Goal: Information Seeking & Learning: Learn about a topic

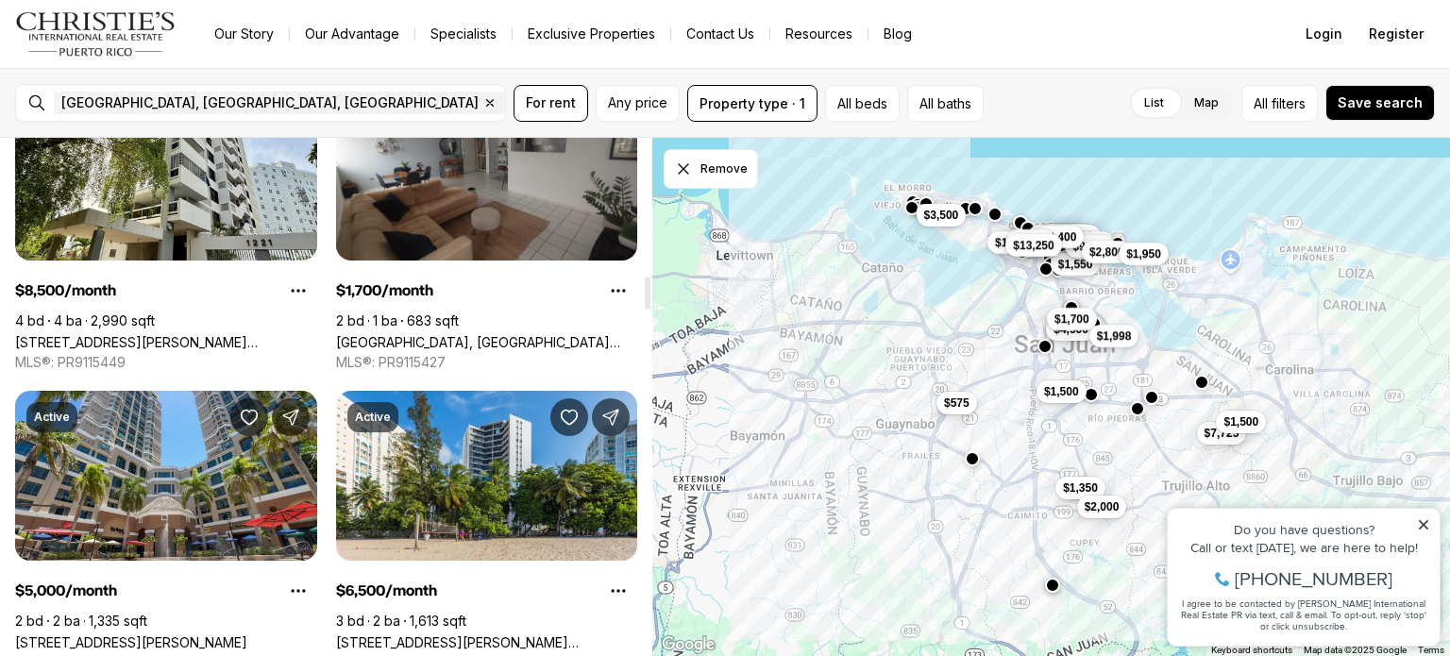
scroll to position [2249, 0]
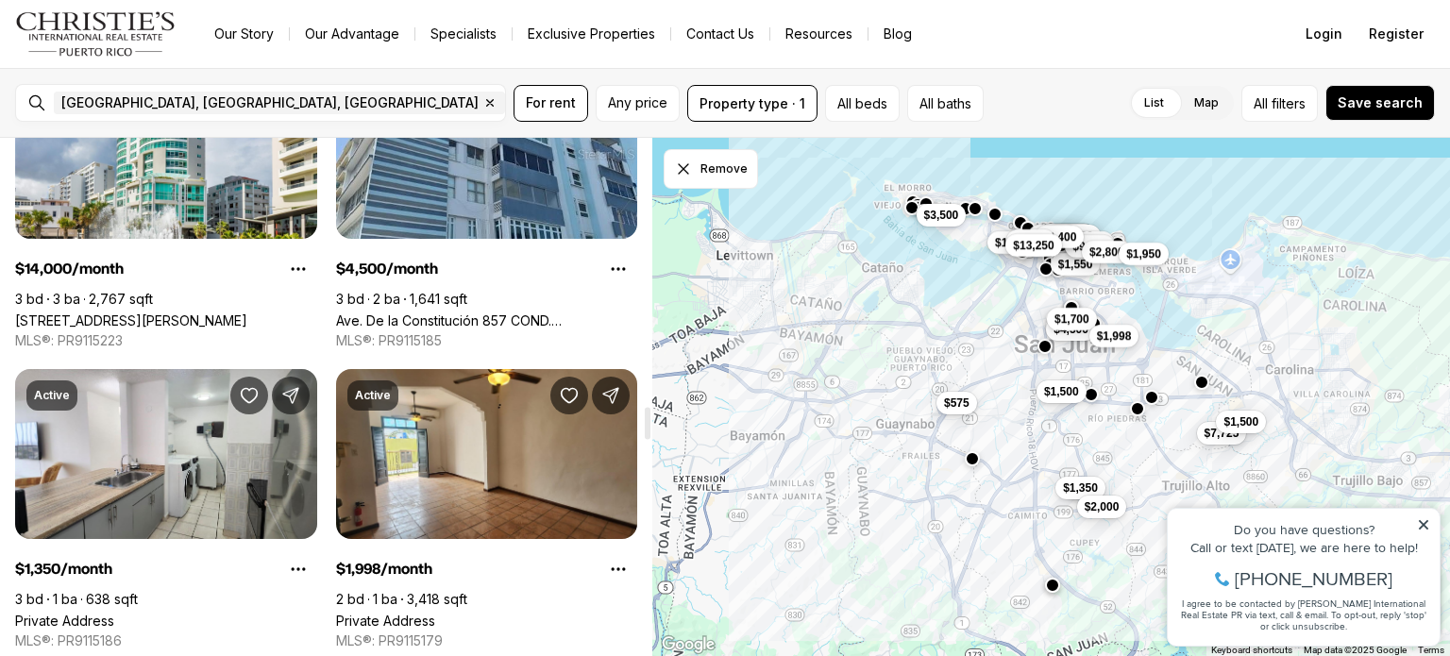
click at [435, 613] on link "Private Address" at bounding box center [385, 621] width 99 height 16
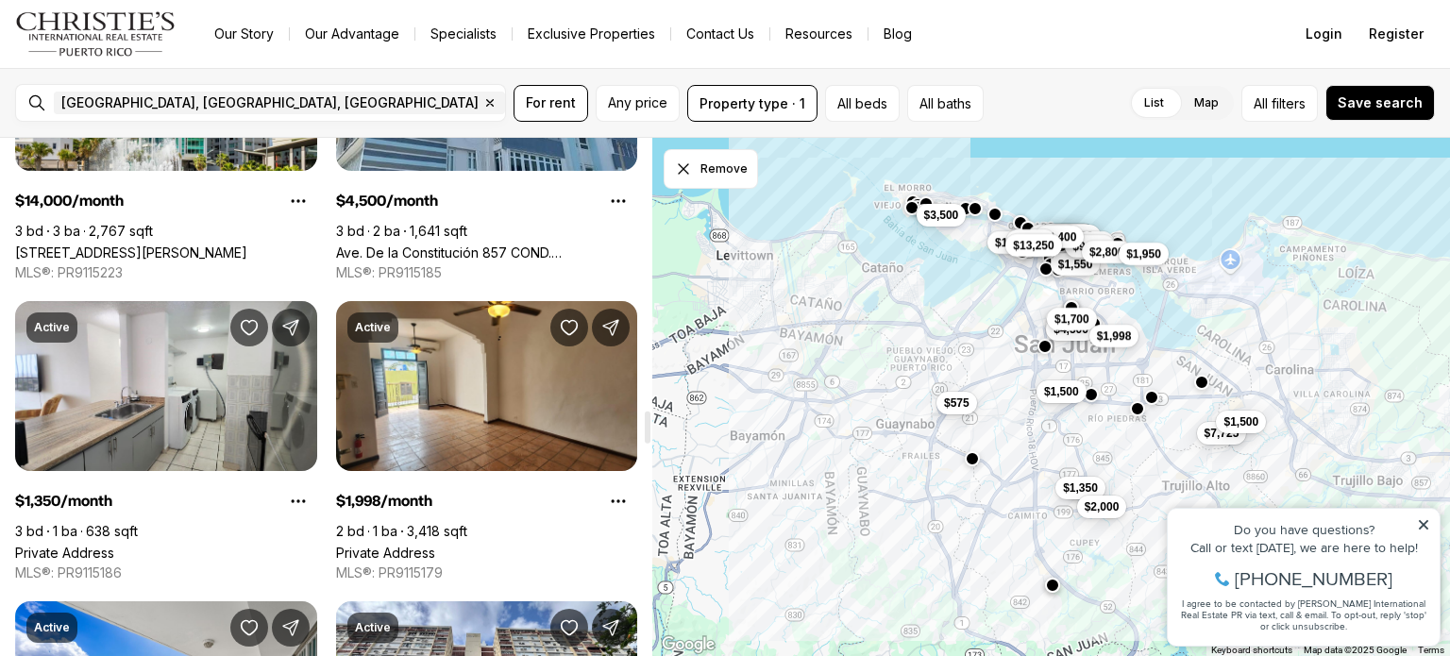
scroll to position [4445, 0]
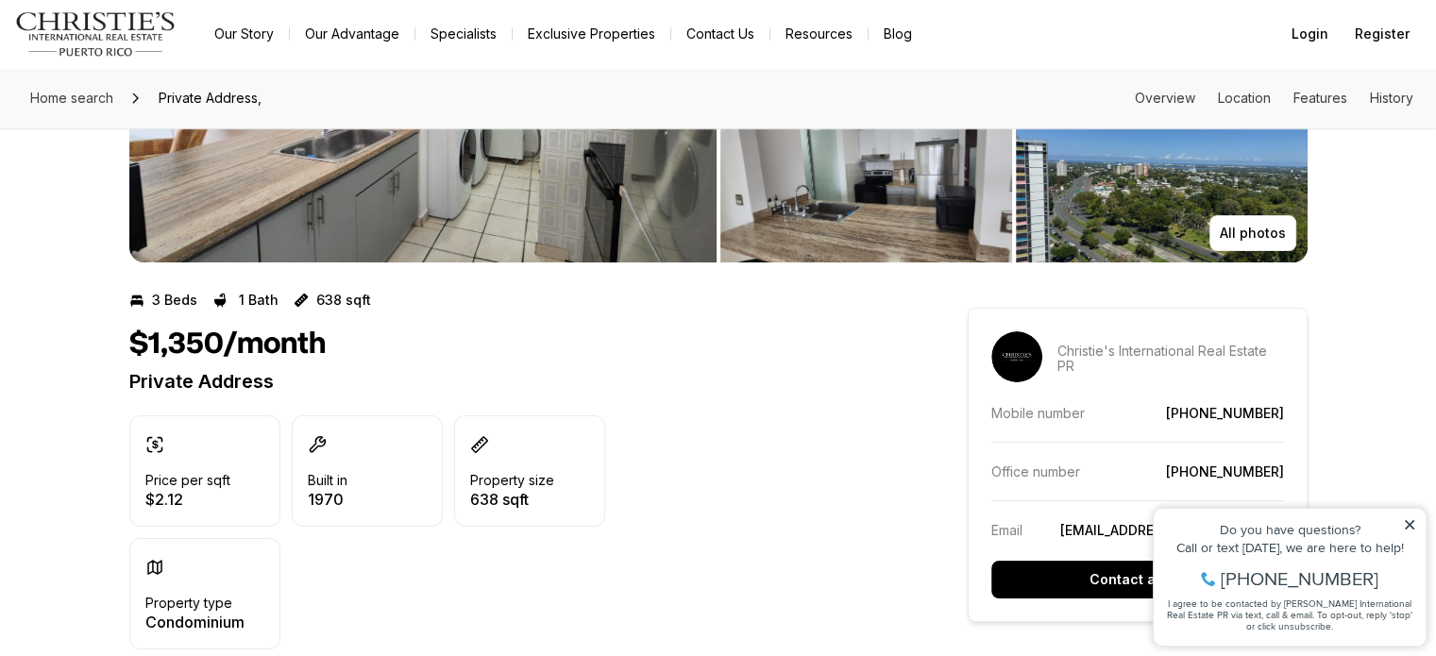
scroll to position [234, 0]
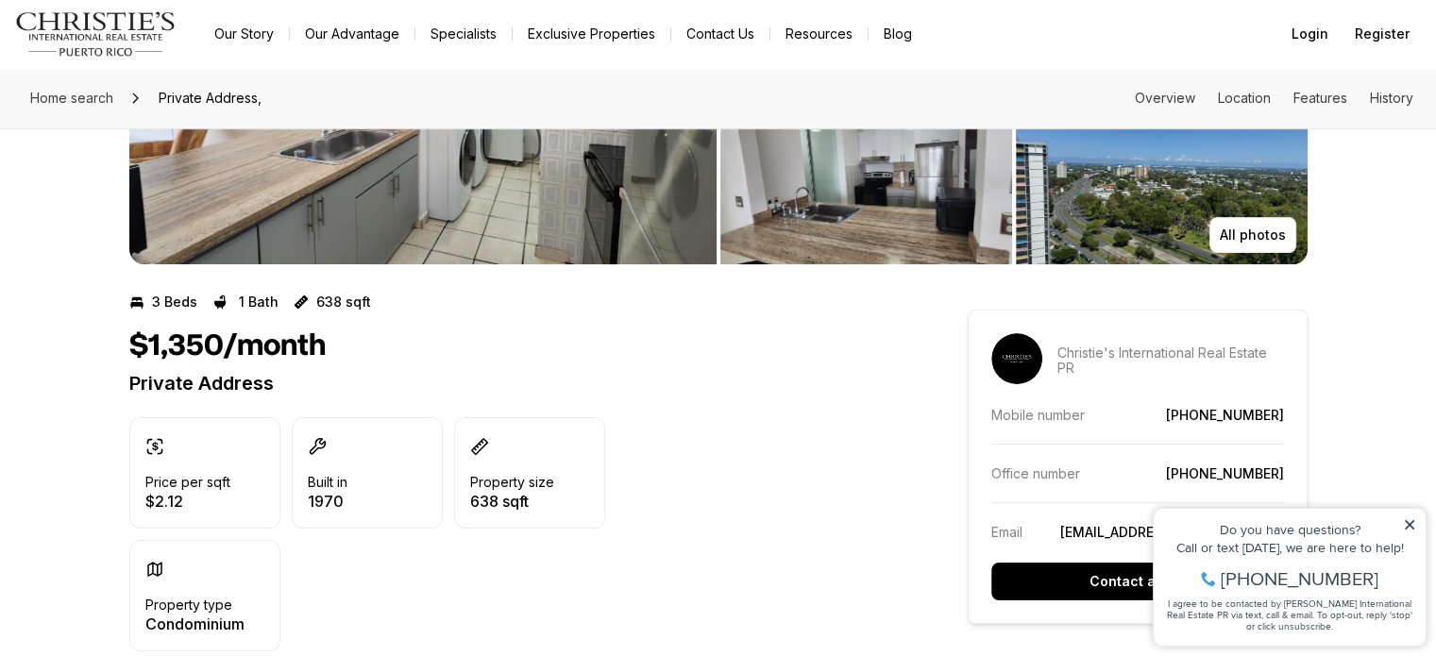
click at [1127, 210] on img "View image gallery" at bounding box center [1162, 180] width 292 height 168
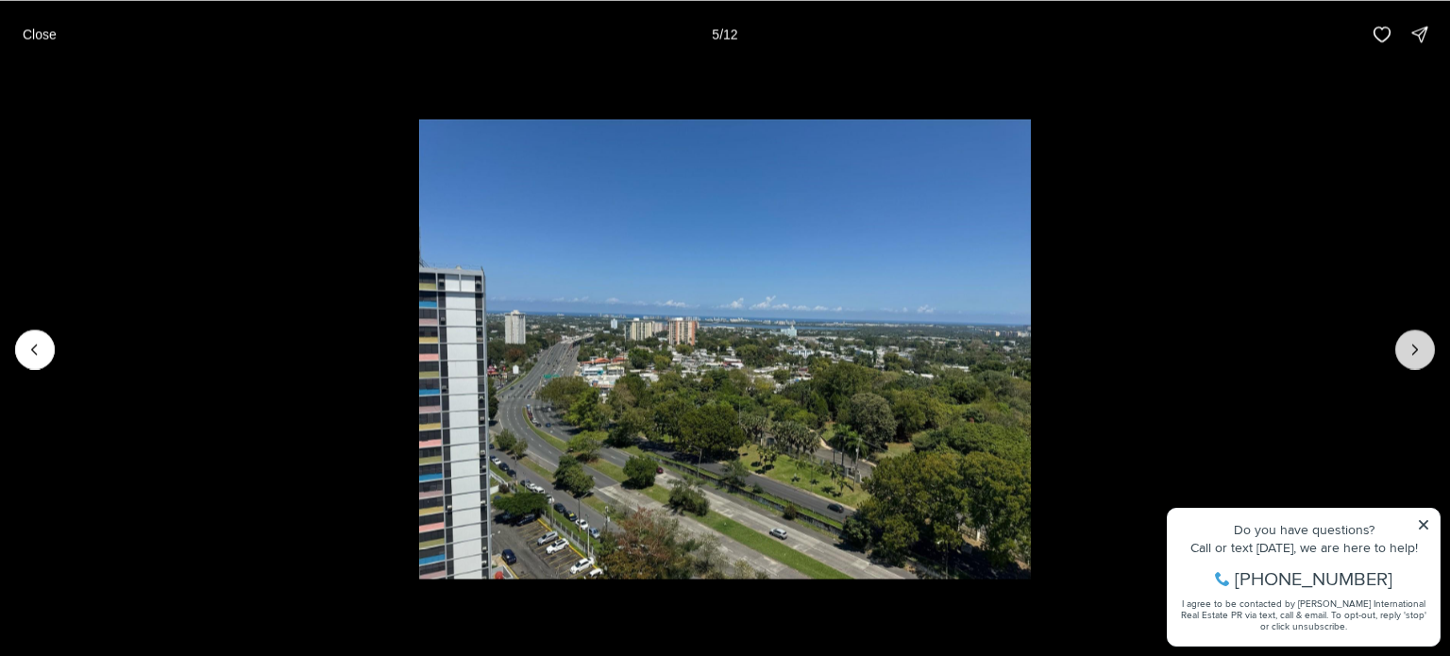
click at [1416, 347] on icon "Next slide" at bounding box center [1415, 349] width 5 height 9
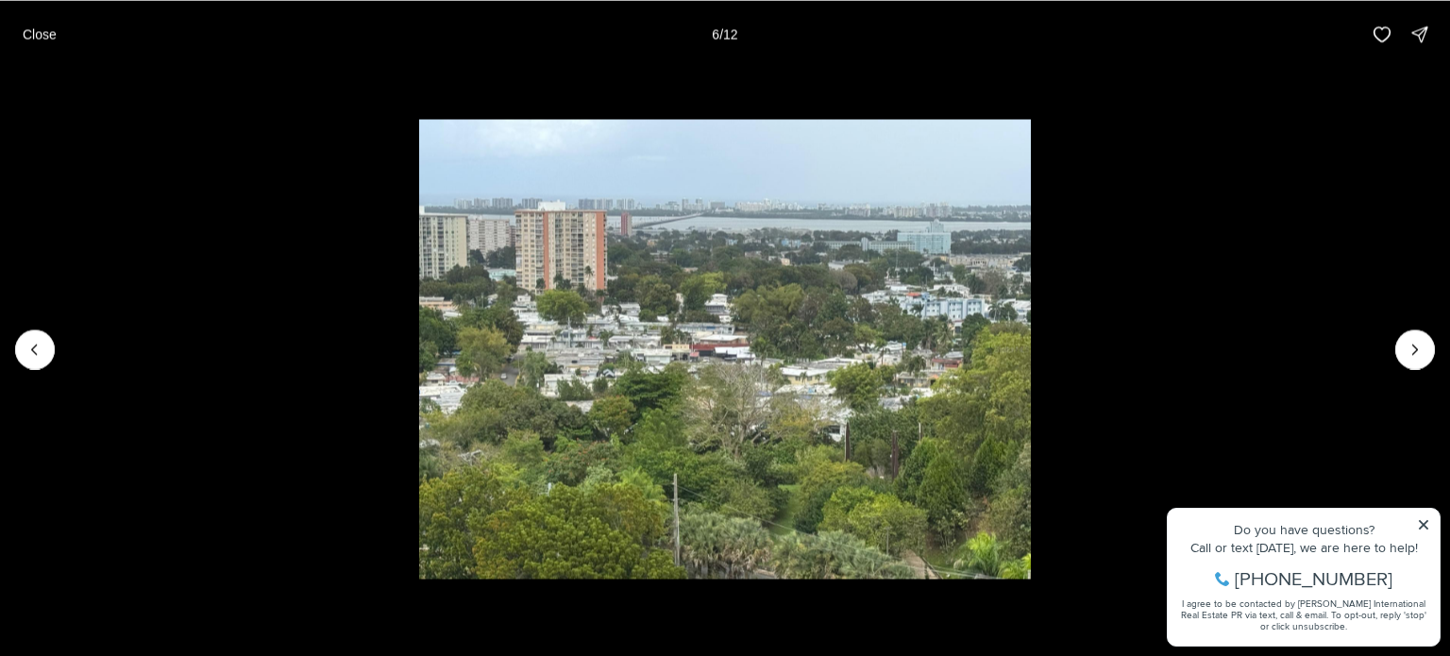
drag, startPoint x: 1411, startPoint y: 347, endPoint x: 1316, endPoint y: 415, distance: 117.1
click at [1316, 415] on li "6 of 12" at bounding box center [725, 349] width 1450 height 562
click at [1412, 337] on button "Next slide" at bounding box center [1415, 349] width 40 height 40
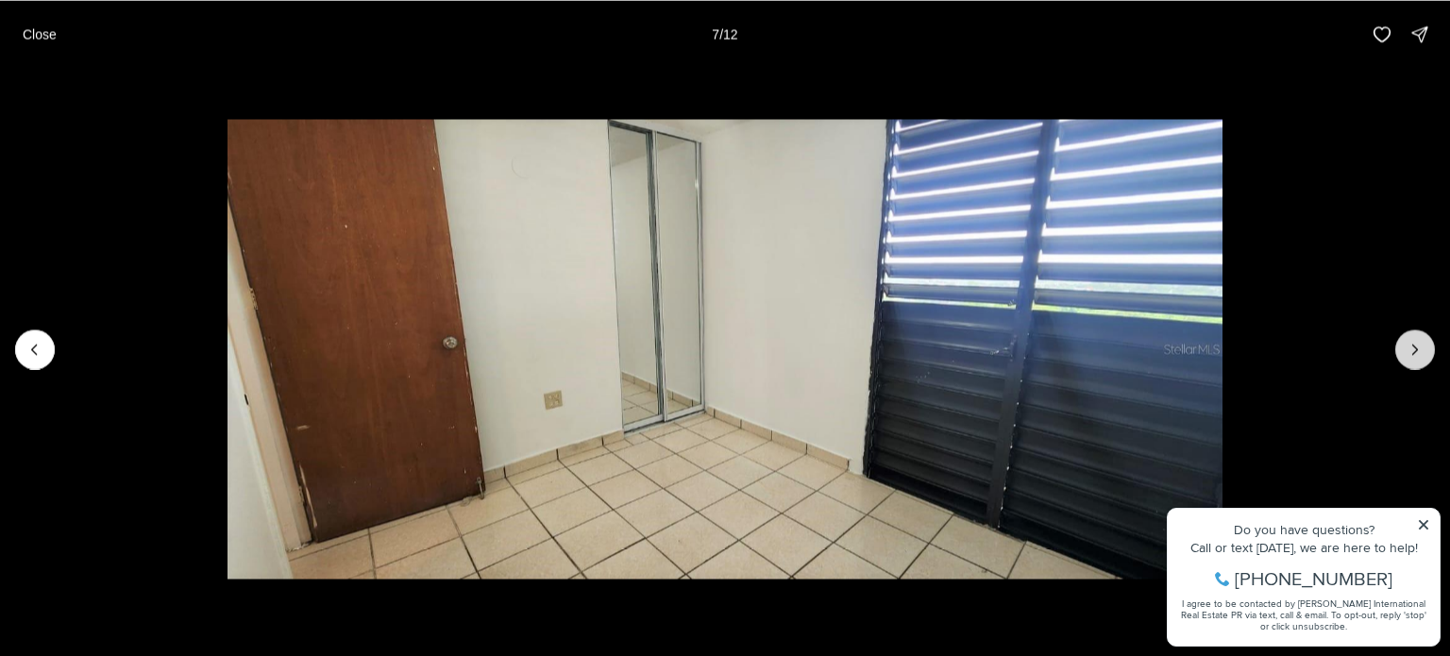
click at [1412, 337] on button "Next slide" at bounding box center [1415, 349] width 40 height 40
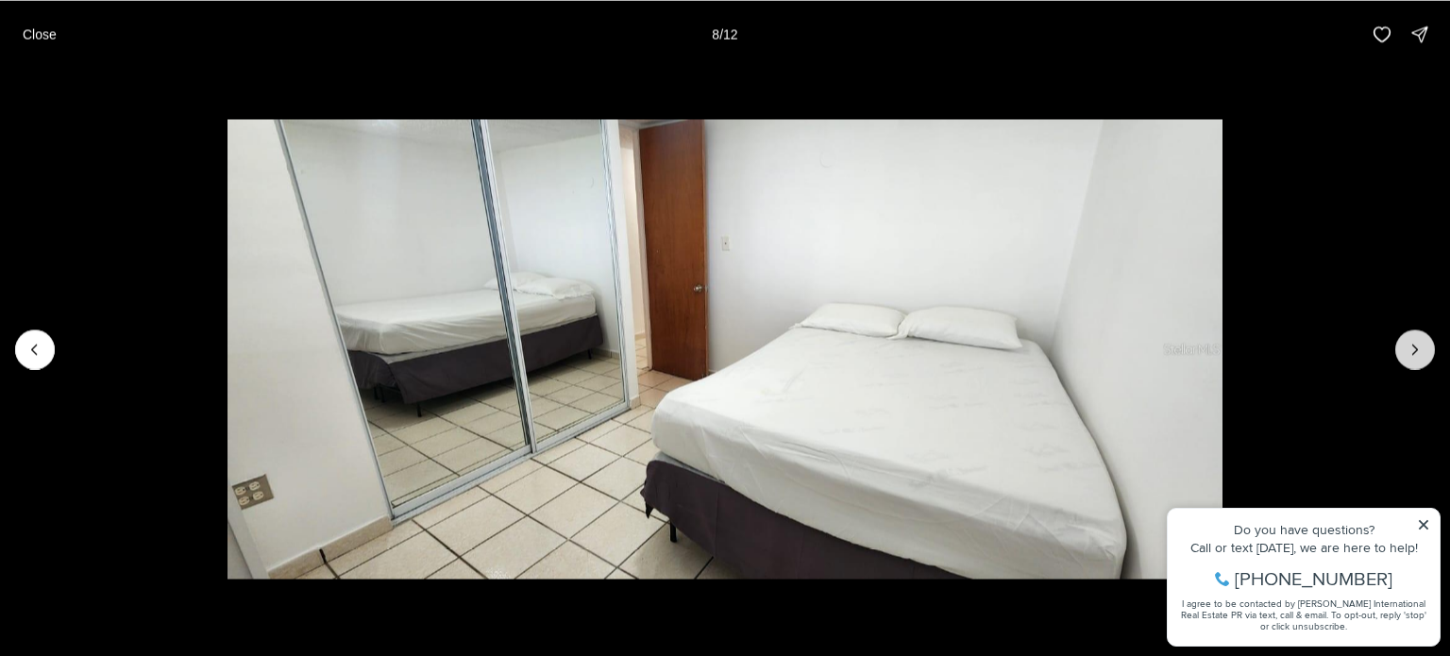
click at [1413, 337] on button "Next slide" at bounding box center [1415, 349] width 40 height 40
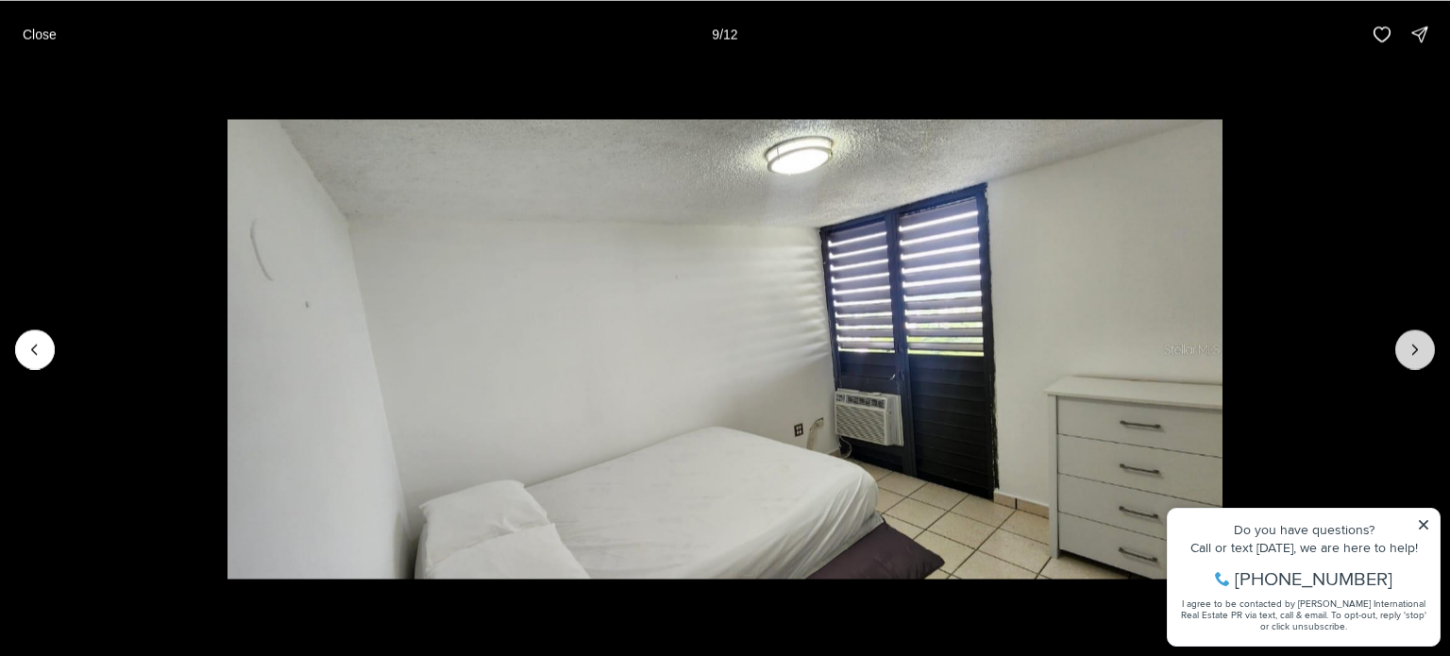
click at [1413, 339] on button "Next slide" at bounding box center [1415, 349] width 40 height 40
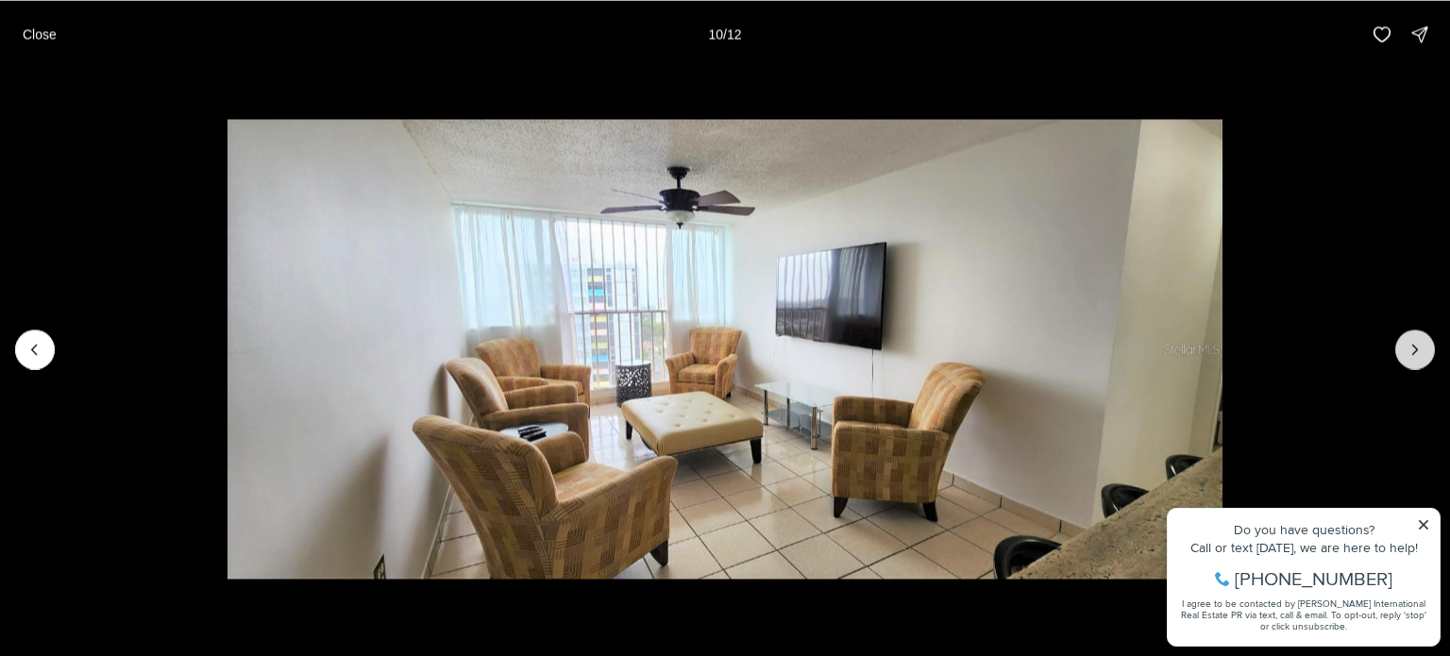
click at [1416, 338] on button "Next slide" at bounding box center [1415, 349] width 40 height 40
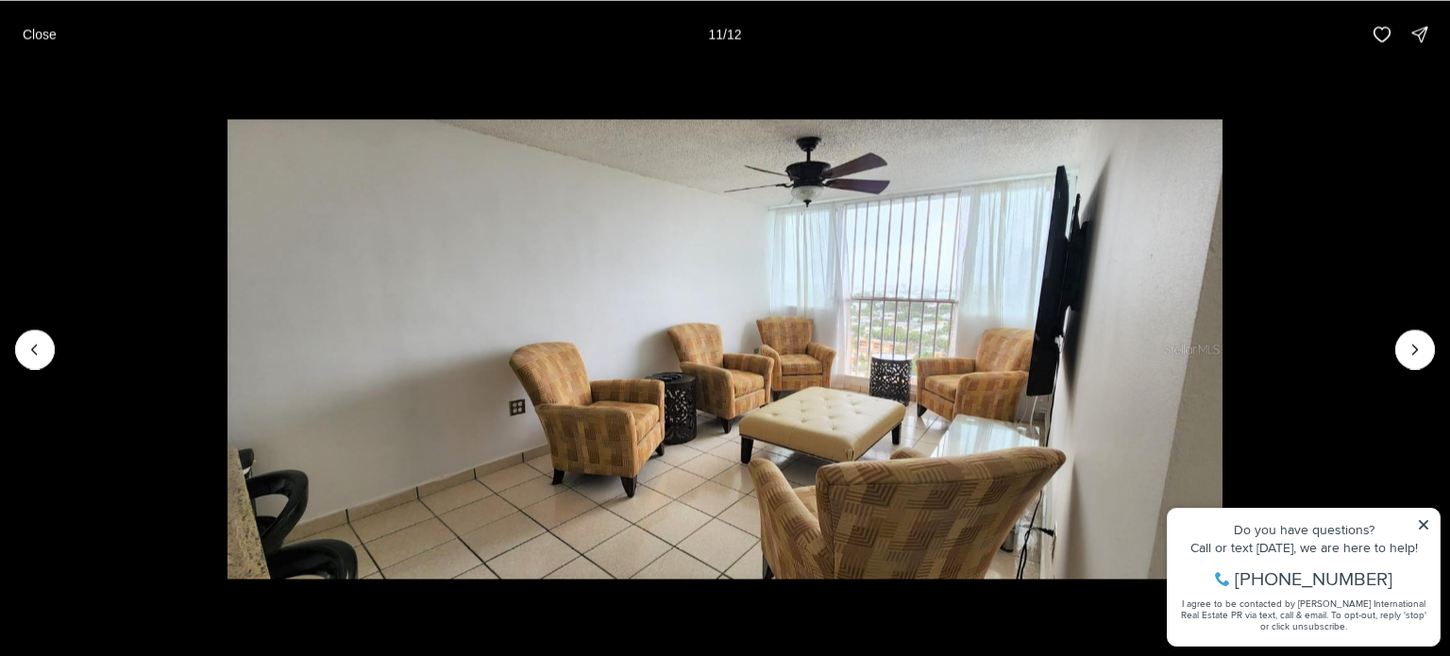
click at [1421, 518] on li "11 of 12" at bounding box center [725, 349] width 1450 height 562
click at [1421, 520] on li "11 of 12" at bounding box center [725, 349] width 1450 height 562
click at [1425, 528] on li "11 of 12" at bounding box center [725, 349] width 1450 height 562
click at [1417, 341] on icon "Next slide" at bounding box center [1415, 349] width 19 height 19
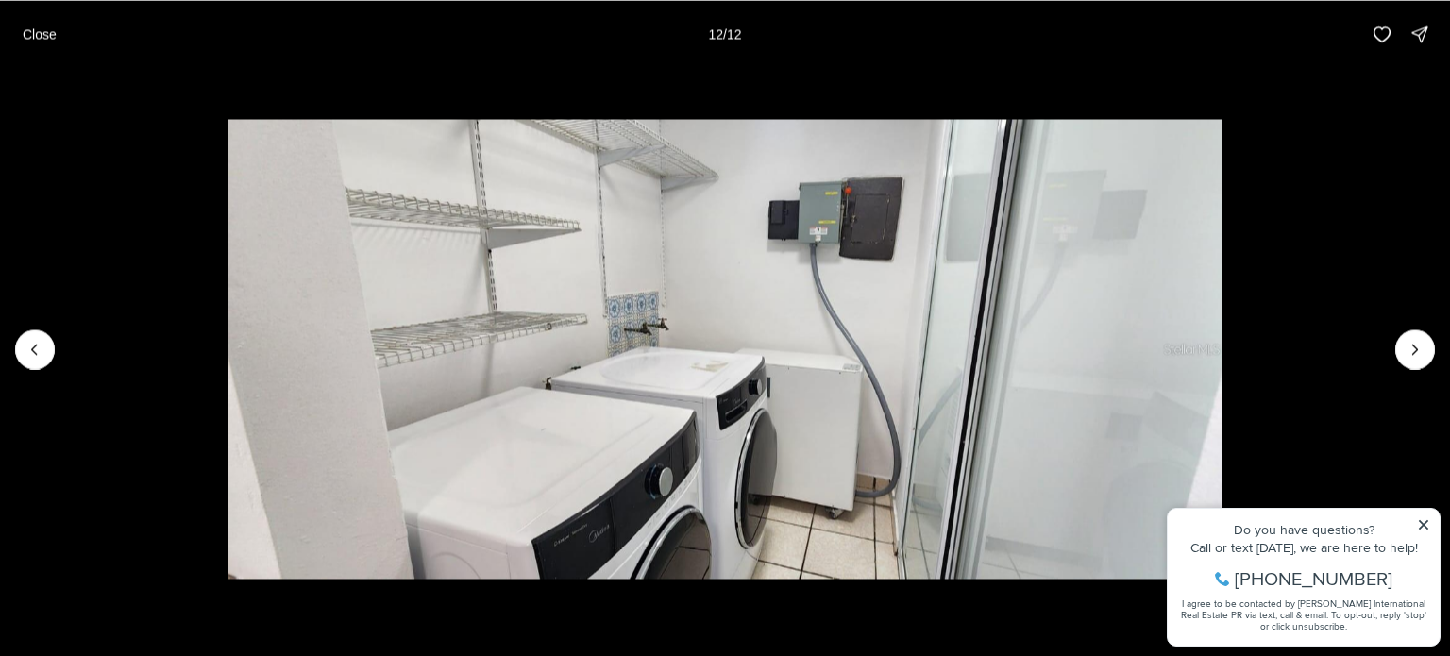
click at [1421, 518] on li "12 of 12" at bounding box center [725, 349] width 1450 height 562
click at [1416, 343] on div at bounding box center [1415, 349] width 40 height 40
click at [1413, 344] on div at bounding box center [1415, 349] width 40 height 40
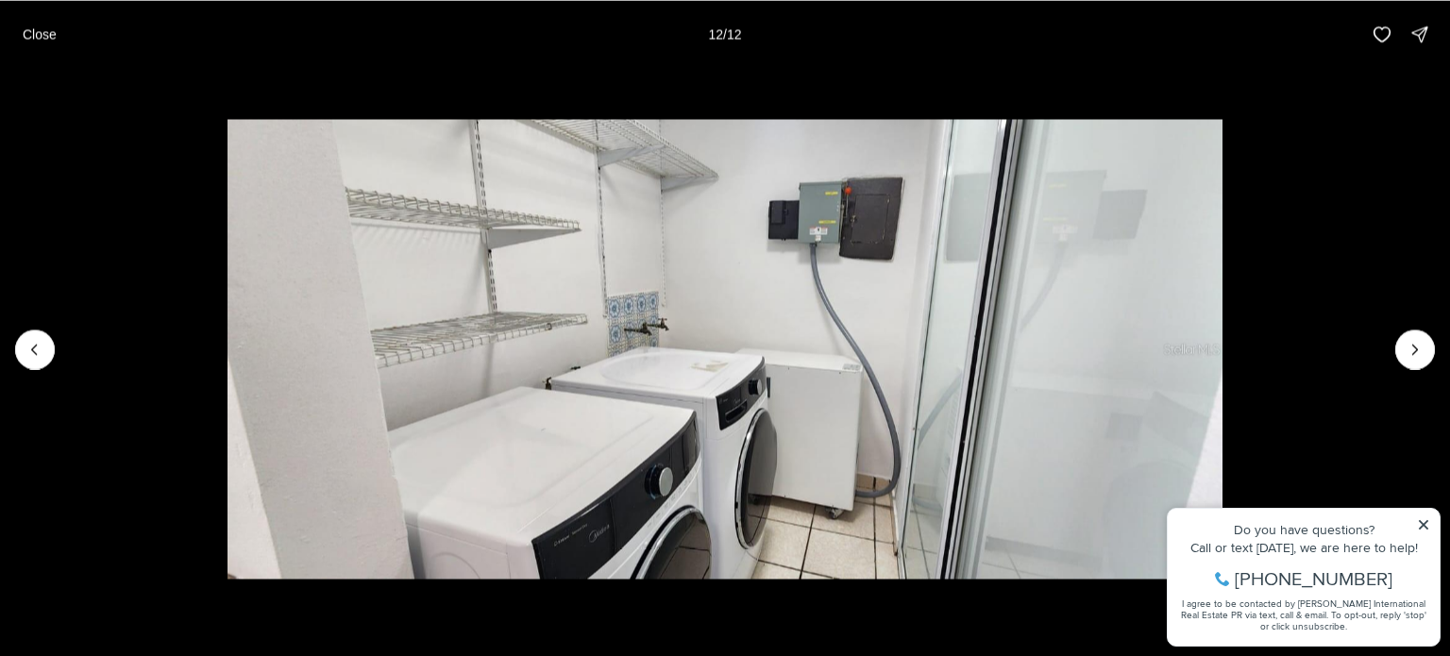
click at [1413, 344] on div at bounding box center [1415, 349] width 40 height 40
click at [26, 344] on icon "Previous slide" at bounding box center [34, 349] width 19 height 19
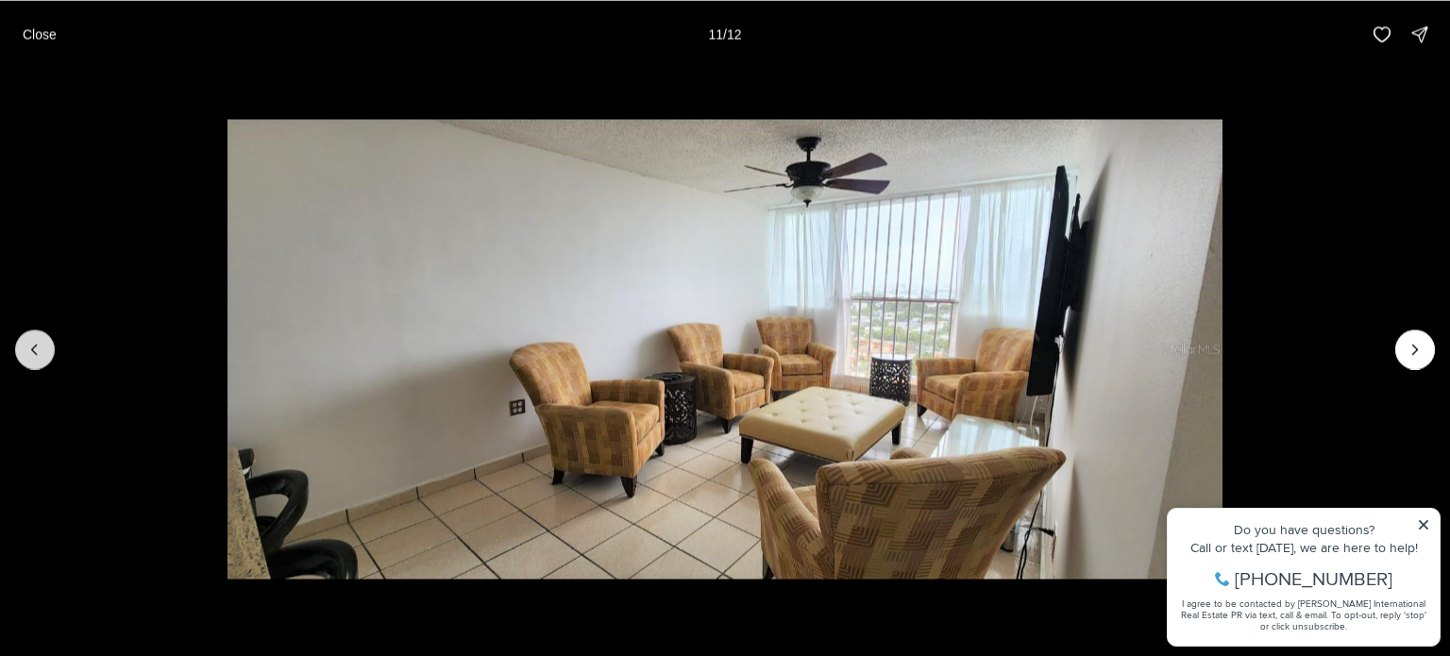
click at [25, 343] on icon "Previous slide" at bounding box center [34, 349] width 19 height 19
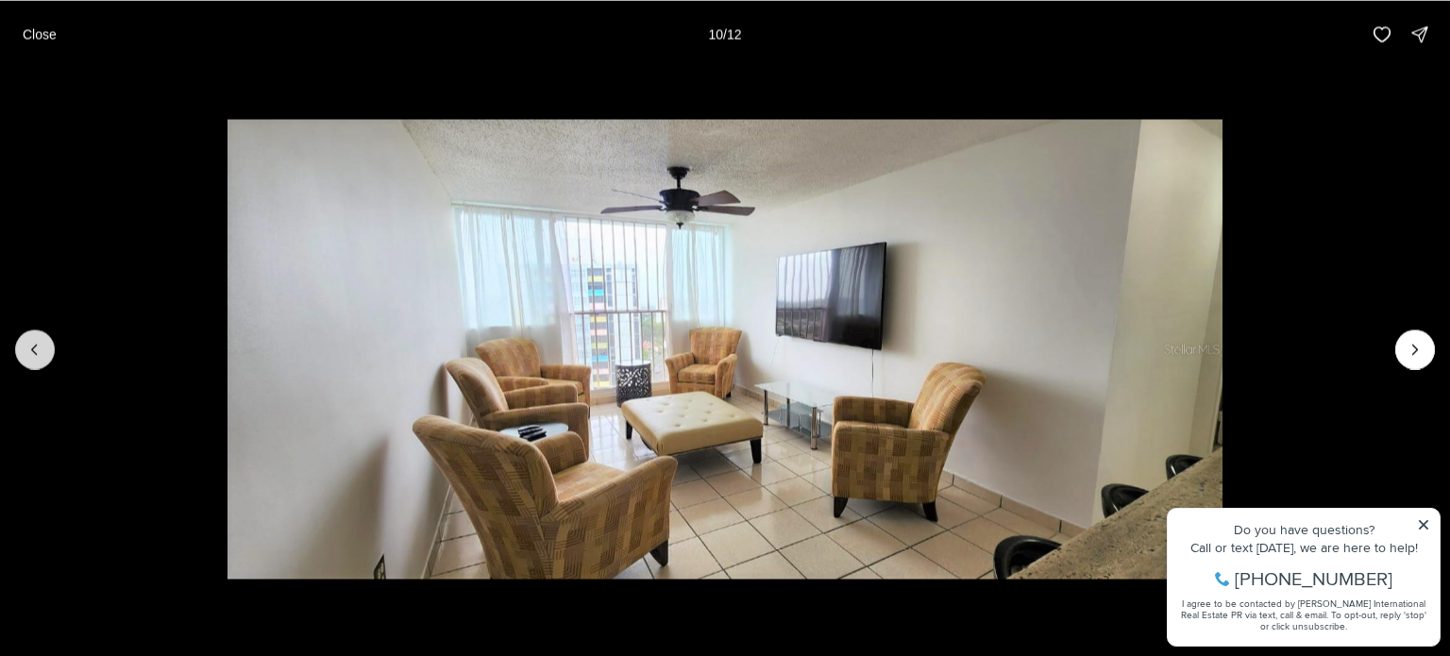
click at [23, 341] on button "Previous slide" at bounding box center [35, 349] width 40 height 40
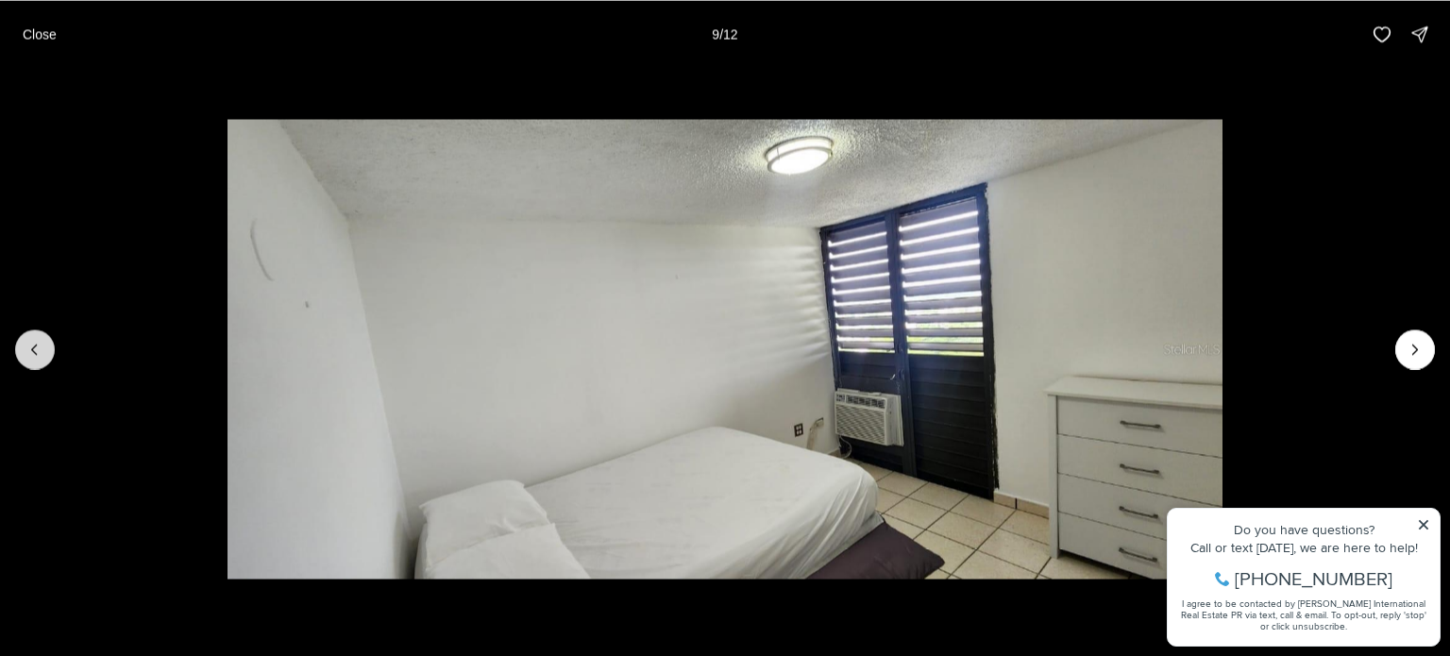
click at [26, 331] on button "Previous slide" at bounding box center [35, 349] width 40 height 40
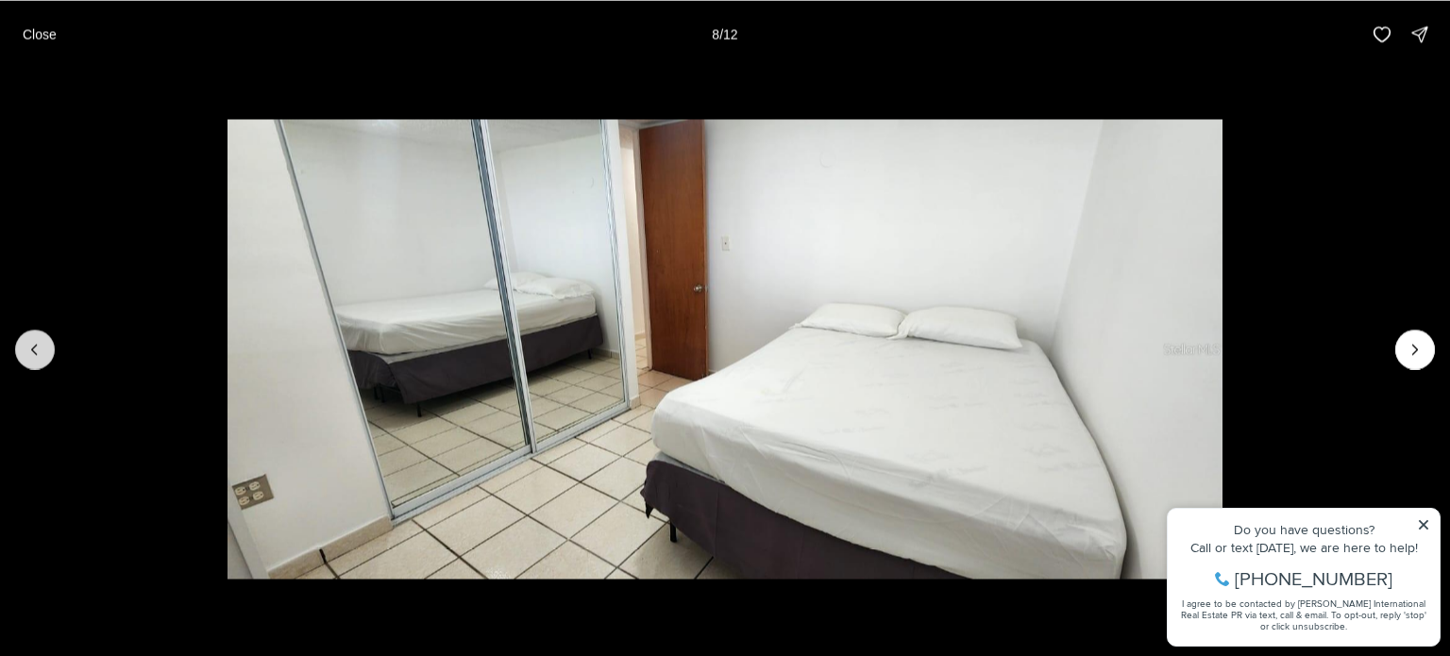
click at [26, 331] on button "Previous slide" at bounding box center [35, 349] width 40 height 40
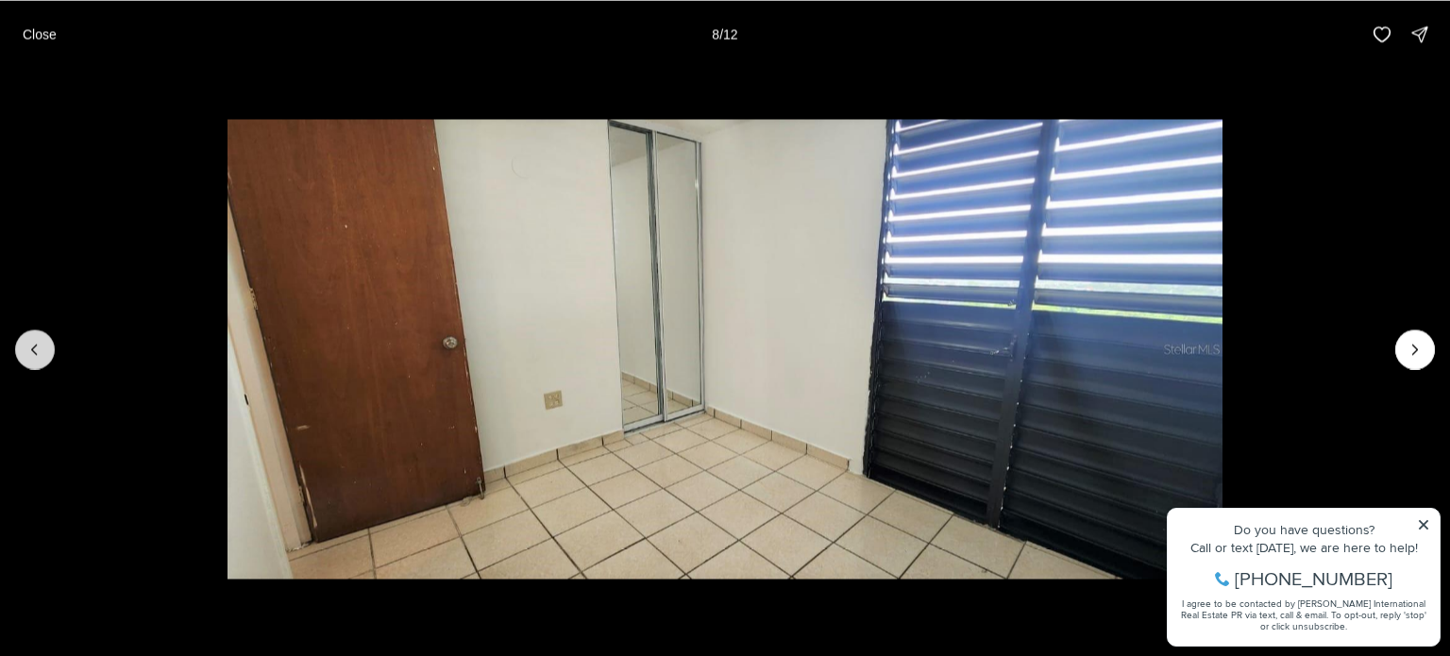
click at [26, 331] on button "Previous slide" at bounding box center [35, 349] width 40 height 40
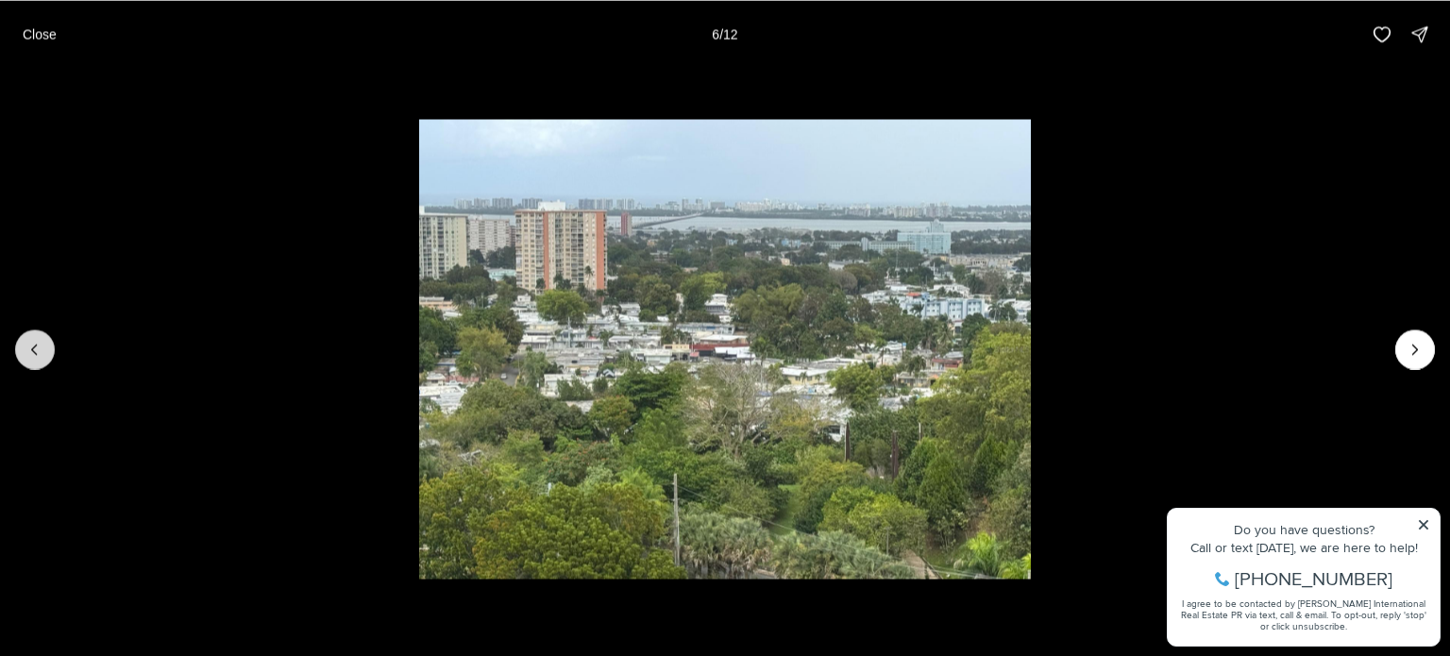
click at [26, 331] on button "Previous slide" at bounding box center [35, 349] width 40 height 40
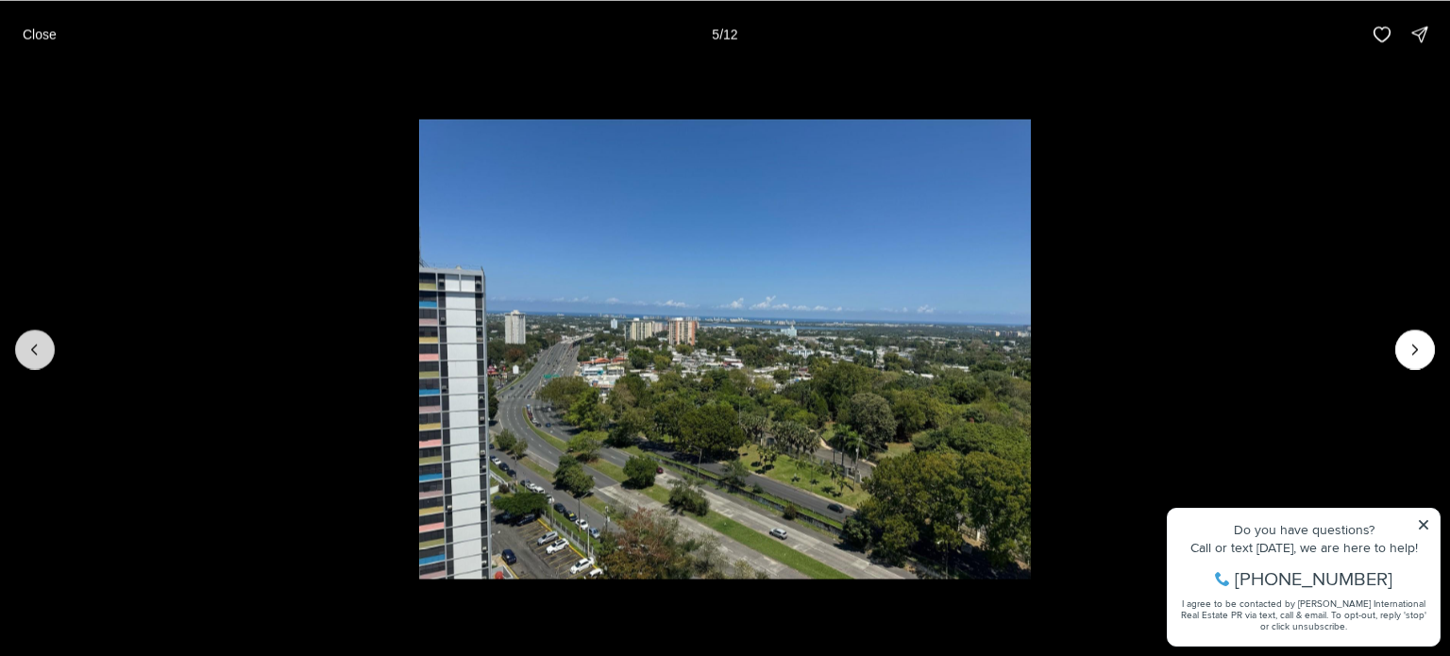
click at [26, 331] on button "Previous slide" at bounding box center [35, 349] width 40 height 40
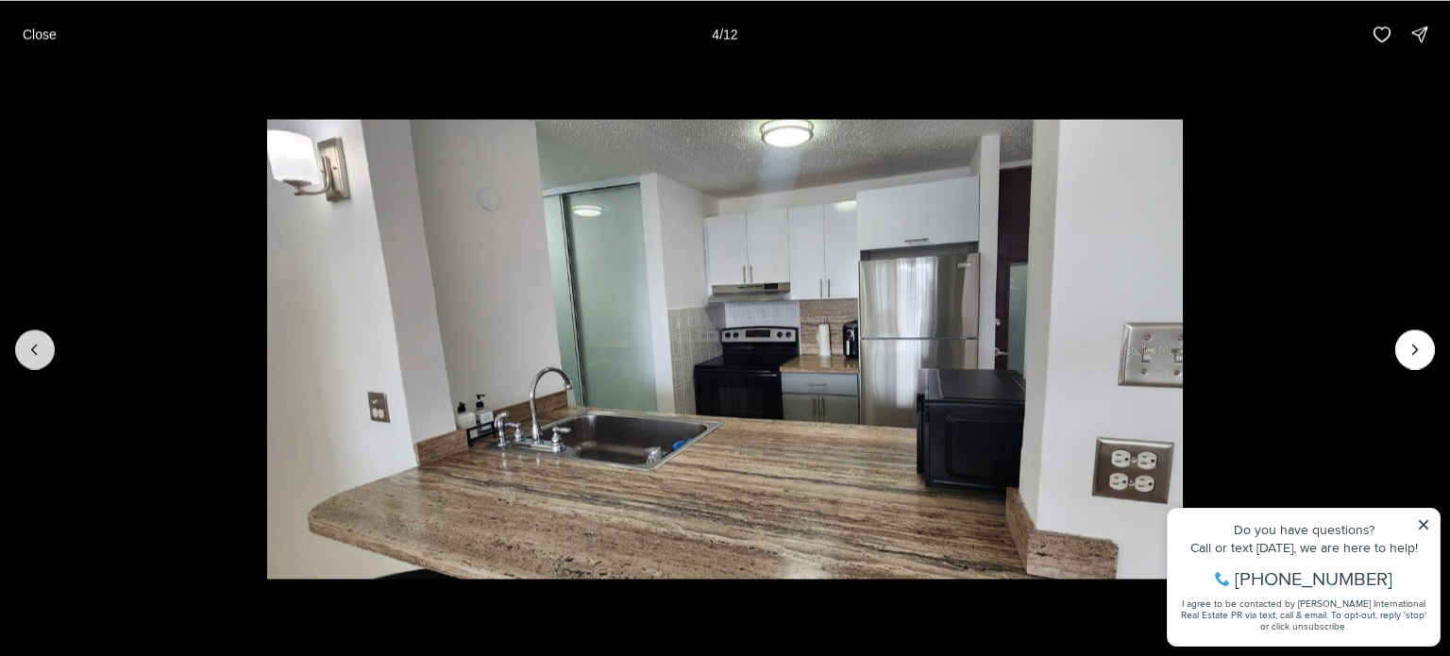
click at [26, 331] on button "Previous slide" at bounding box center [35, 349] width 40 height 40
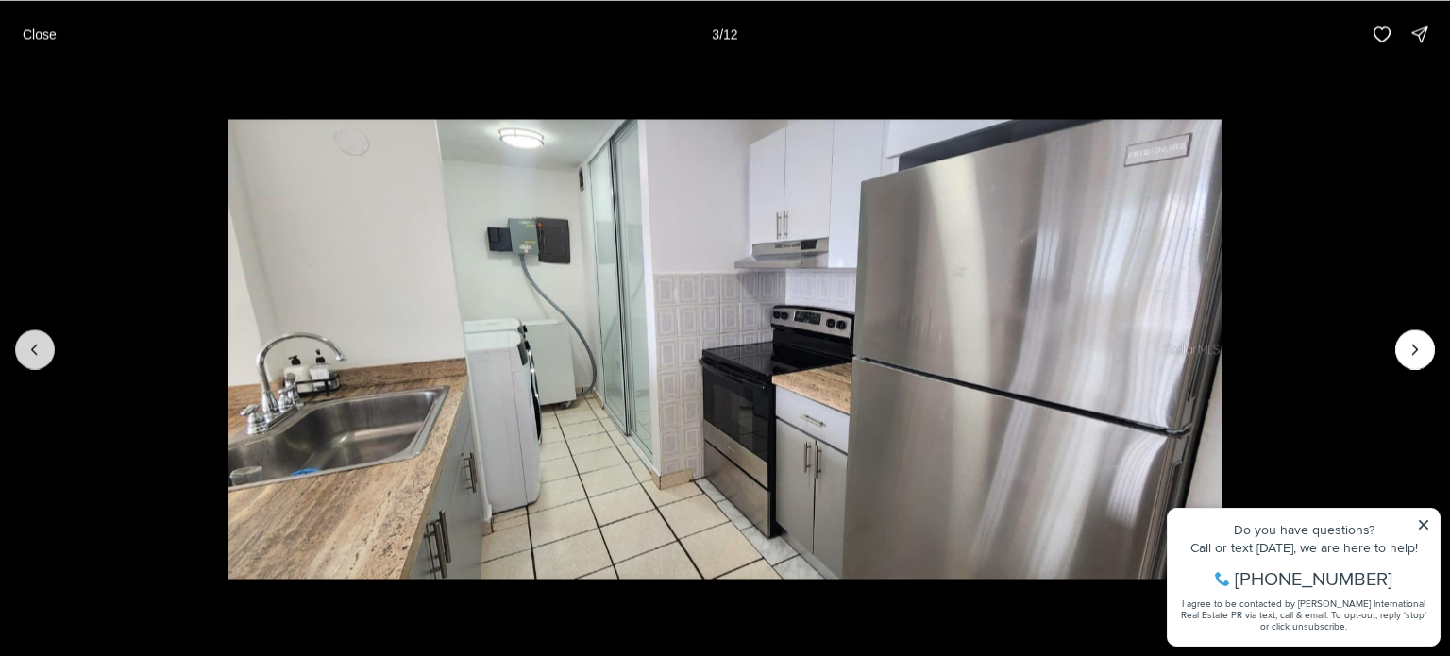
click at [26, 331] on button "Previous slide" at bounding box center [35, 349] width 40 height 40
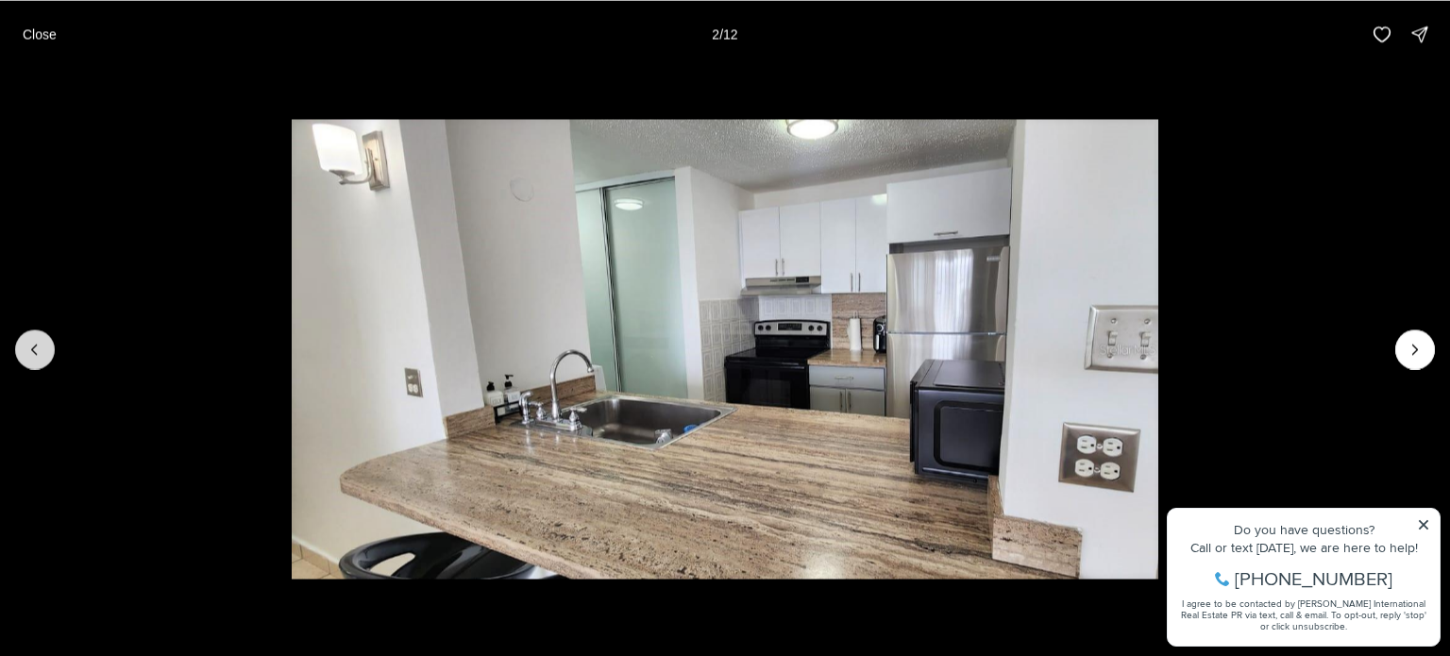
click at [26, 331] on button "Previous slide" at bounding box center [35, 349] width 40 height 40
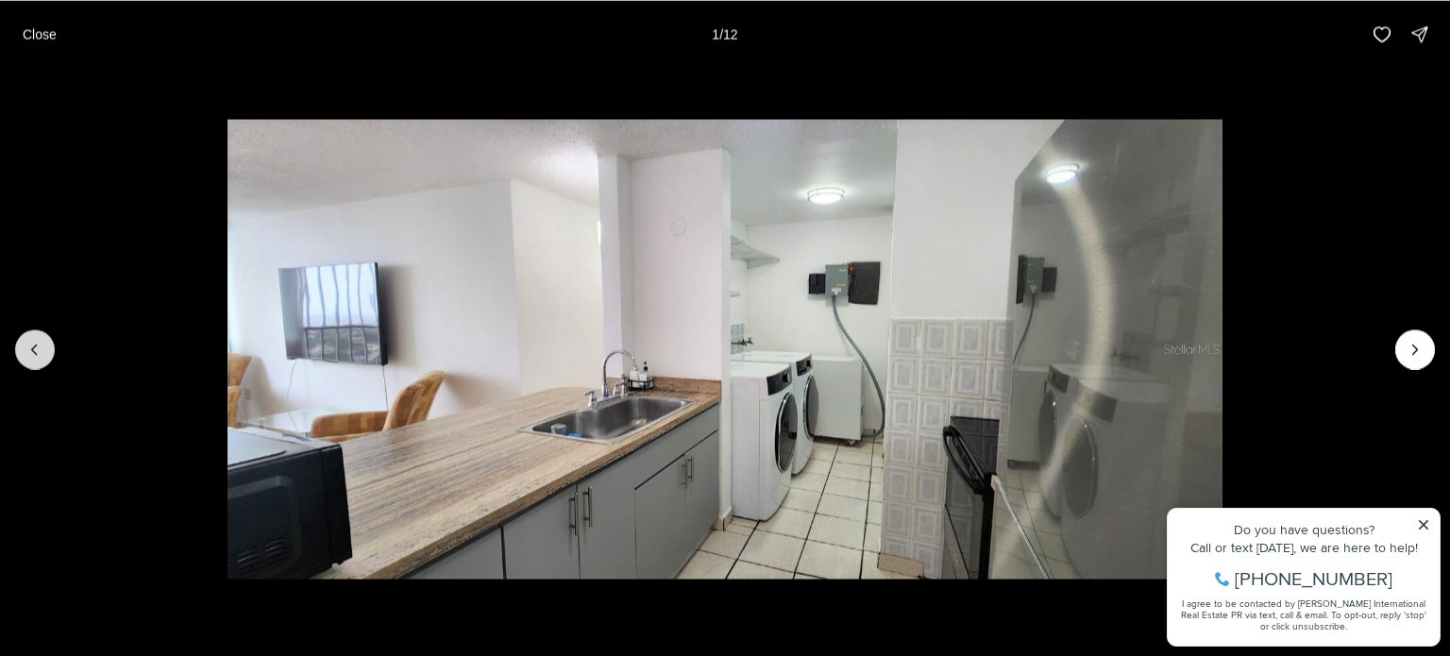
click at [26, 331] on div at bounding box center [35, 349] width 40 height 40
click at [41, 351] on div at bounding box center [35, 349] width 40 height 40
click at [39, 352] on div at bounding box center [35, 349] width 40 height 40
click at [30, 35] on p "Close" at bounding box center [40, 33] width 34 height 15
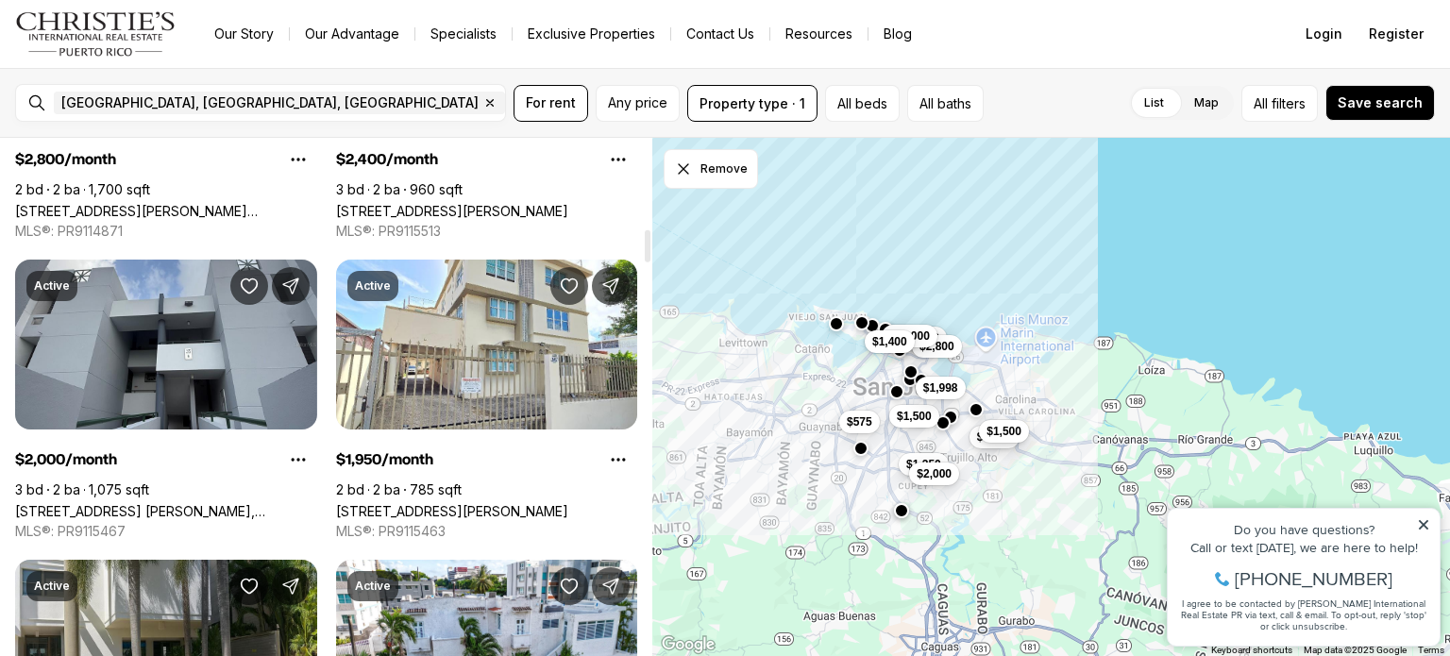
scroll to position [1477, 0]
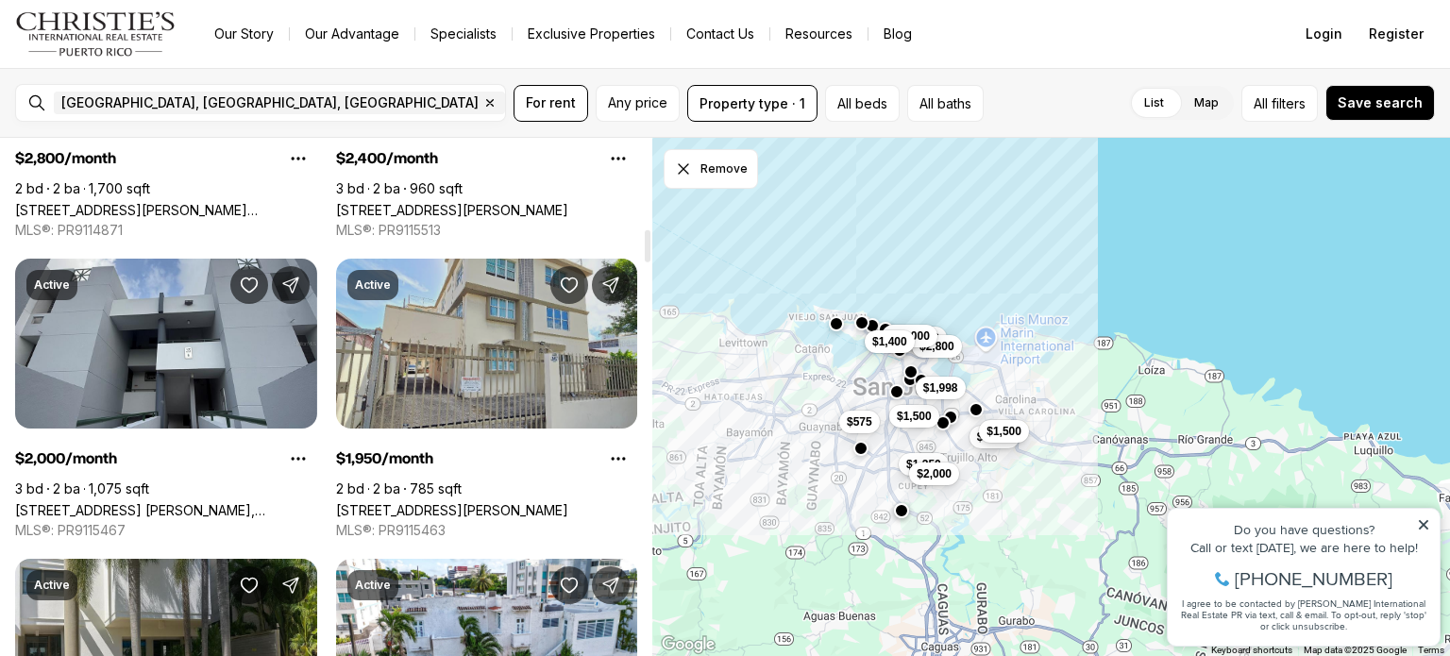
click at [477, 502] on link "[STREET_ADDRESS][PERSON_NAME]" at bounding box center [452, 510] width 232 height 16
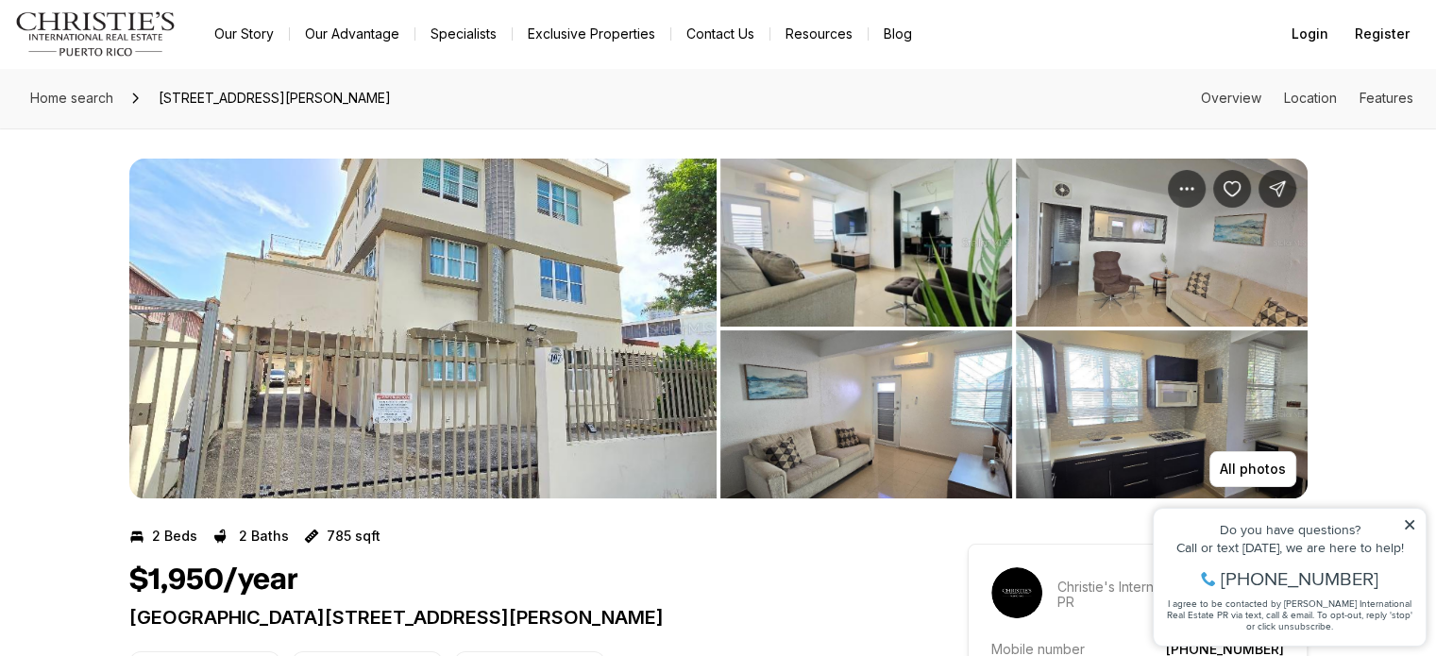
click at [477, 289] on img "View image gallery" at bounding box center [422, 329] width 587 height 340
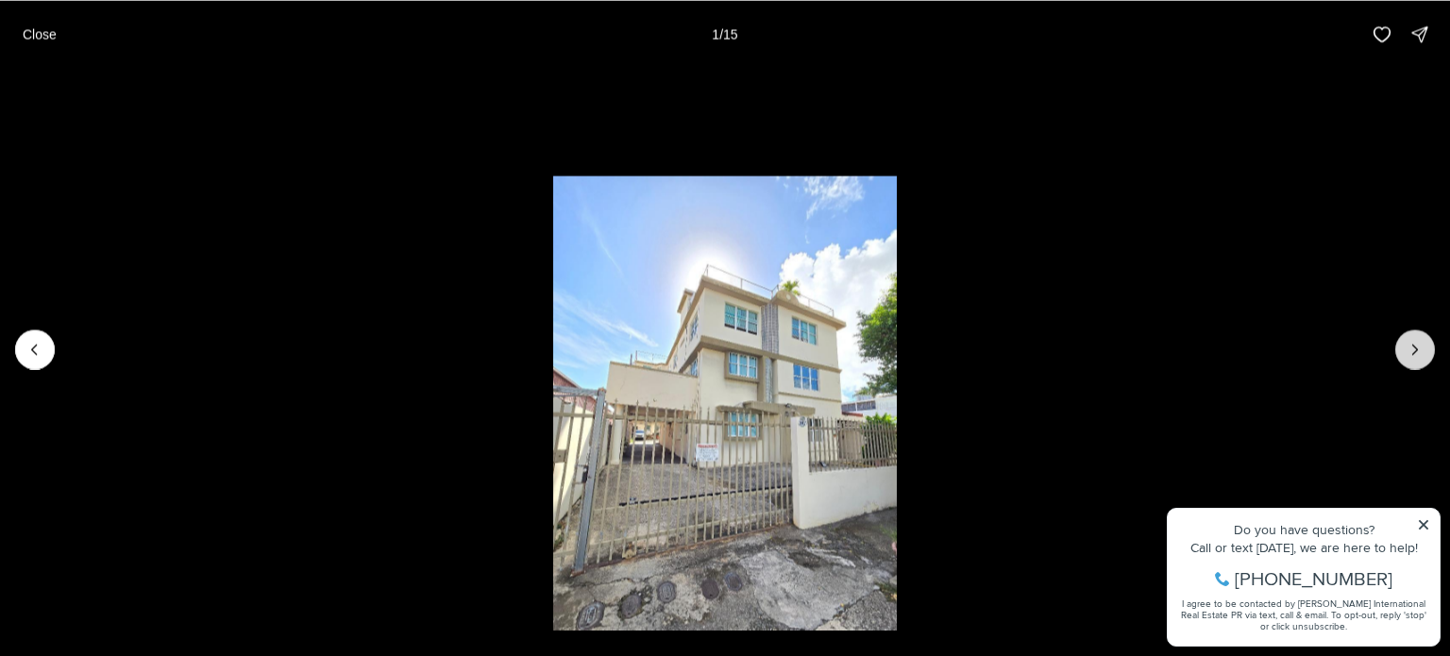
click at [1408, 339] on button "Next slide" at bounding box center [1415, 349] width 40 height 40
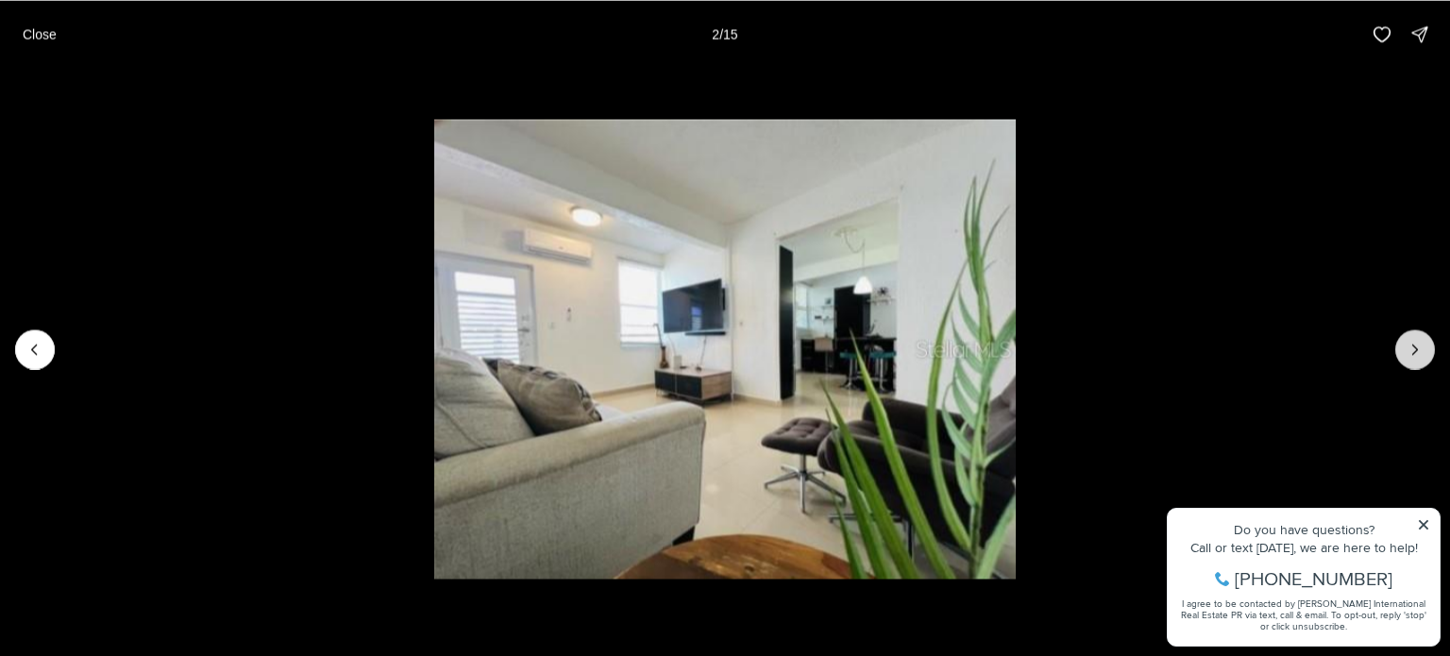
click at [1408, 339] on button "Next slide" at bounding box center [1415, 349] width 40 height 40
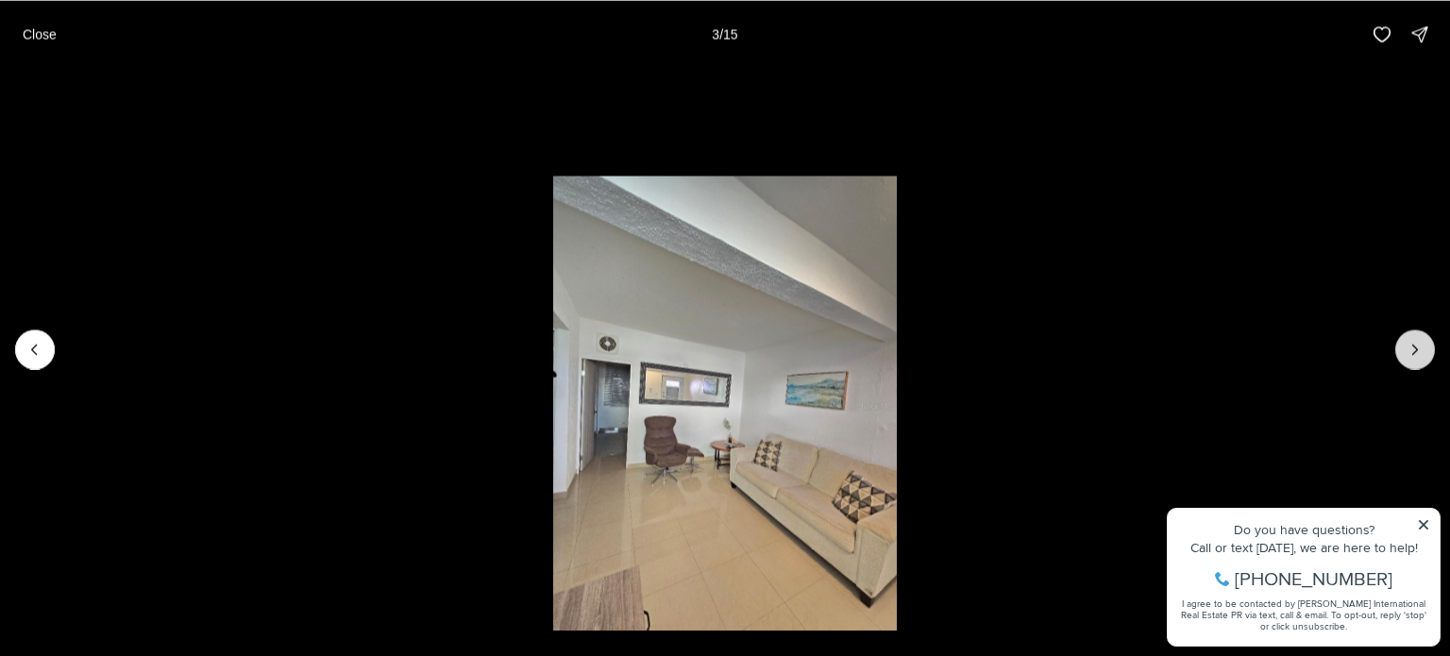
click at [1408, 339] on button "Next slide" at bounding box center [1415, 349] width 40 height 40
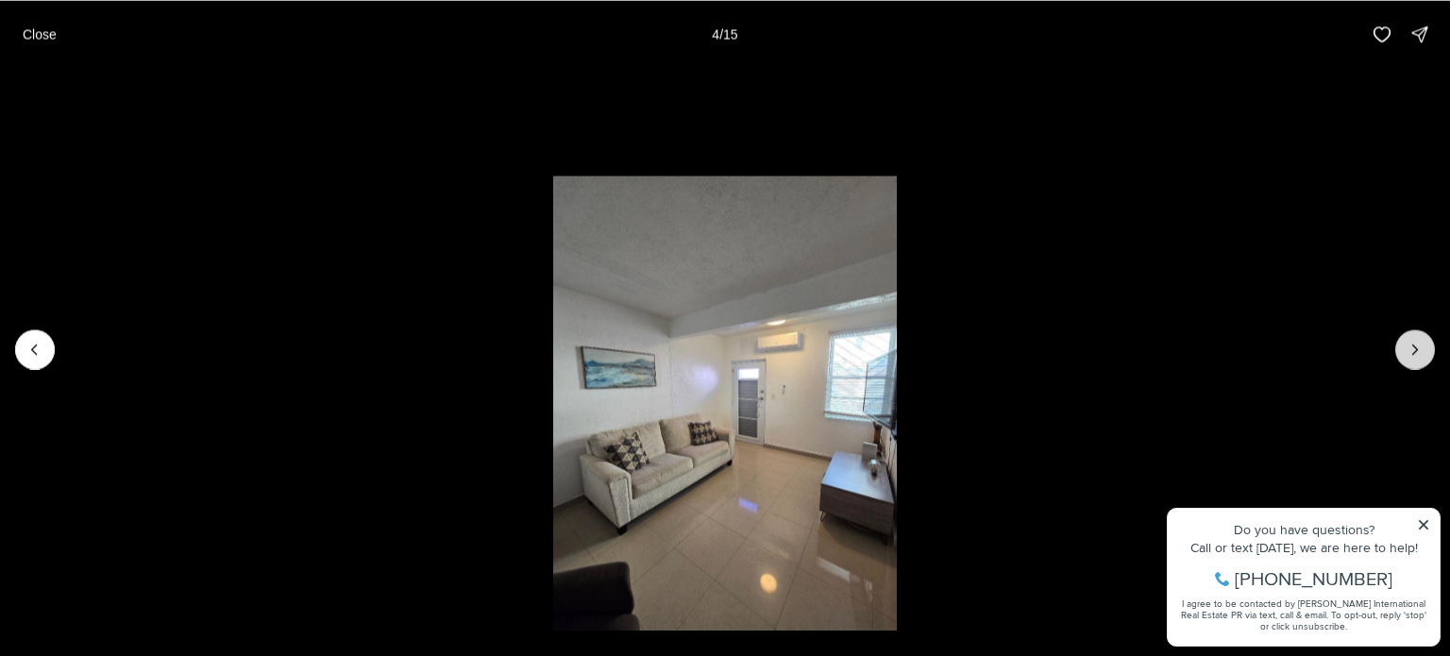
click at [1416, 355] on icon "Next slide" at bounding box center [1415, 349] width 19 height 19
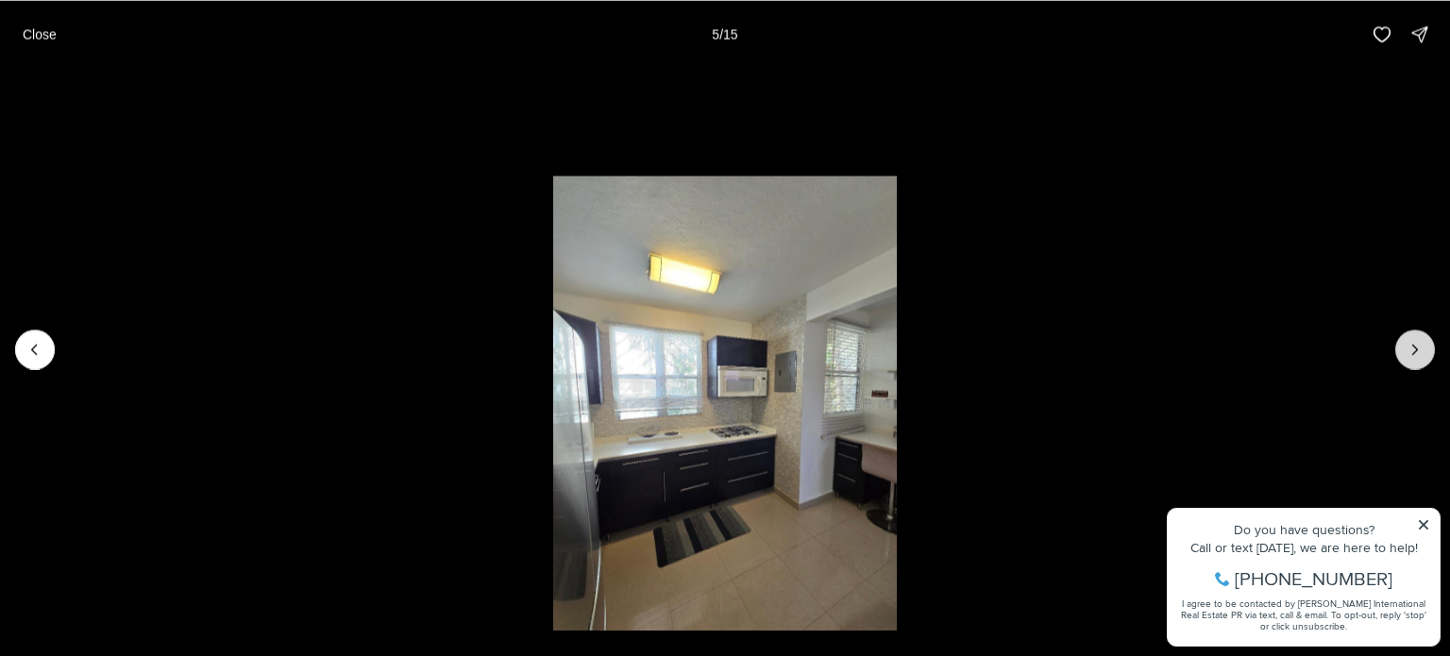
click at [1416, 355] on icon "Next slide" at bounding box center [1415, 349] width 19 height 19
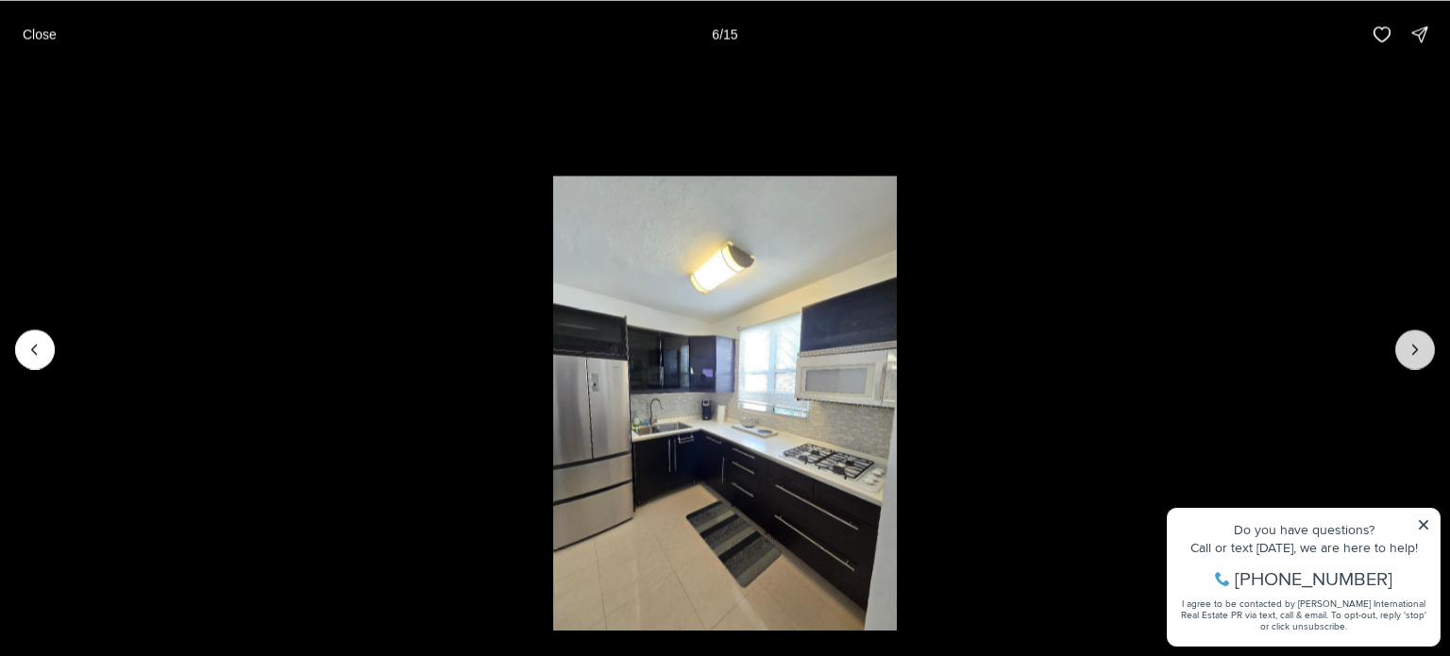
click at [1416, 355] on icon "Next slide" at bounding box center [1415, 349] width 19 height 19
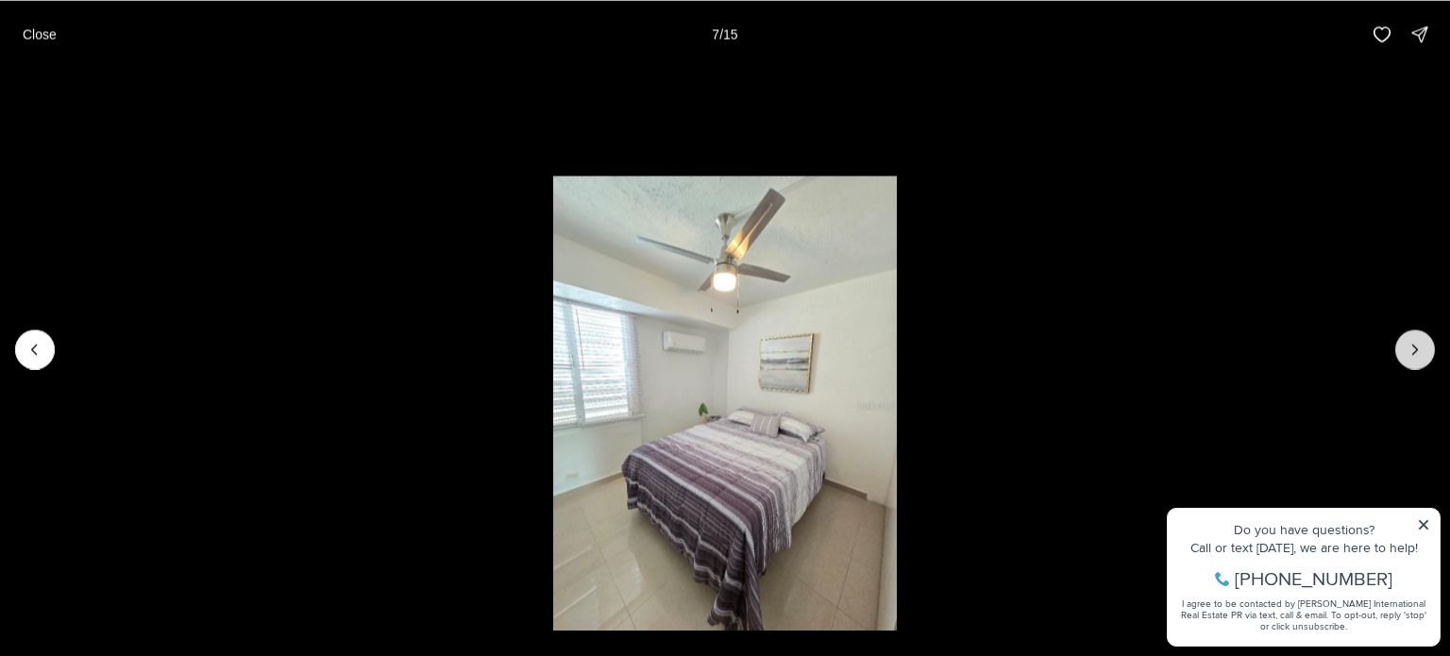
click at [1415, 340] on icon "Next slide" at bounding box center [1415, 349] width 19 height 19
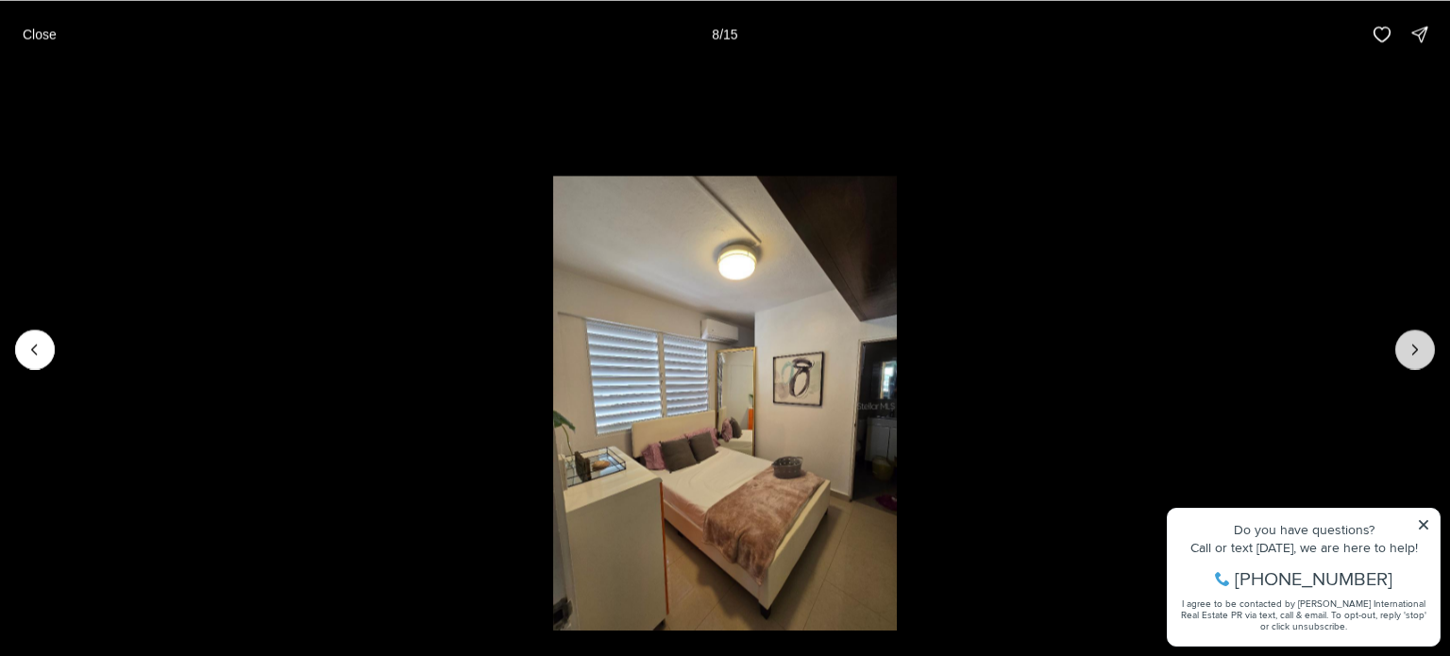
click at [1415, 340] on icon "Next slide" at bounding box center [1415, 349] width 19 height 19
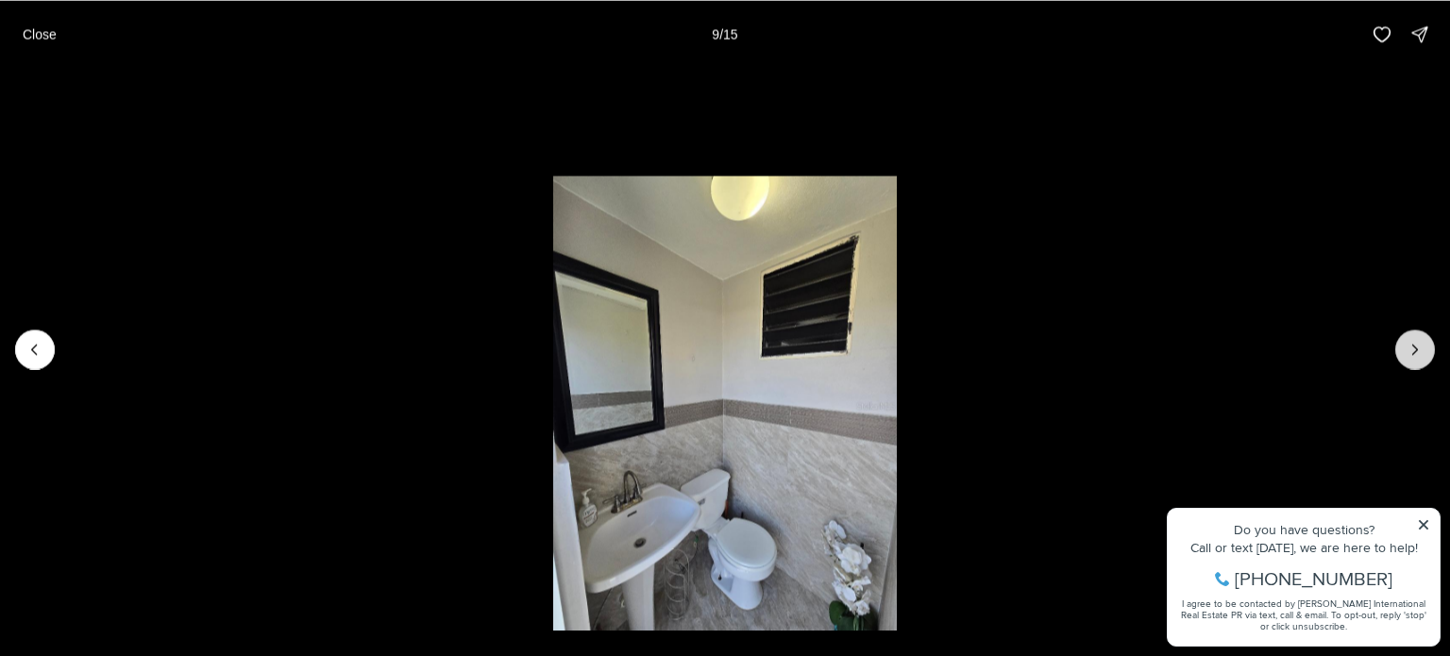
click at [1415, 340] on icon "Next slide" at bounding box center [1415, 349] width 19 height 19
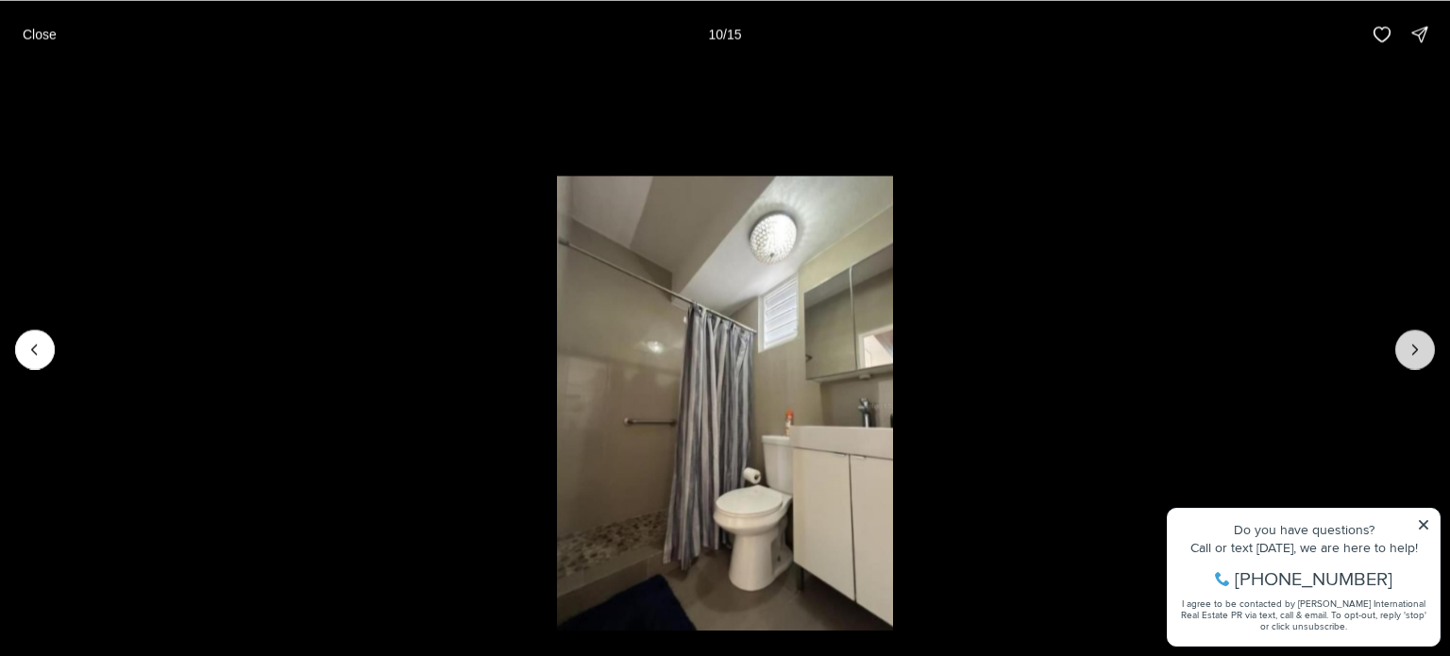
click at [1415, 340] on icon "Next slide" at bounding box center [1415, 349] width 19 height 19
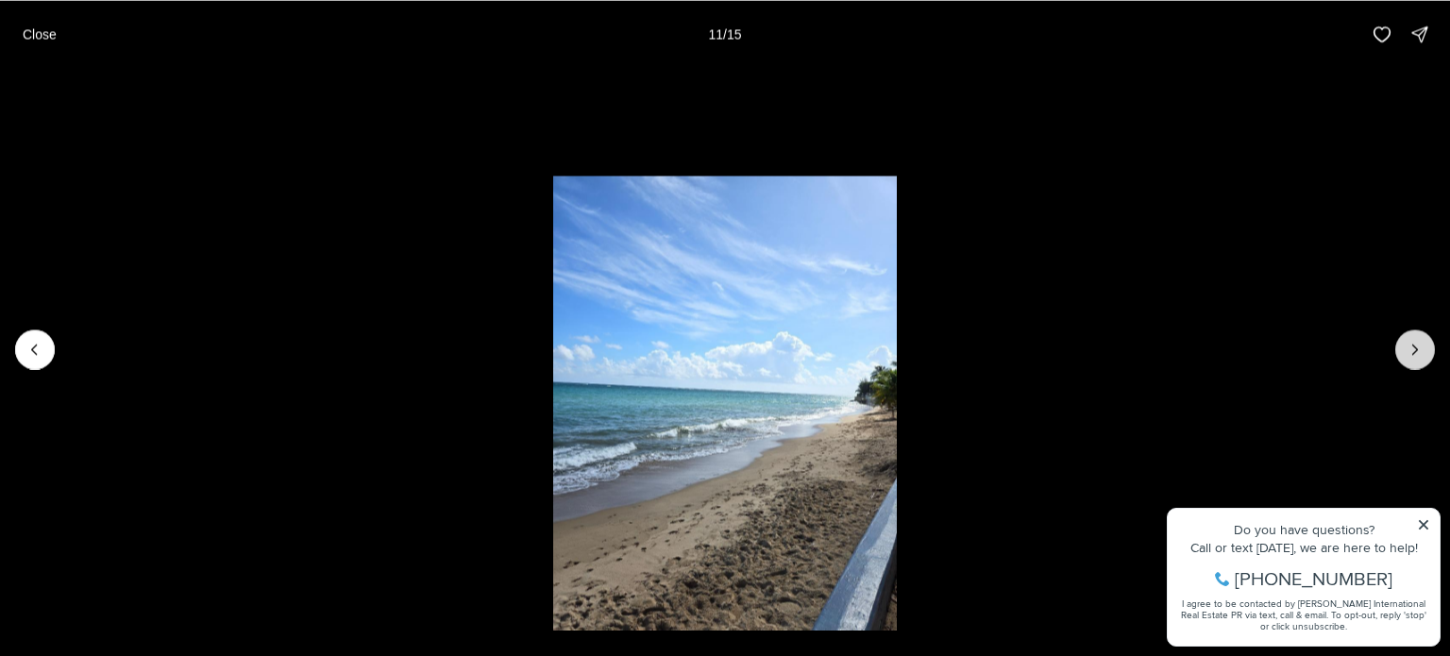
click at [1415, 340] on icon "Next slide" at bounding box center [1415, 349] width 19 height 19
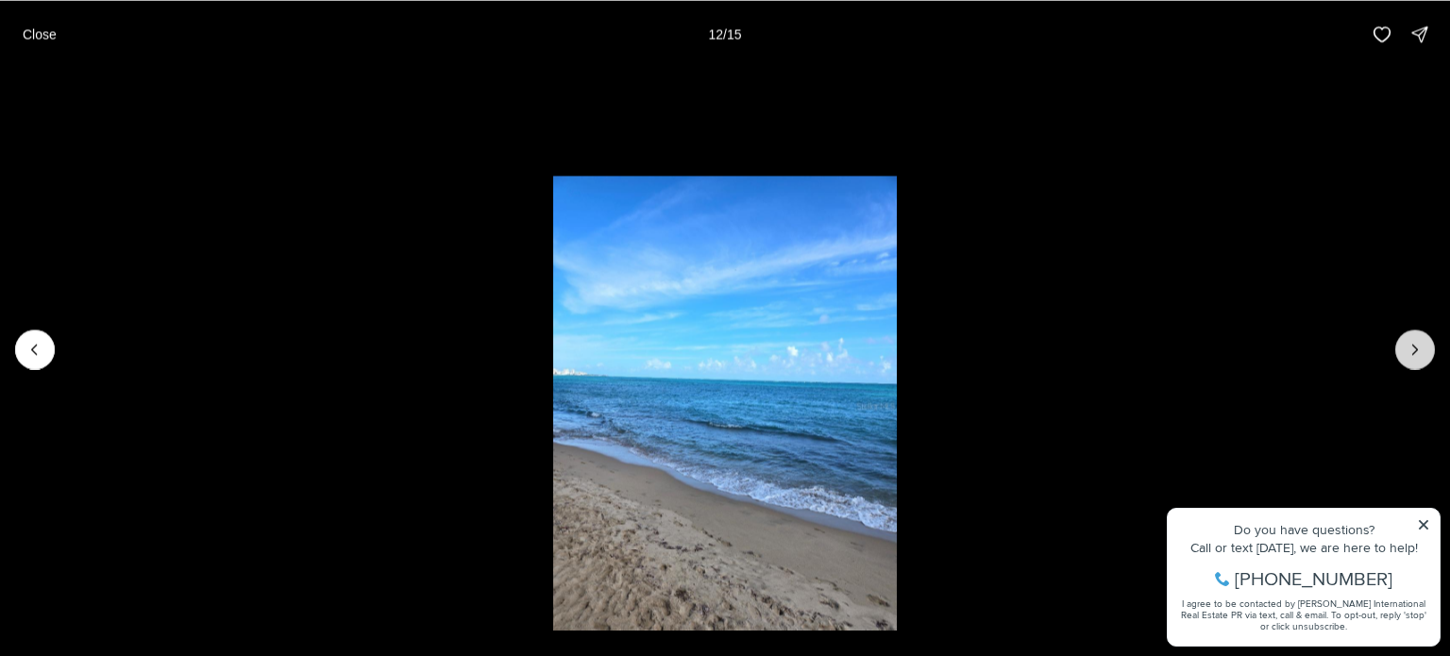
click at [1415, 340] on icon "Next slide" at bounding box center [1415, 349] width 19 height 19
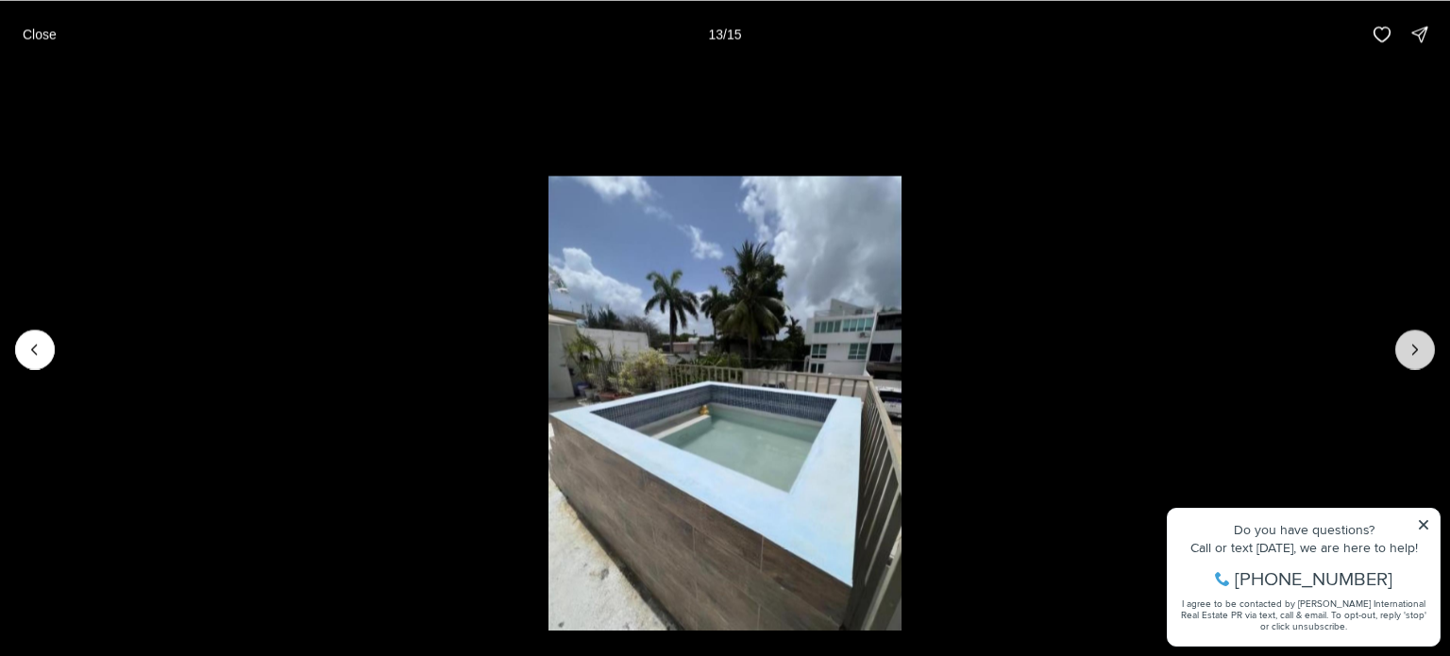
click at [1416, 343] on icon "Next slide" at bounding box center [1415, 349] width 19 height 19
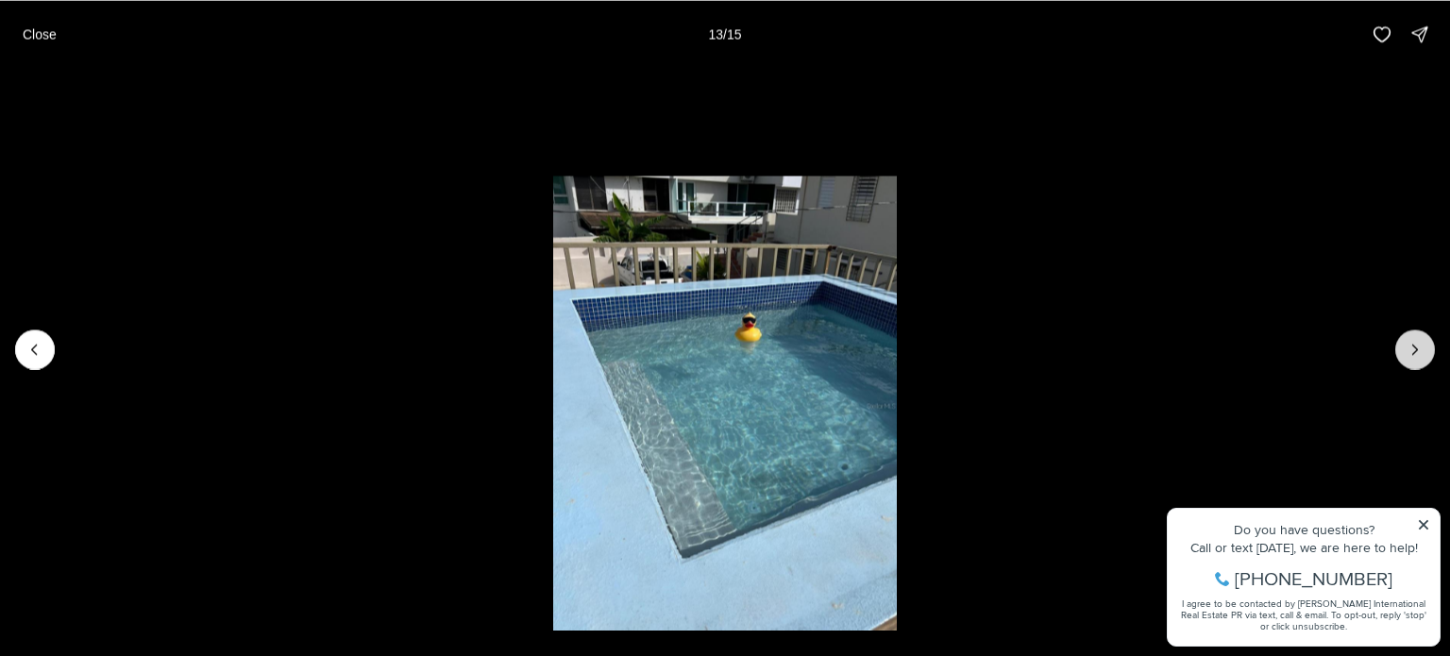
click at [1416, 343] on icon "Next slide" at bounding box center [1415, 349] width 19 height 19
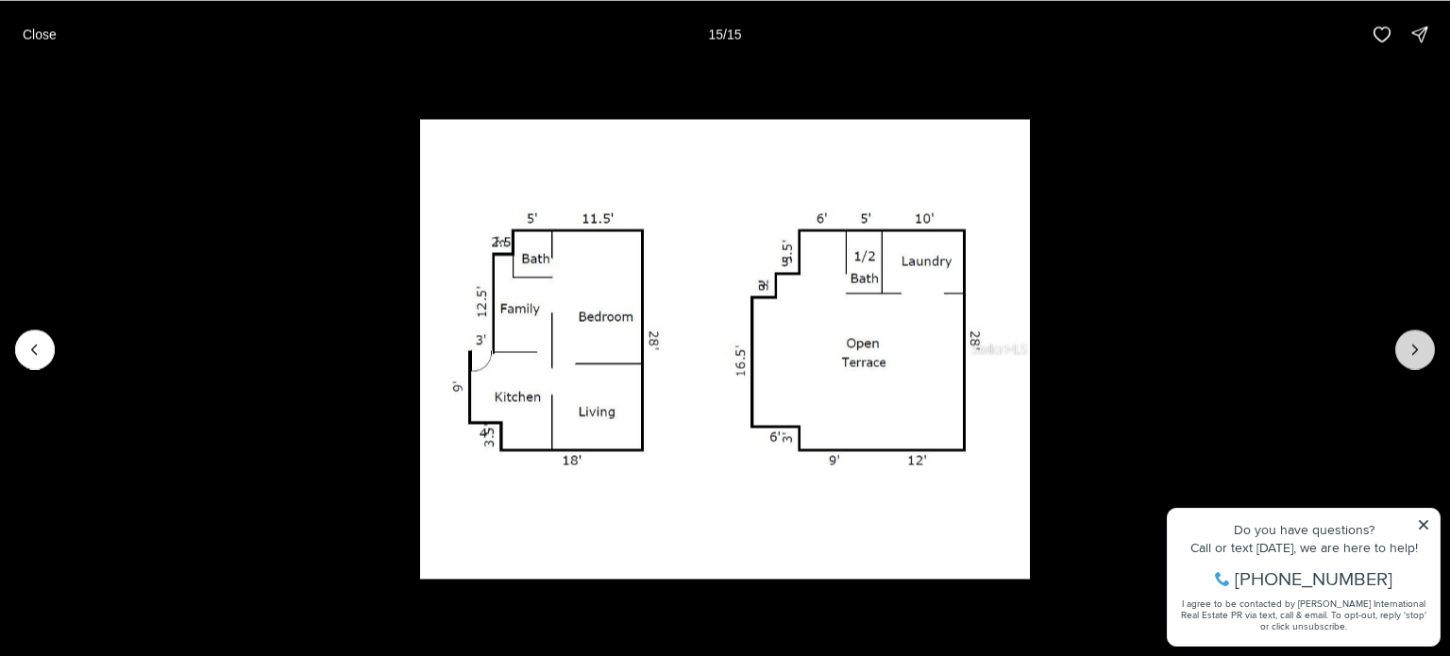
click at [1416, 343] on div at bounding box center [1415, 349] width 40 height 40
click at [1416, 342] on div at bounding box center [1415, 349] width 40 height 40
click at [37, 32] on p "Close" at bounding box center [40, 33] width 34 height 15
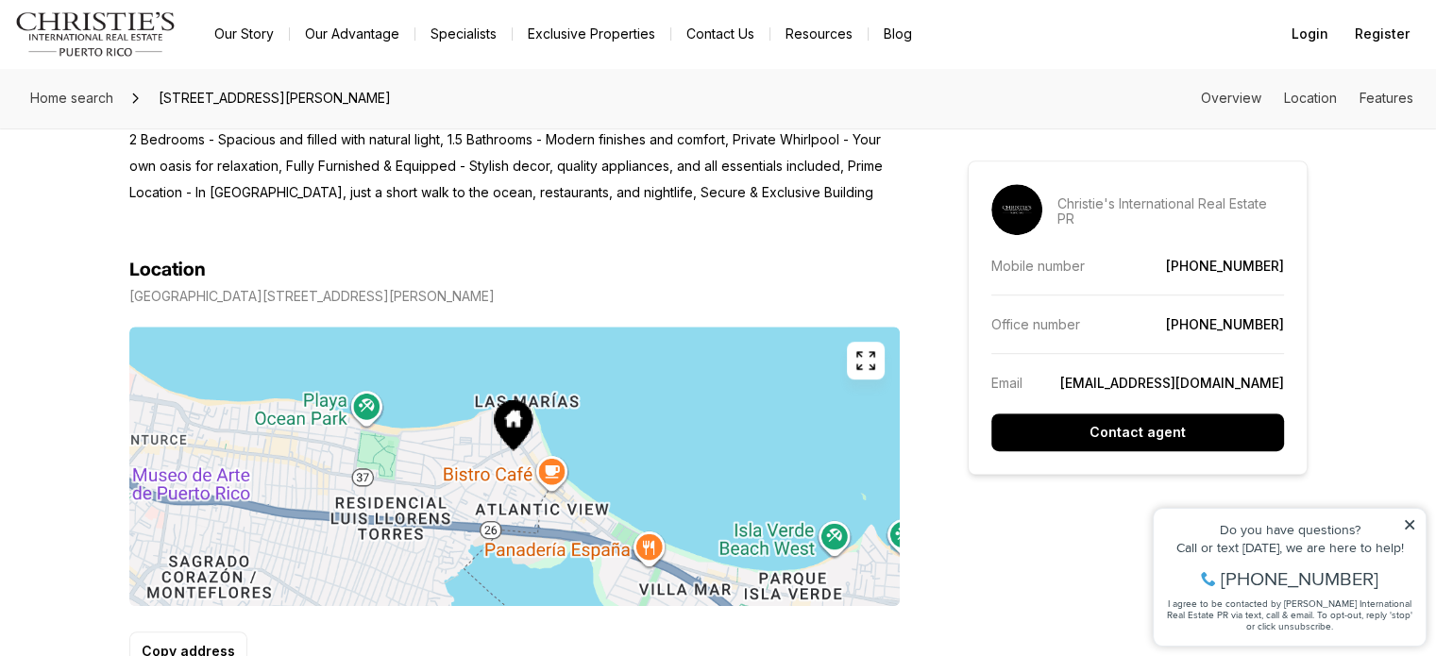
scroll to position [895, 0]
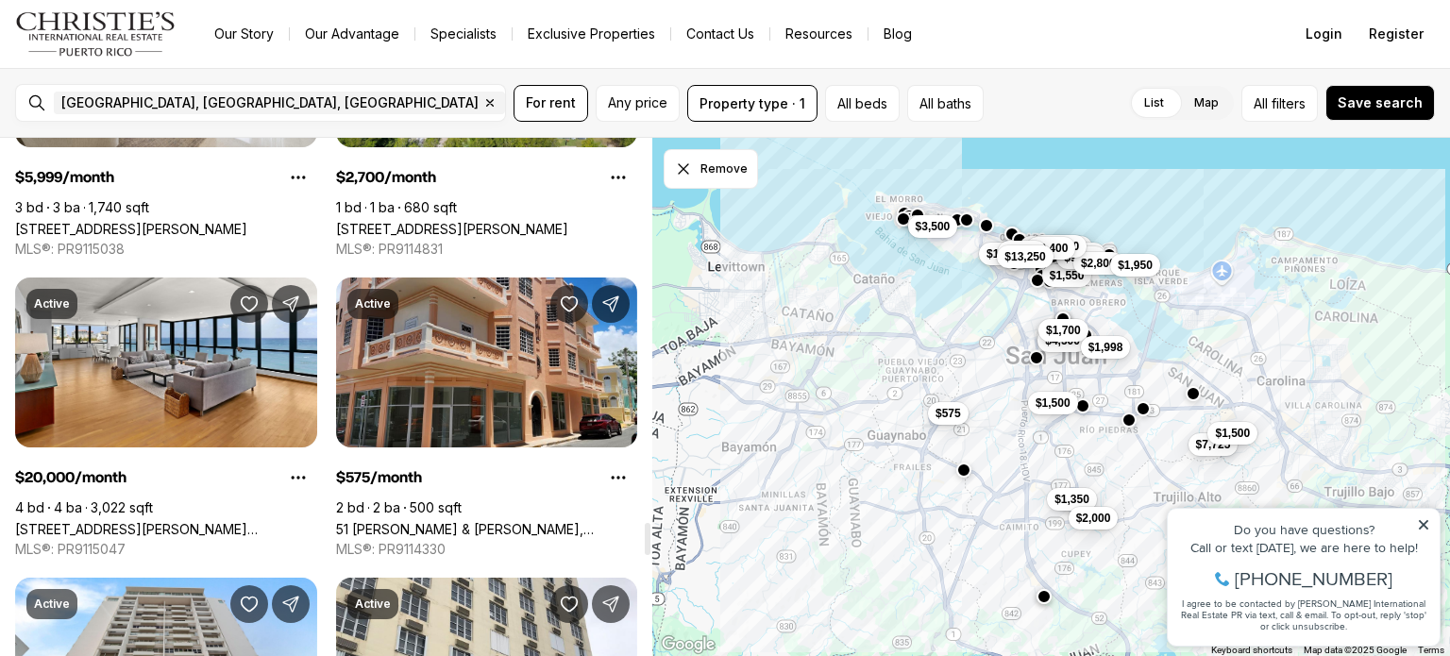
scroll to position [6256, 0]
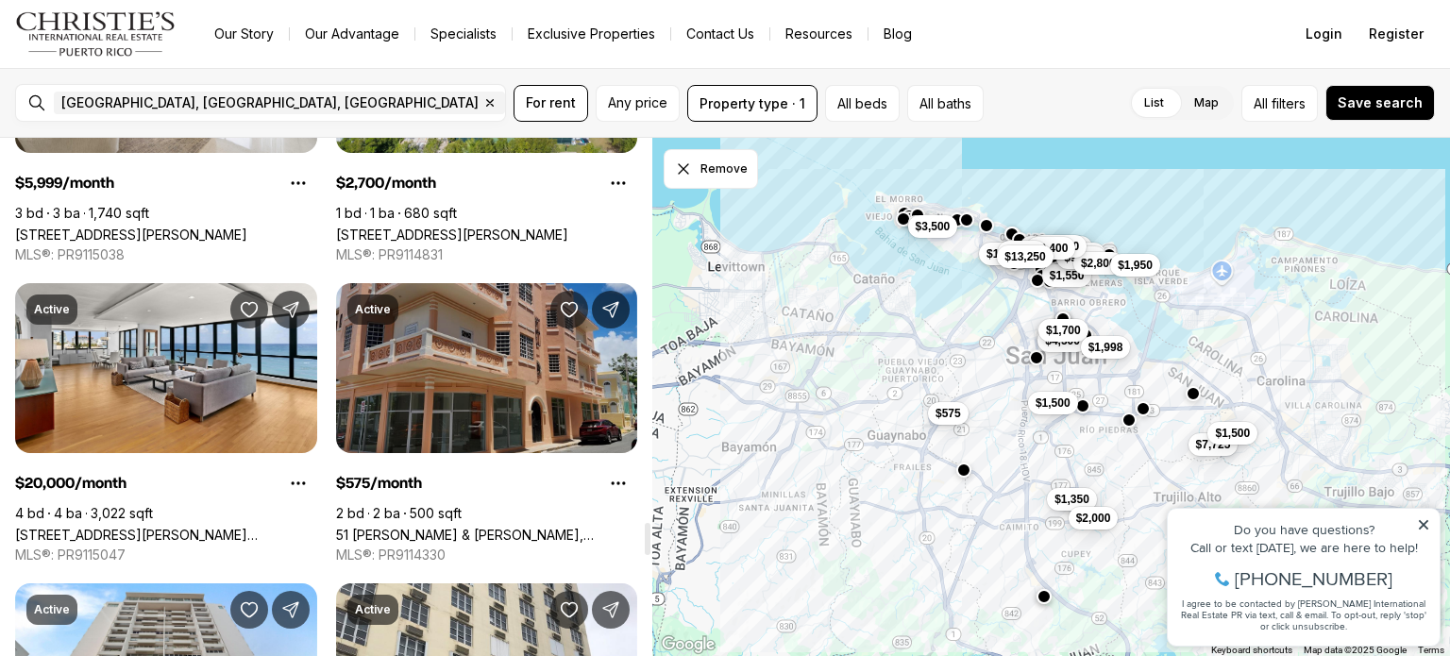
click at [482, 527] on link "51 [PERSON_NAME] & [PERSON_NAME], [GEOGRAPHIC_DATA][PERSON_NAME], 00921" at bounding box center [487, 535] width 302 height 16
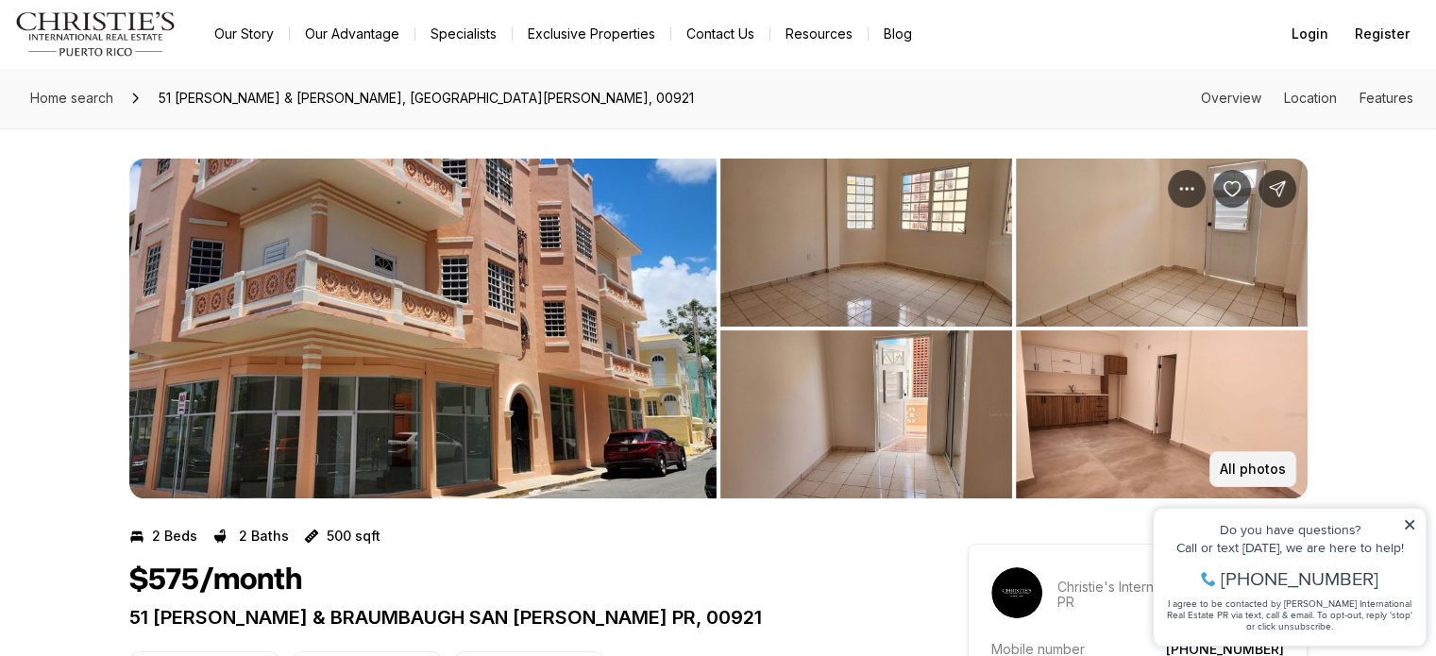
click at [1233, 462] on p "All photos" at bounding box center [1253, 469] width 66 height 15
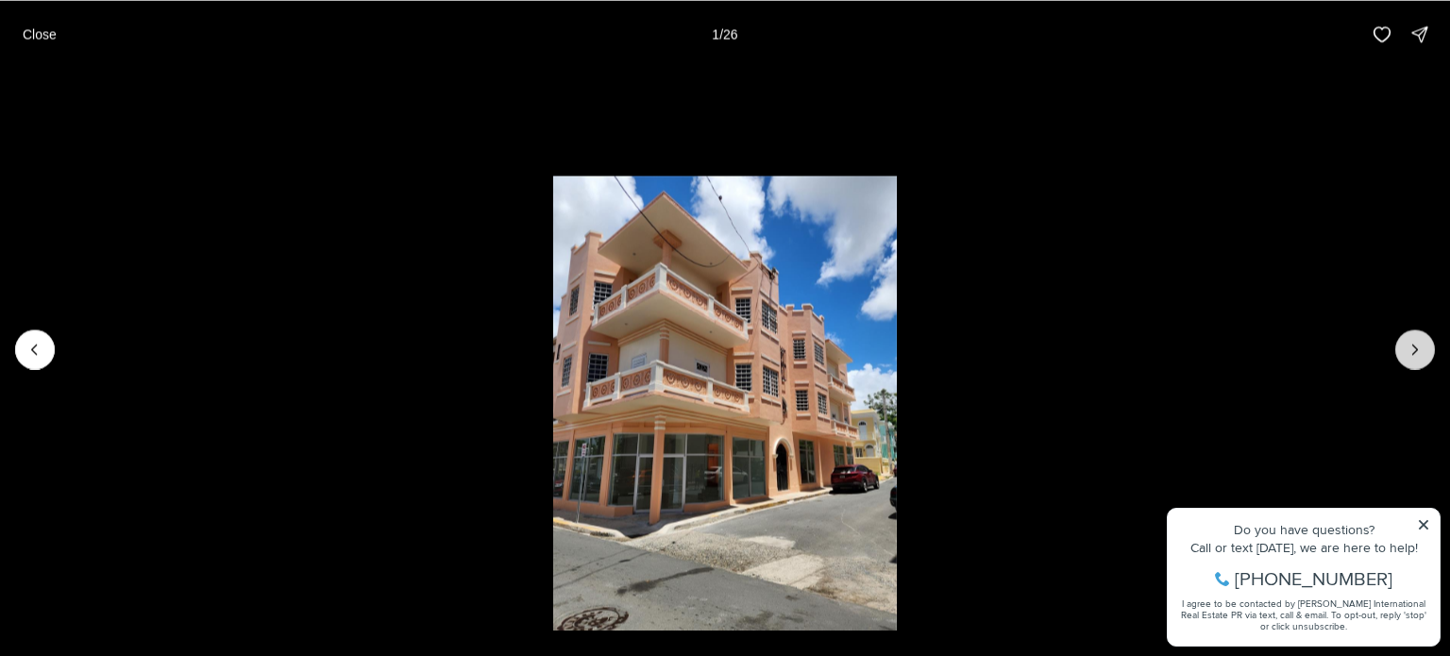
click at [1406, 354] on icon "Next slide" at bounding box center [1415, 349] width 19 height 19
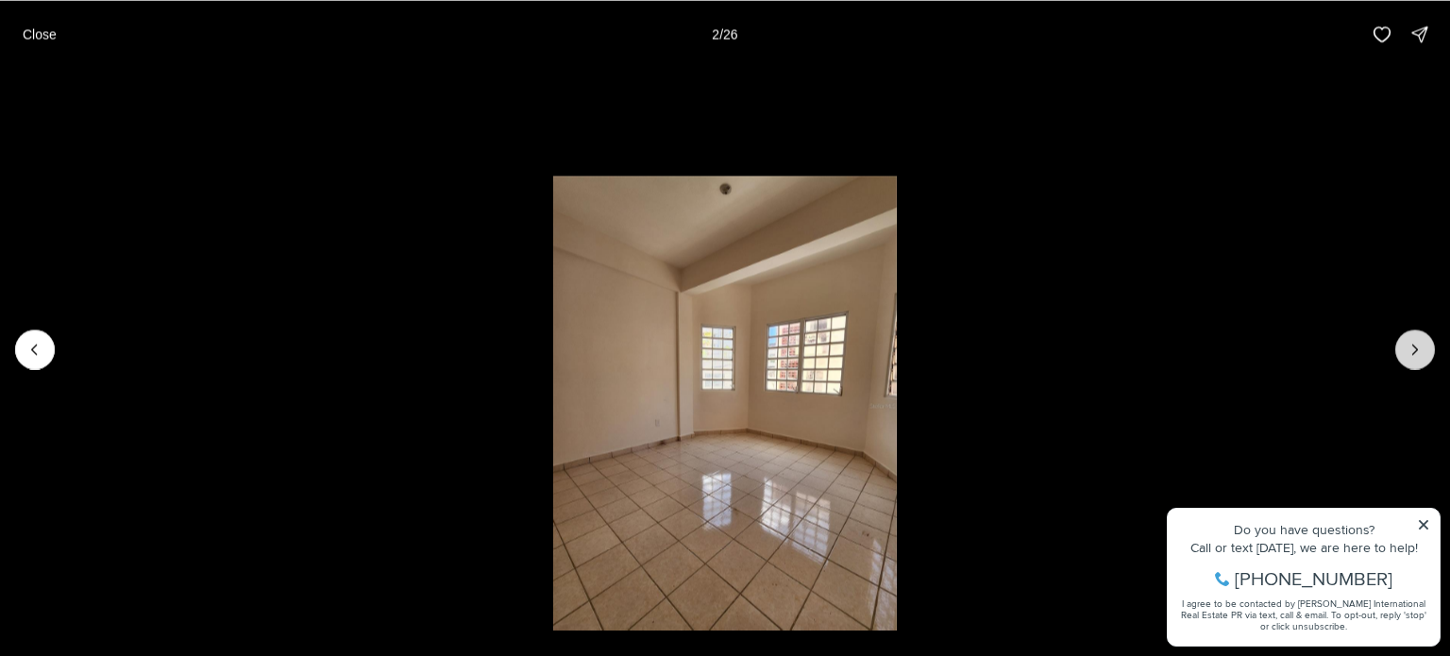
click at [1412, 347] on icon "Next slide" at bounding box center [1415, 349] width 19 height 19
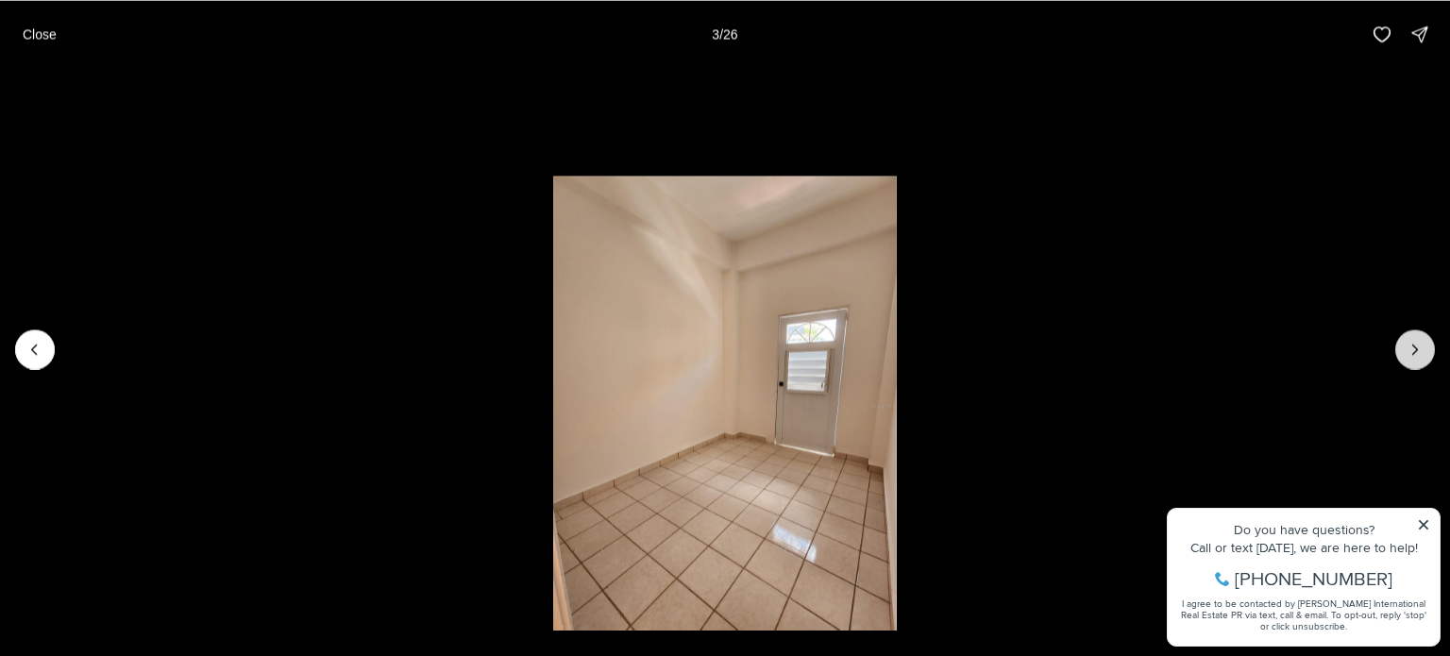
click at [1412, 347] on icon "Next slide" at bounding box center [1415, 349] width 19 height 19
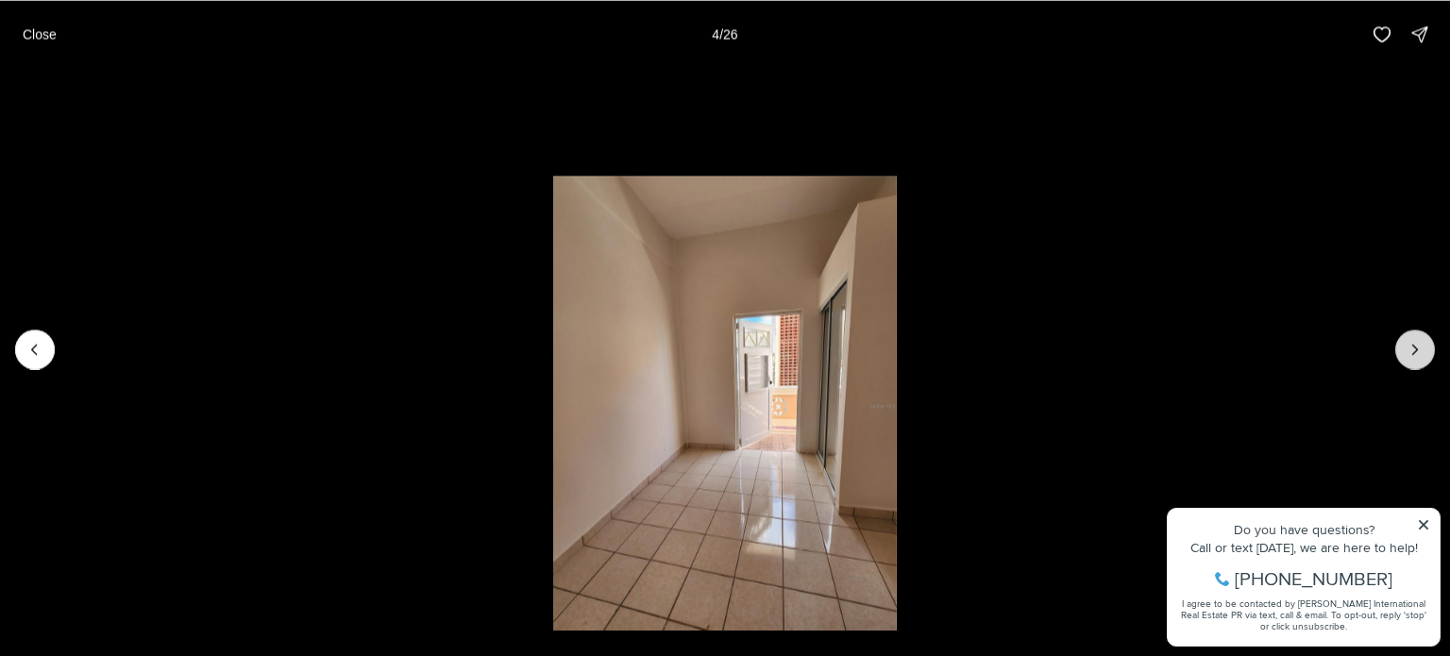
click at [1412, 346] on icon "Next slide" at bounding box center [1415, 349] width 19 height 19
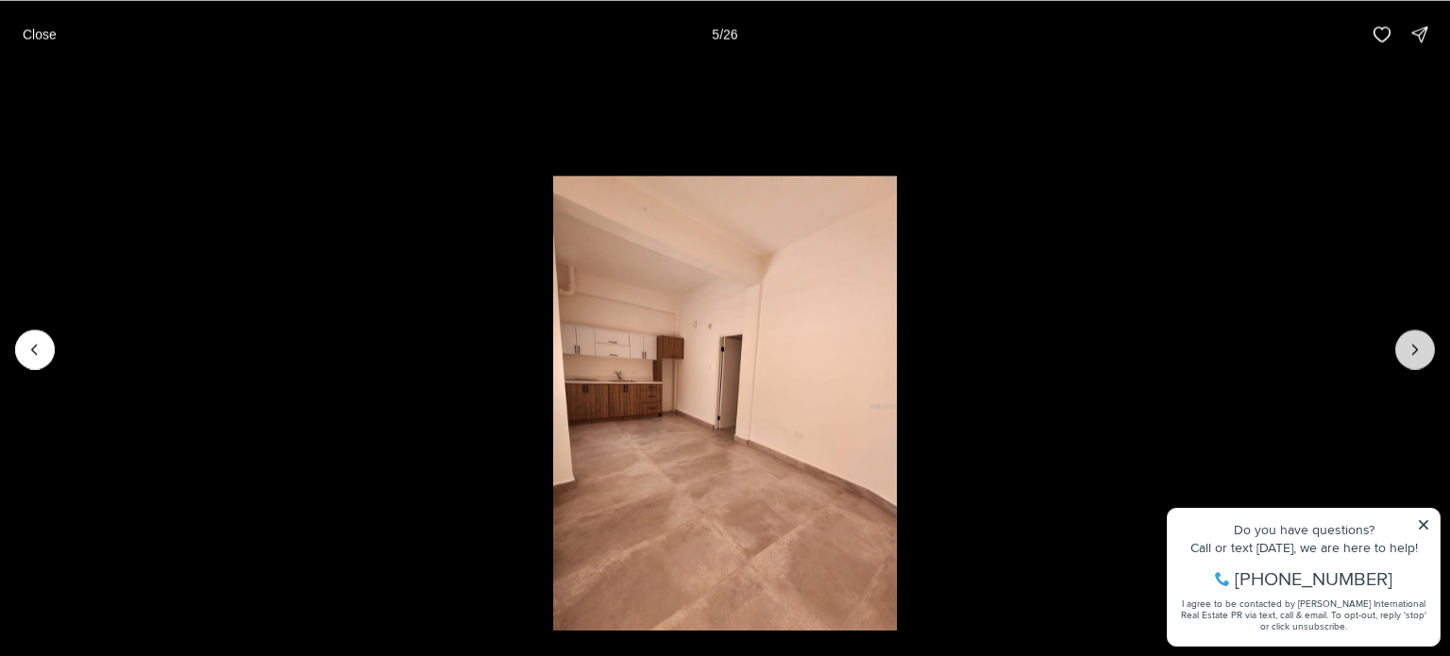
click at [1412, 346] on icon "Next slide" at bounding box center [1415, 349] width 19 height 19
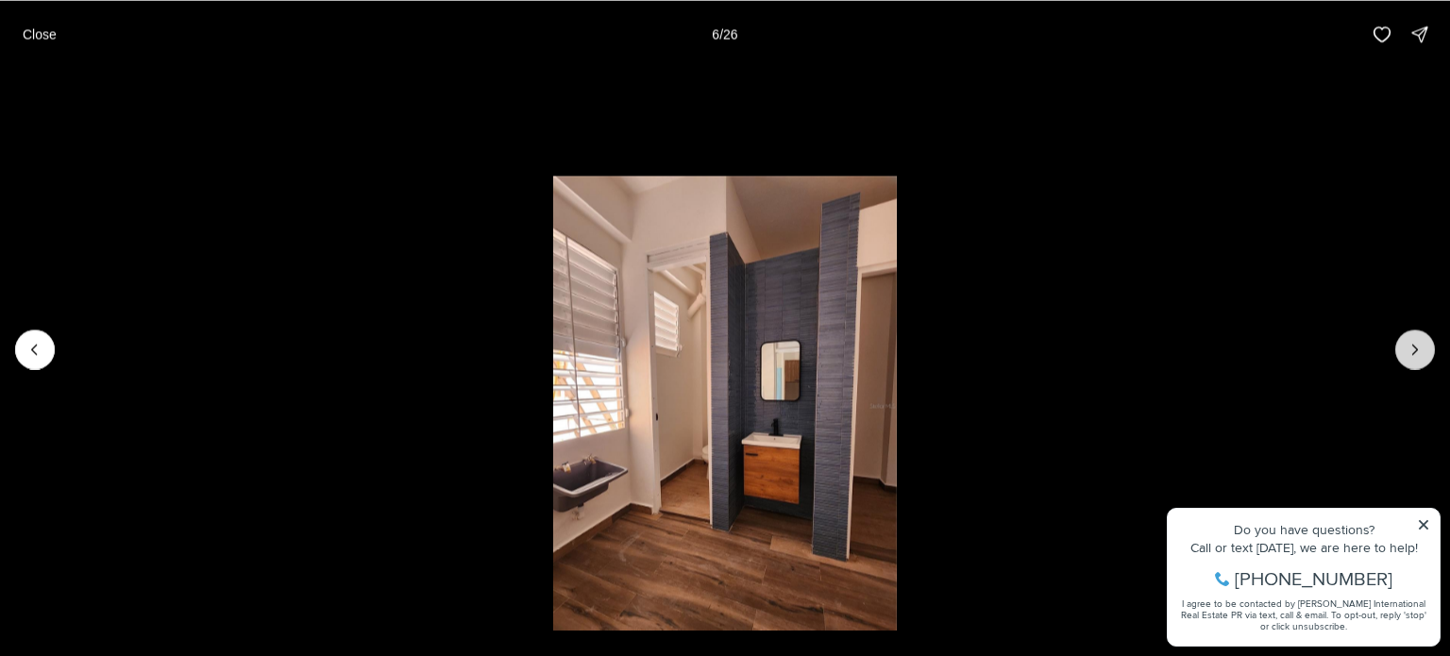
click at [1411, 343] on icon "Next slide" at bounding box center [1415, 349] width 19 height 19
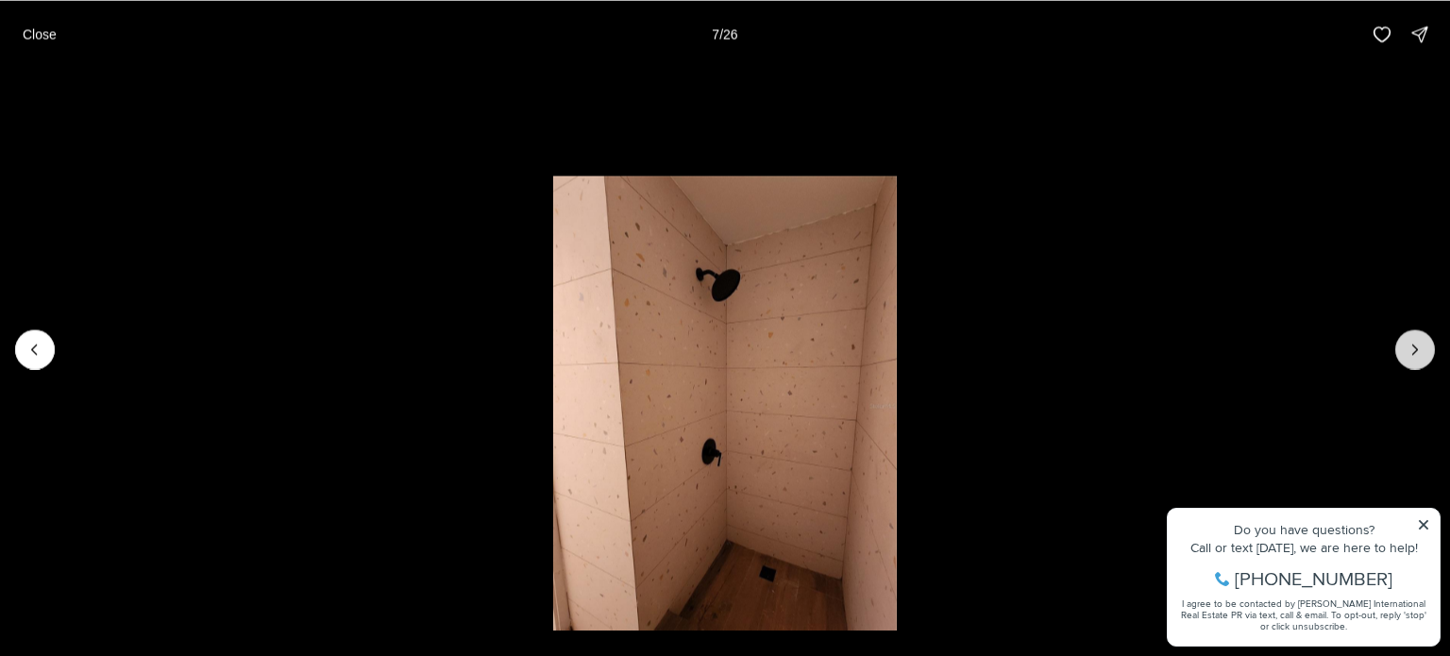
click at [1411, 343] on icon "Next slide" at bounding box center [1415, 349] width 19 height 19
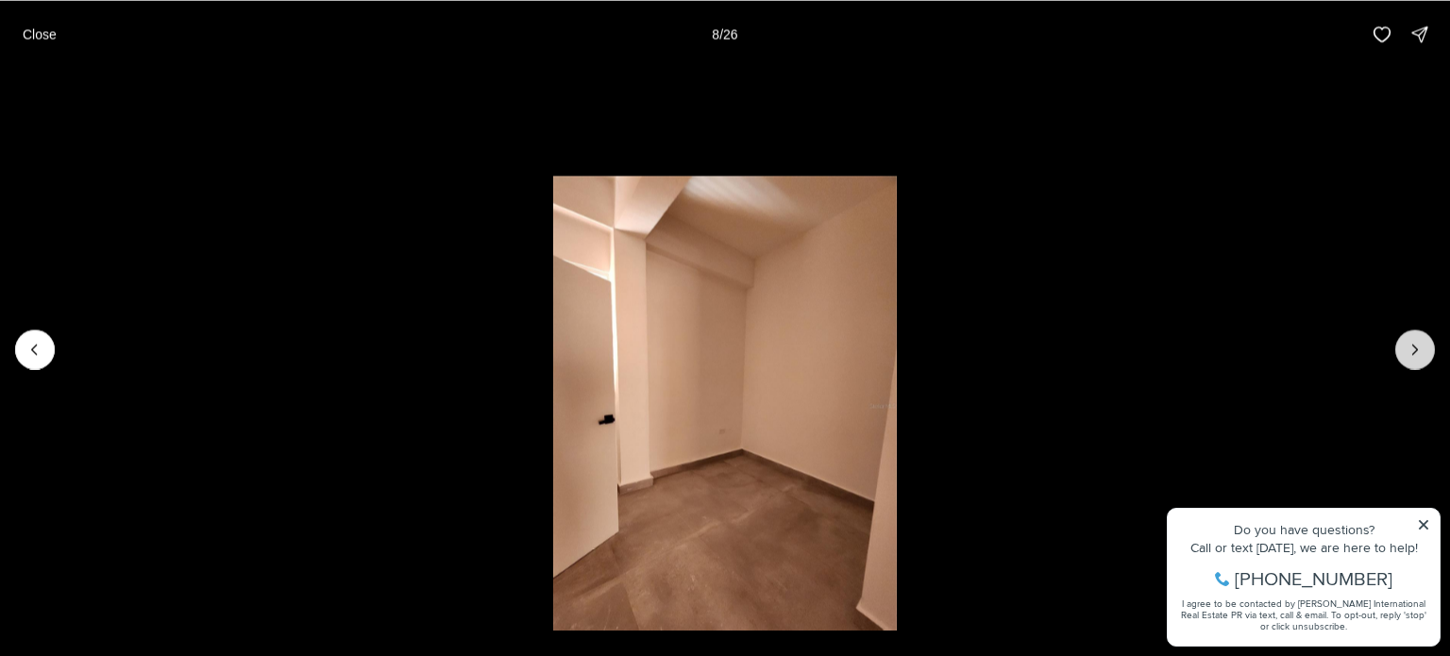
click at [1411, 343] on icon "Next slide" at bounding box center [1415, 349] width 19 height 19
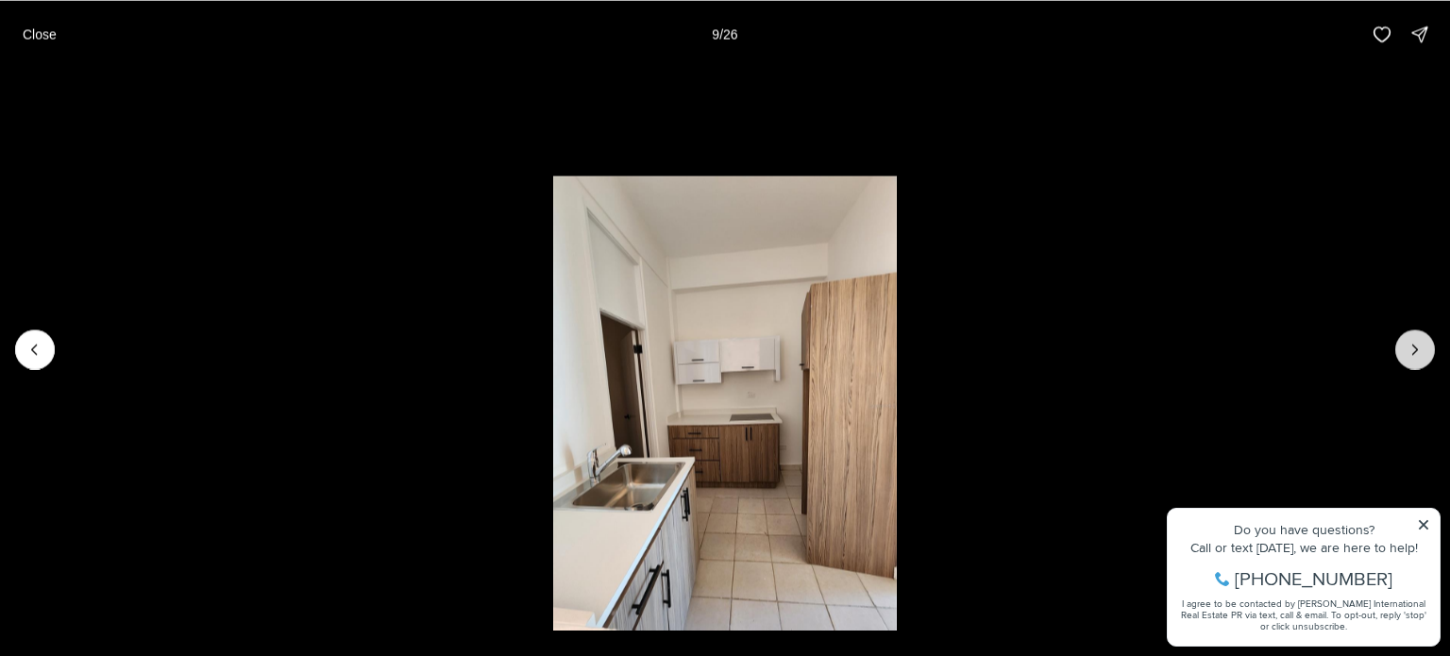
click at [1411, 341] on icon "Next slide" at bounding box center [1415, 349] width 19 height 19
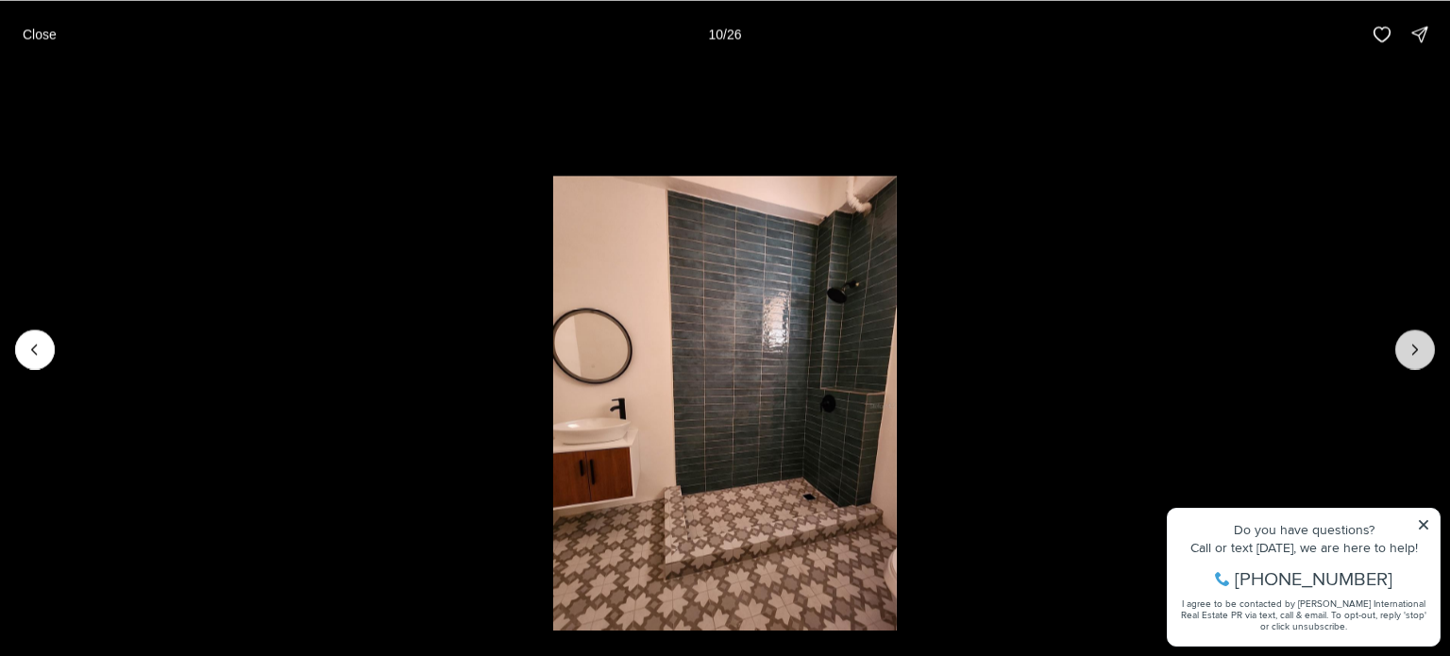
click at [1411, 341] on icon "Next slide" at bounding box center [1415, 349] width 19 height 19
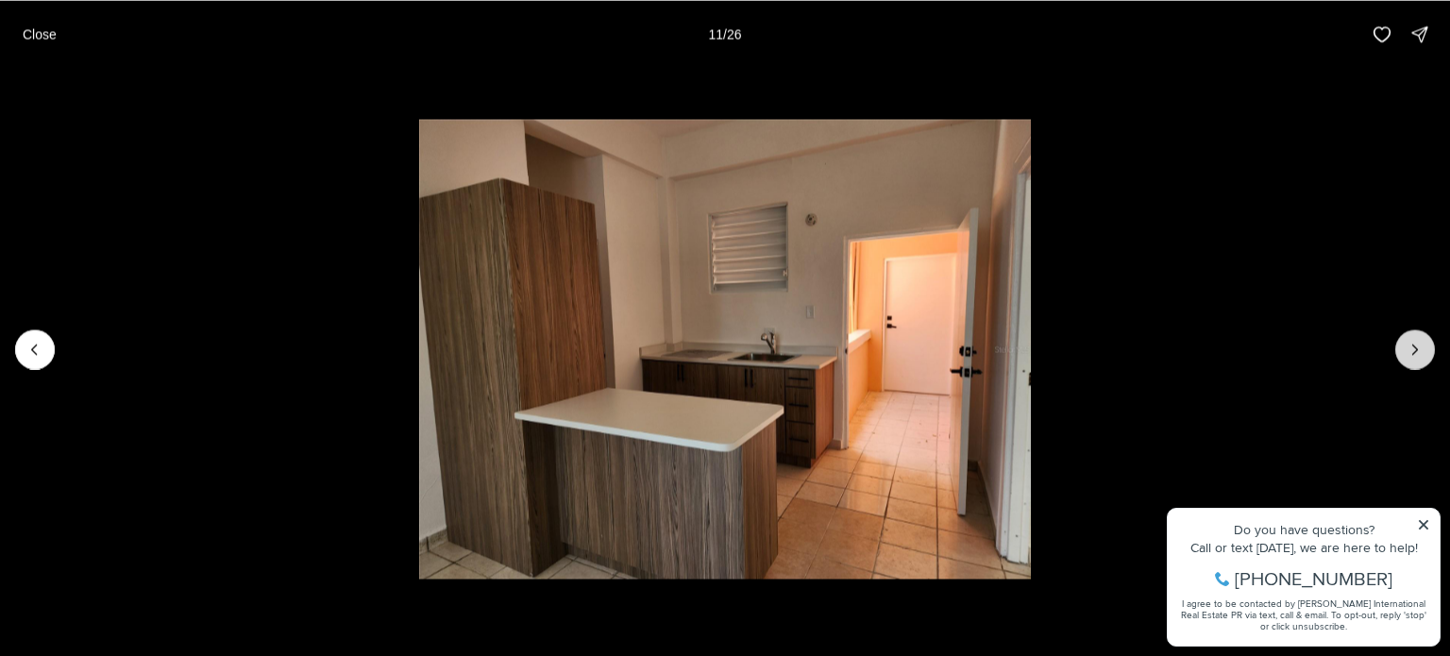
click at [1409, 340] on icon "Next slide" at bounding box center [1415, 349] width 19 height 19
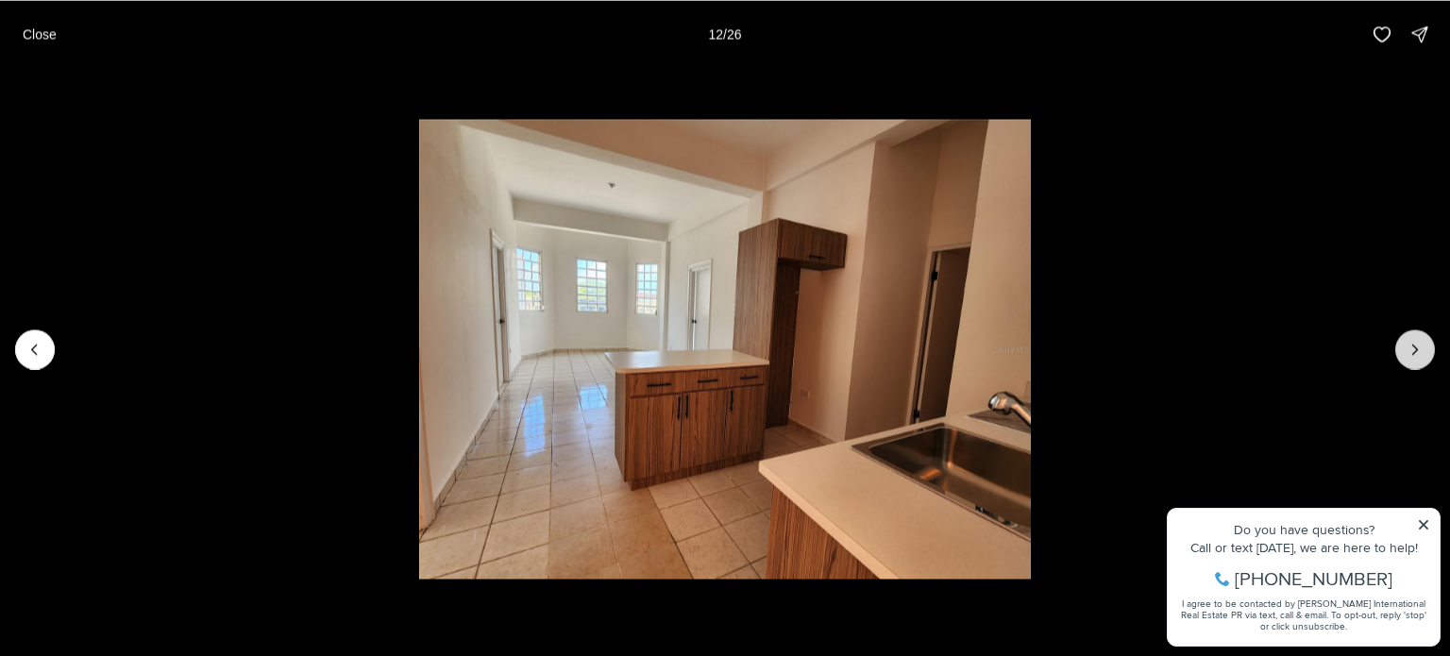
click at [1412, 346] on icon "Next slide" at bounding box center [1415, 349] width 19 height 19
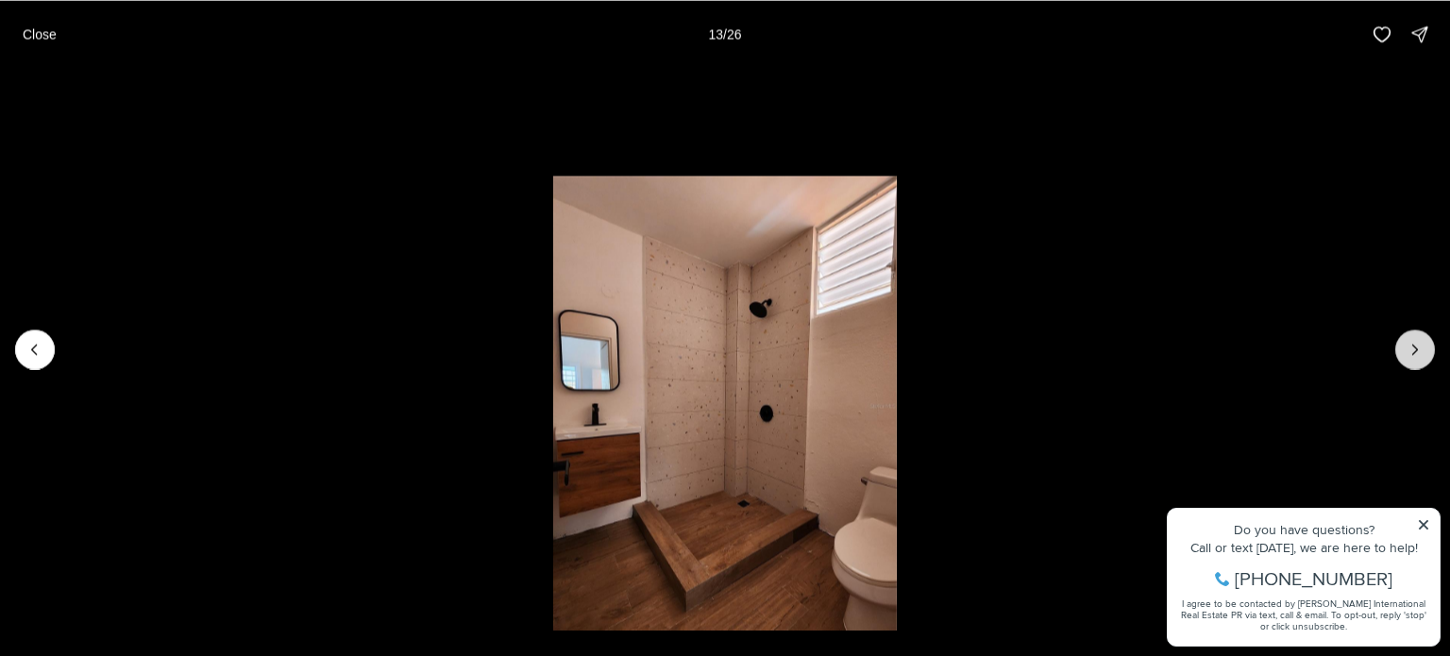
click at [1412, 346] on icon "Next slide" at bounding box center [1415, 349] width 19 height 19
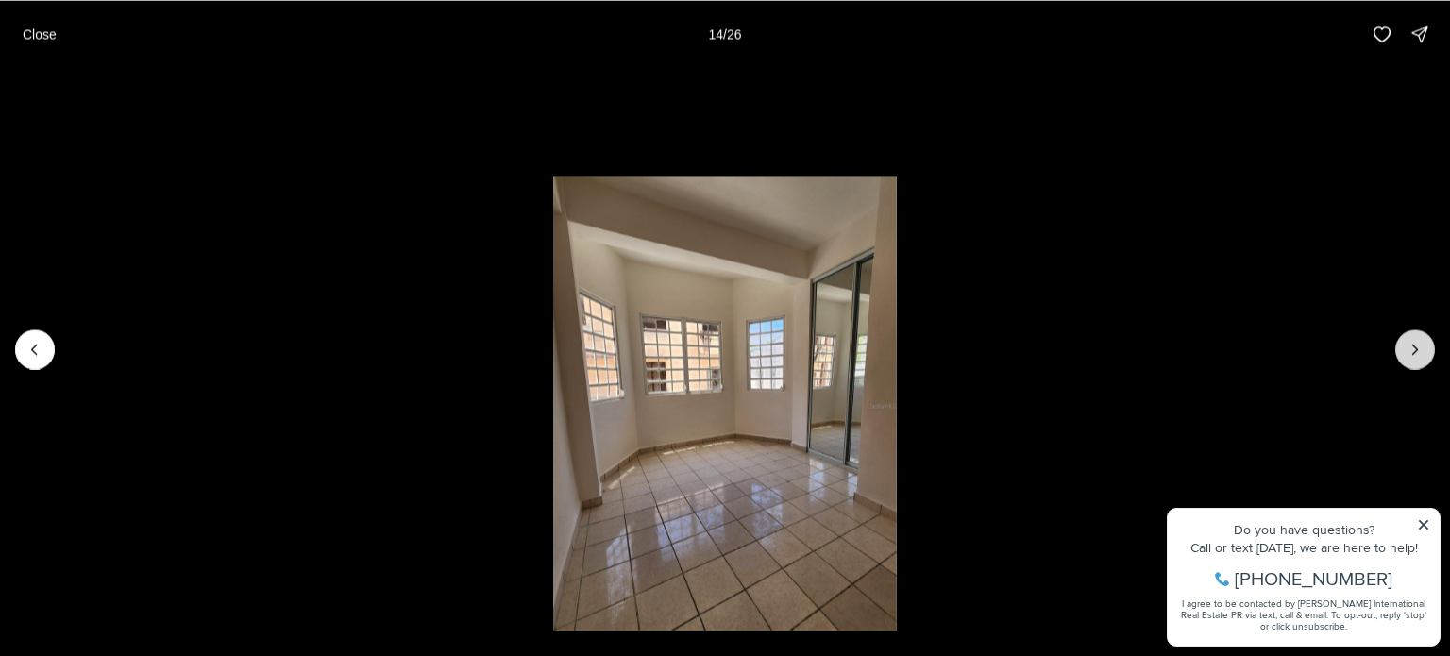
click at [1412, 346] on icon "Next slide" at bounding box center [1415, 349] width 19 height 19
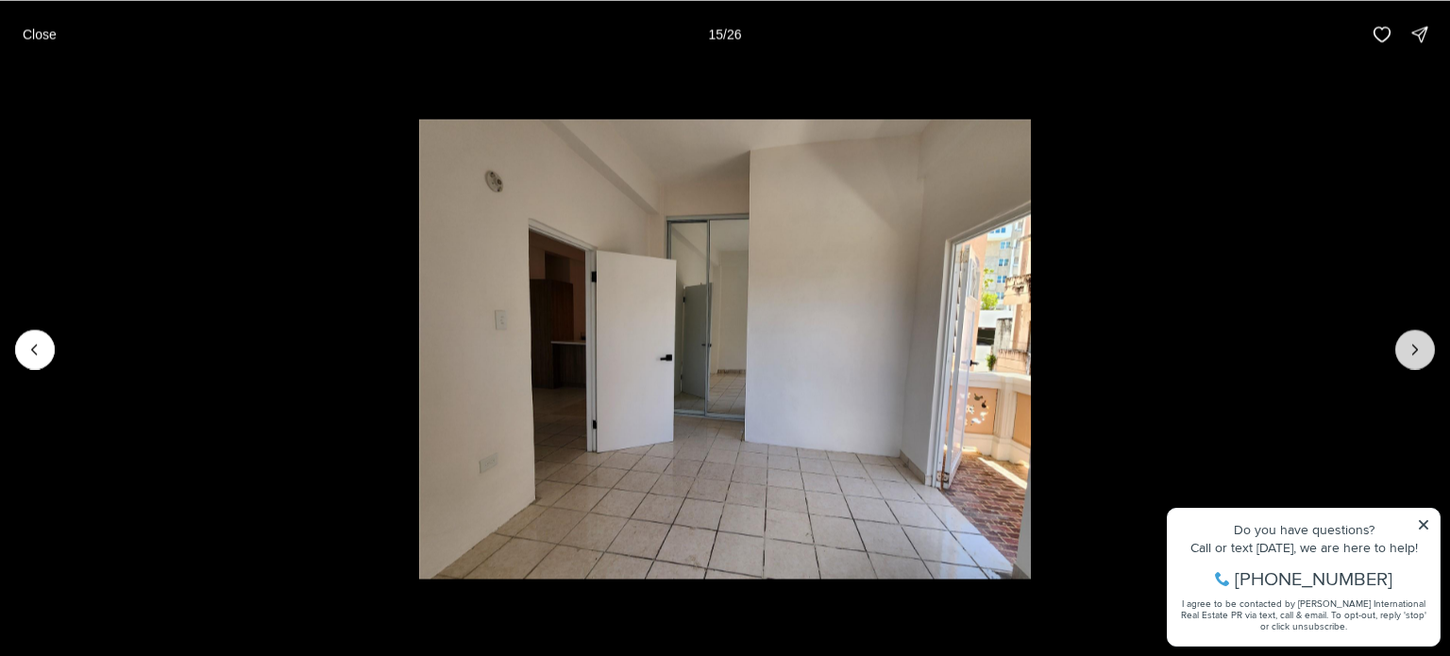
click at [1412, 346] on icon "Next slide" at bounding box center [1415, 349] width 19 height 19
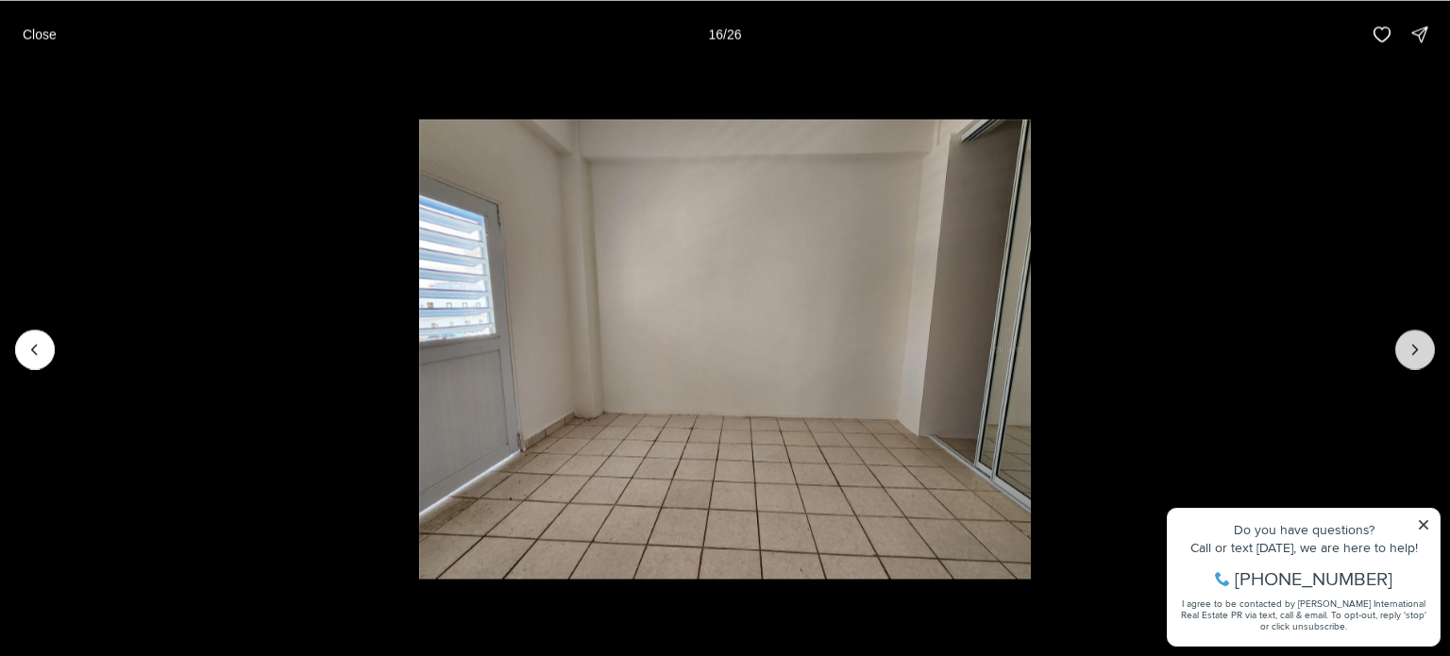
click at [1412, 346] on icon "Next slide" at bounding box center [1415, 349] width 19 height 19
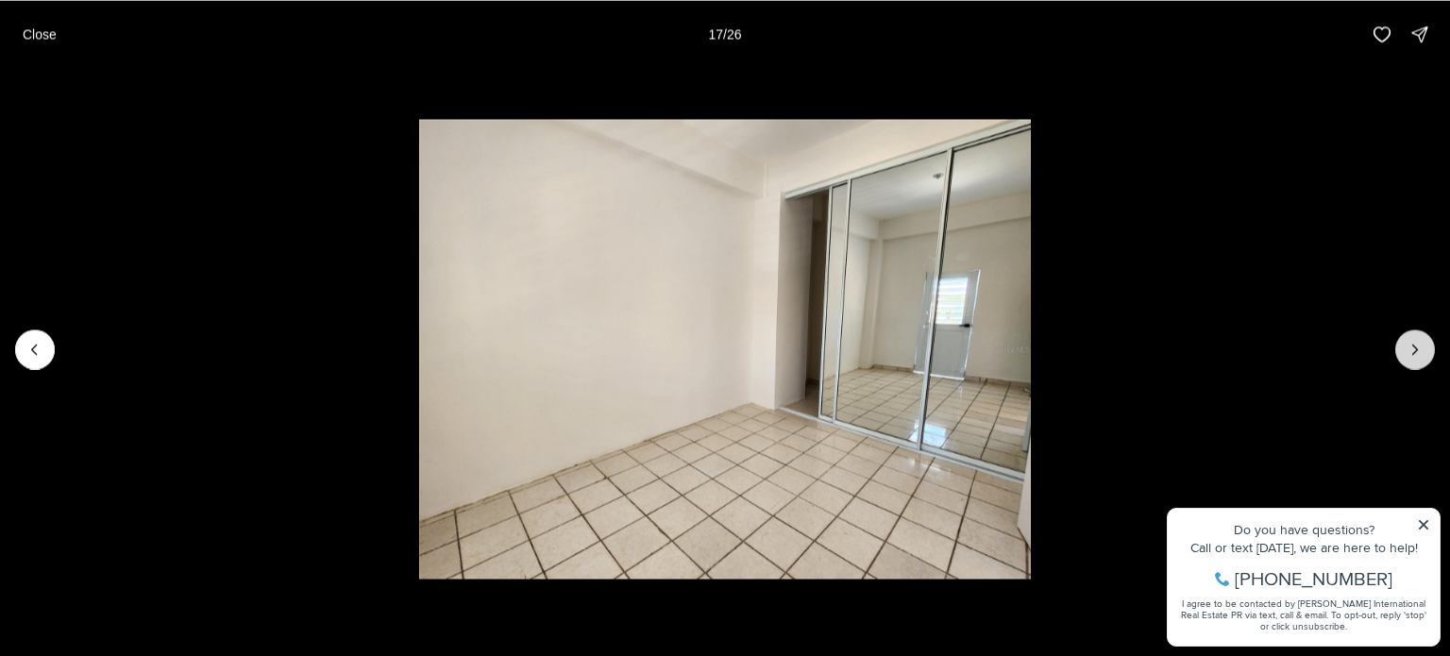
click at [1412, 346] on icon "Next slide" at bounding box center [1415, 349] width 19 height 19
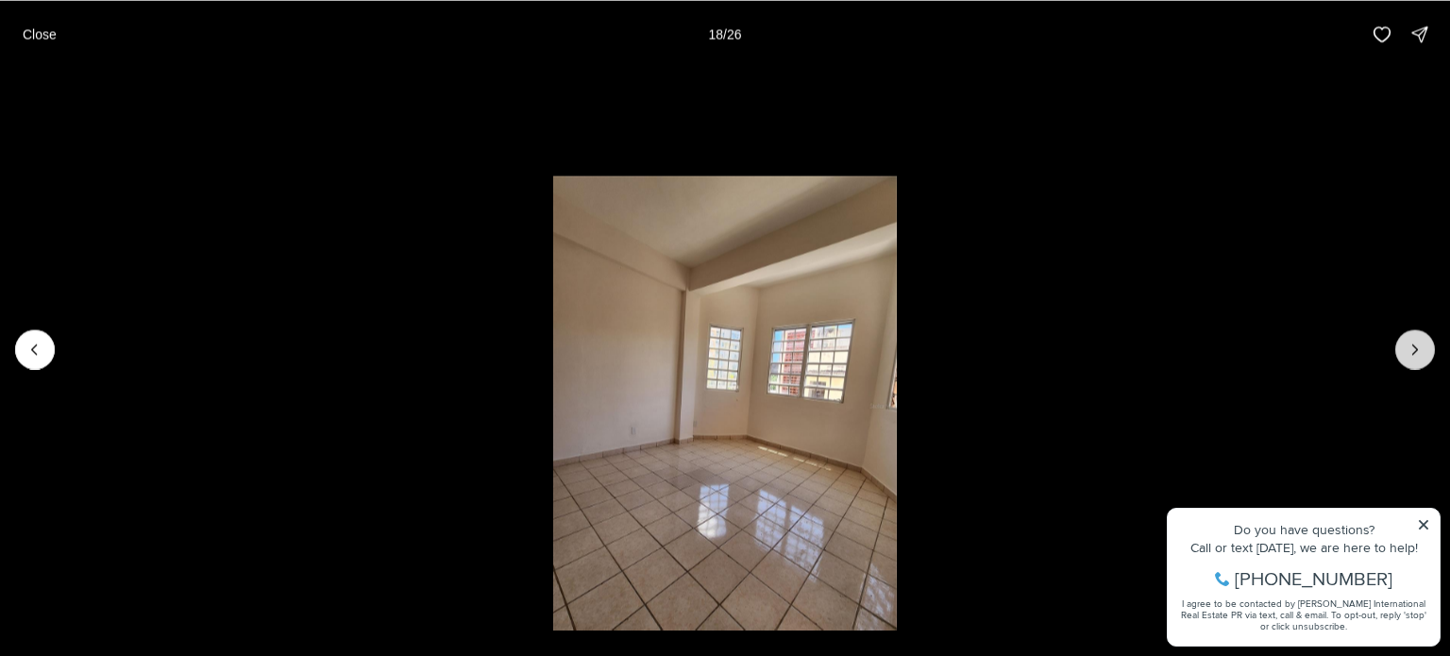
click at [1412, 346] on icon "Next slide" at bounding box center [1415, 349] width 19 height 19
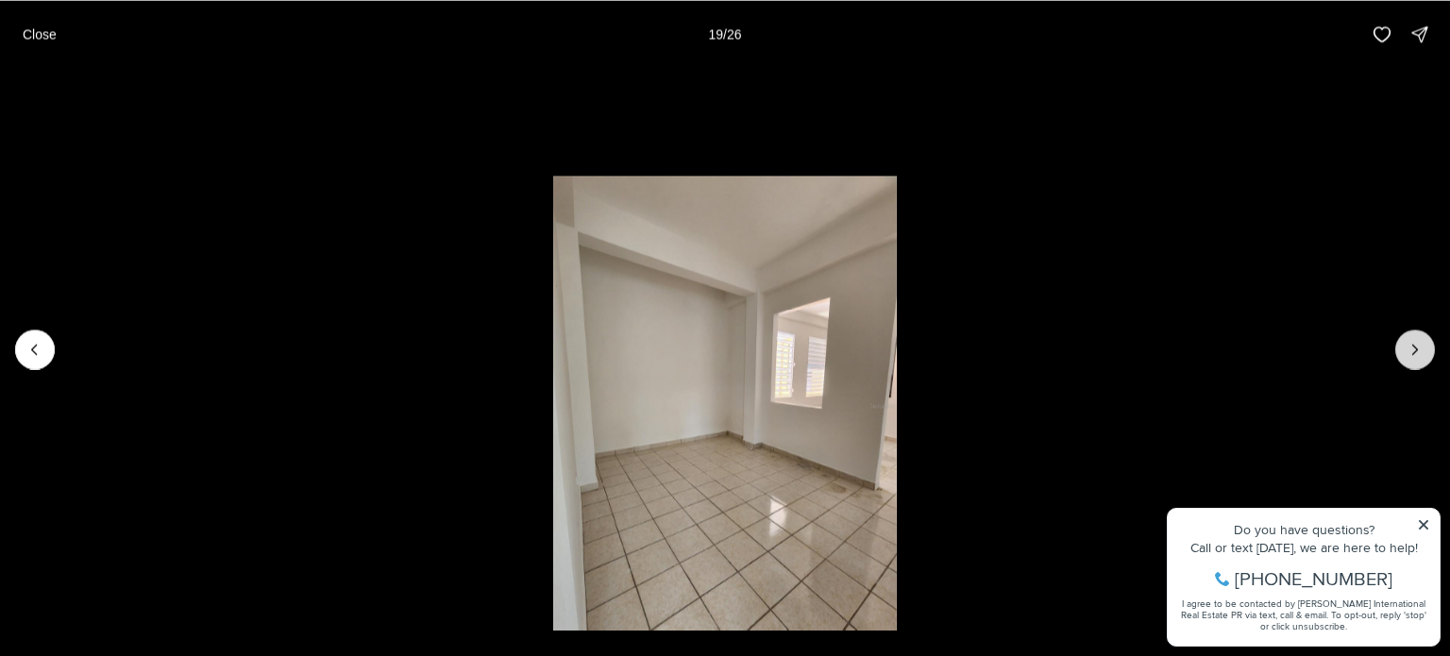
click at [1412, 346] on icon "Next slide" at bounding box center [1415, 349] width 19 height 19
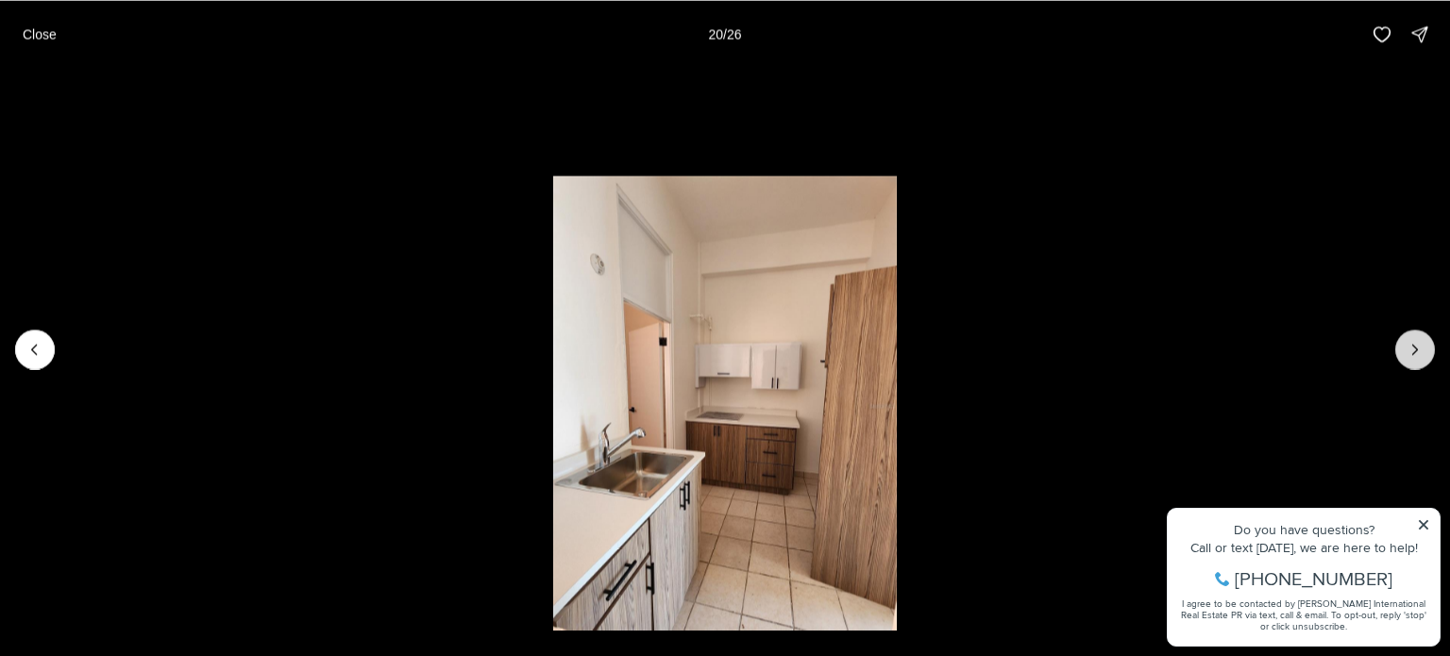
click at [1411, 346] on icon "Next slide" at bounding box center [1415, 349] width 19 height 19
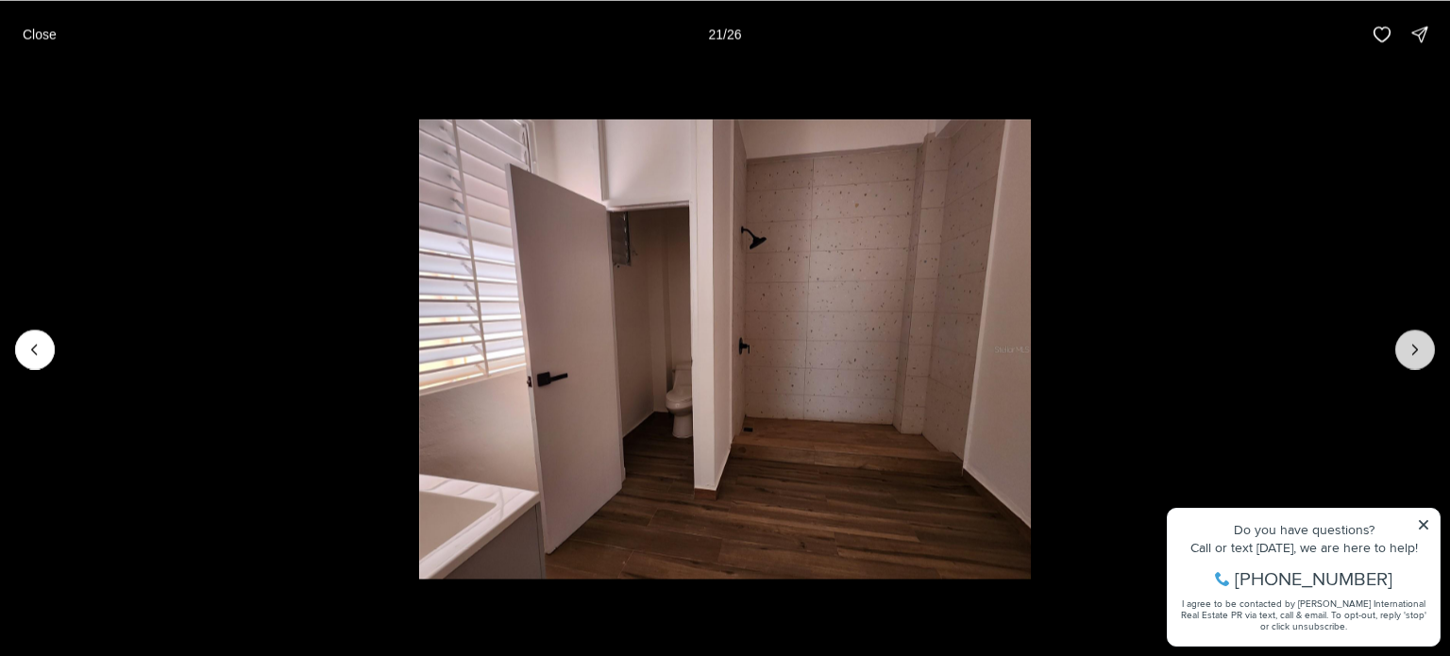
click at [1410, 348] on icon "Next slide" at bounding box center [1415, 349] width 19 height 19
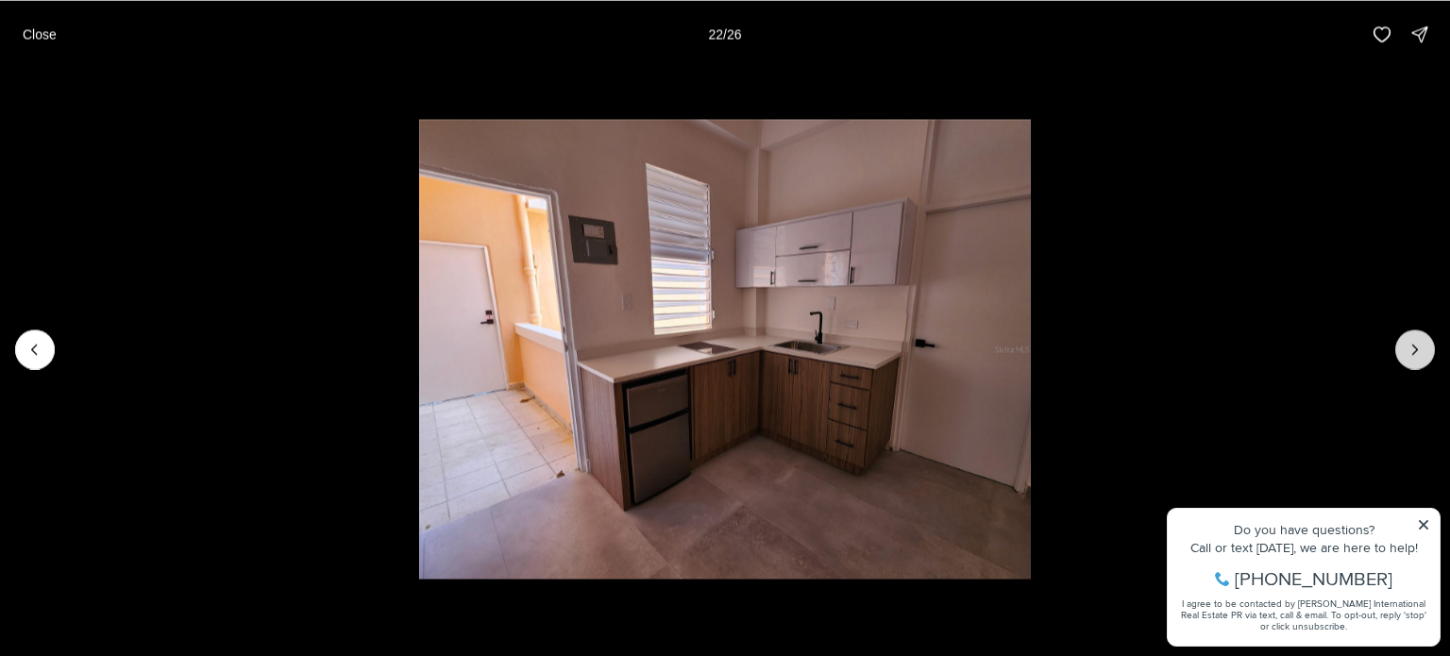
click at [1410, 348] on icon "Next slide" at bounding box center [1415, 349] width 19 height 19
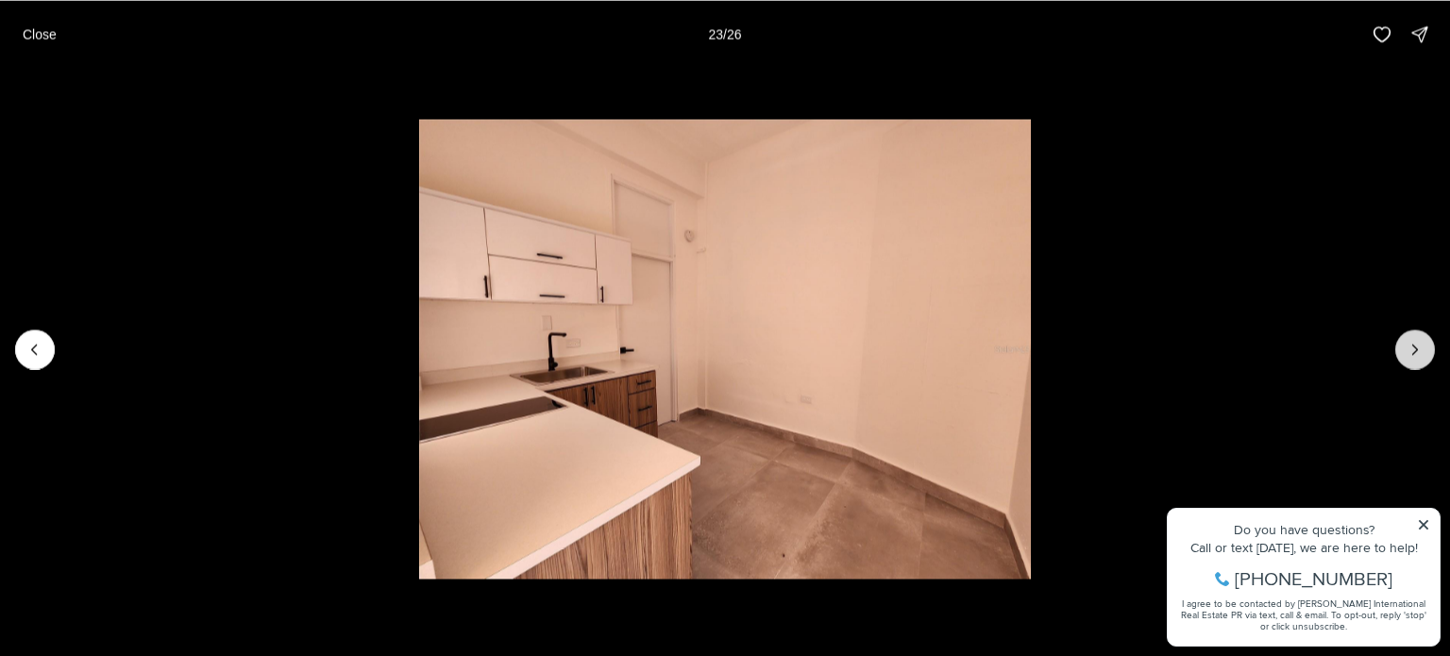
click at [1410, 348] on icon "Next slide" at bounding box center [1415, 349] width 19 height 19
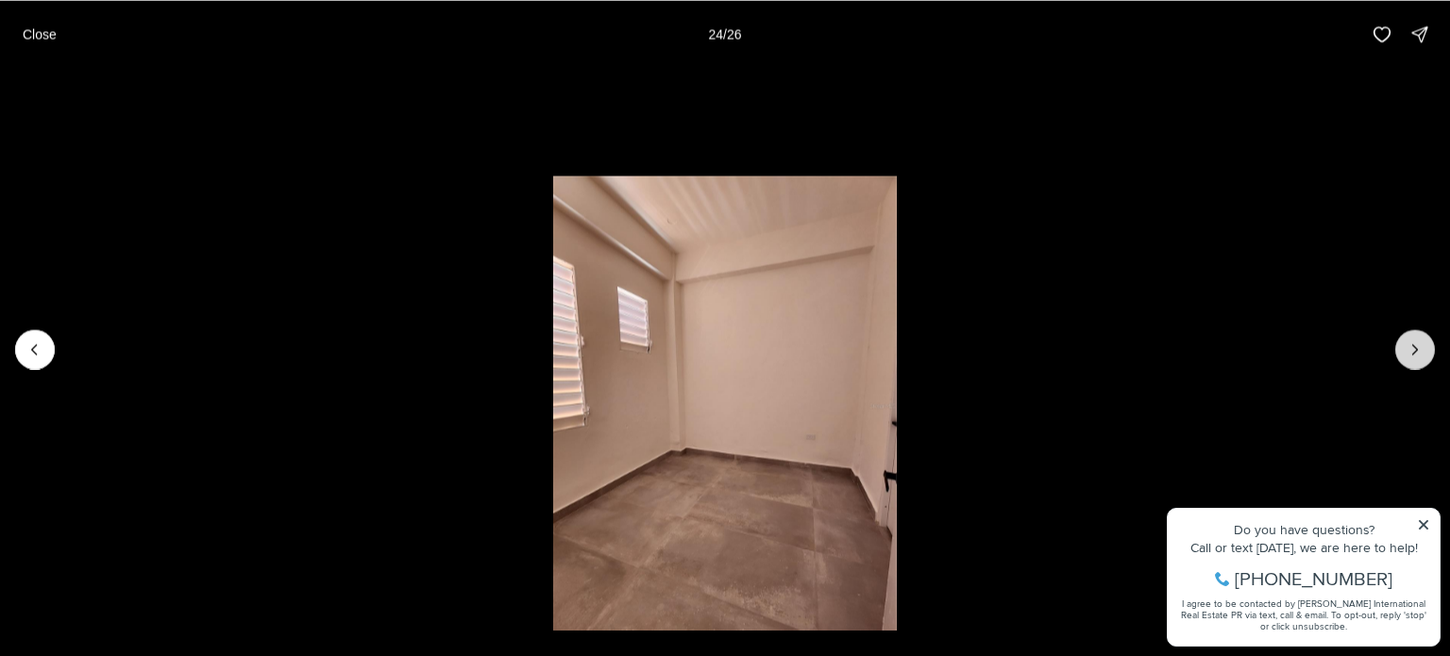
click at [1410, 348] on icon "Next slide" at bounding box center [1415, 349] width 19 height 19
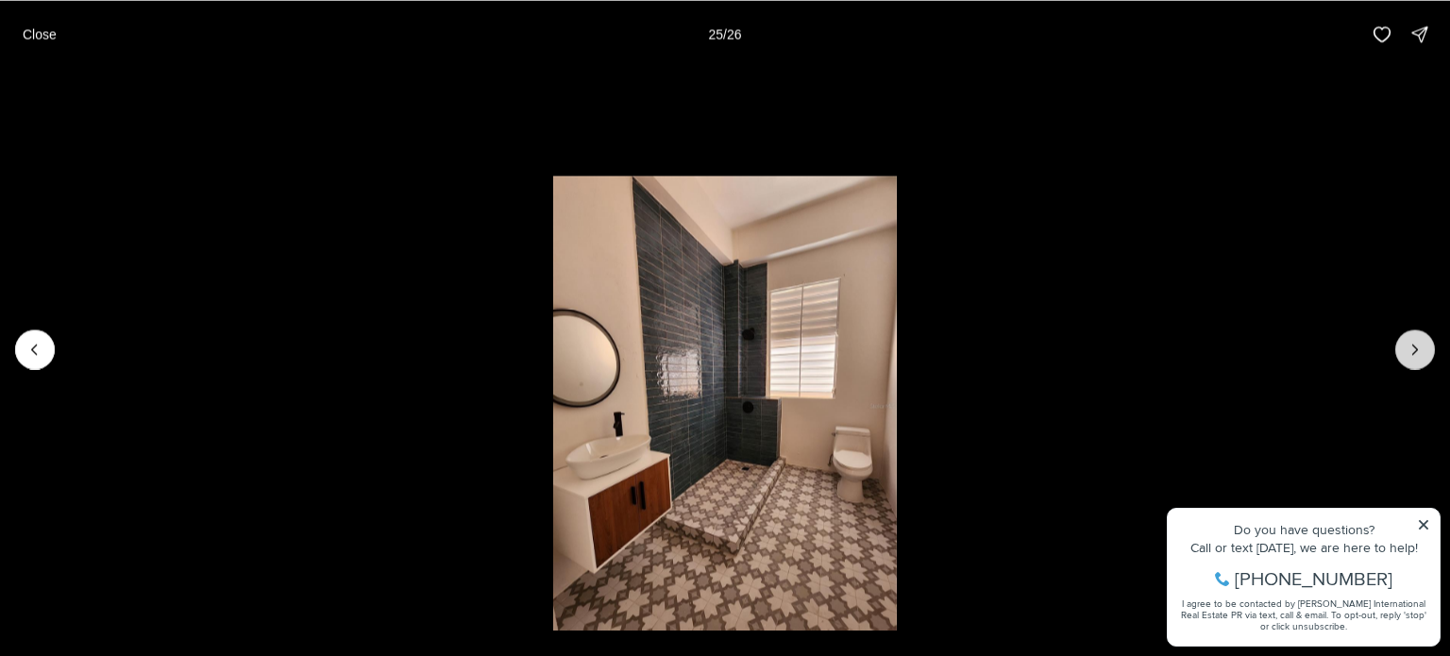
click at [1410, 348] on icon "Next slide" at bounding box center [1415, 349] width 19 height 19
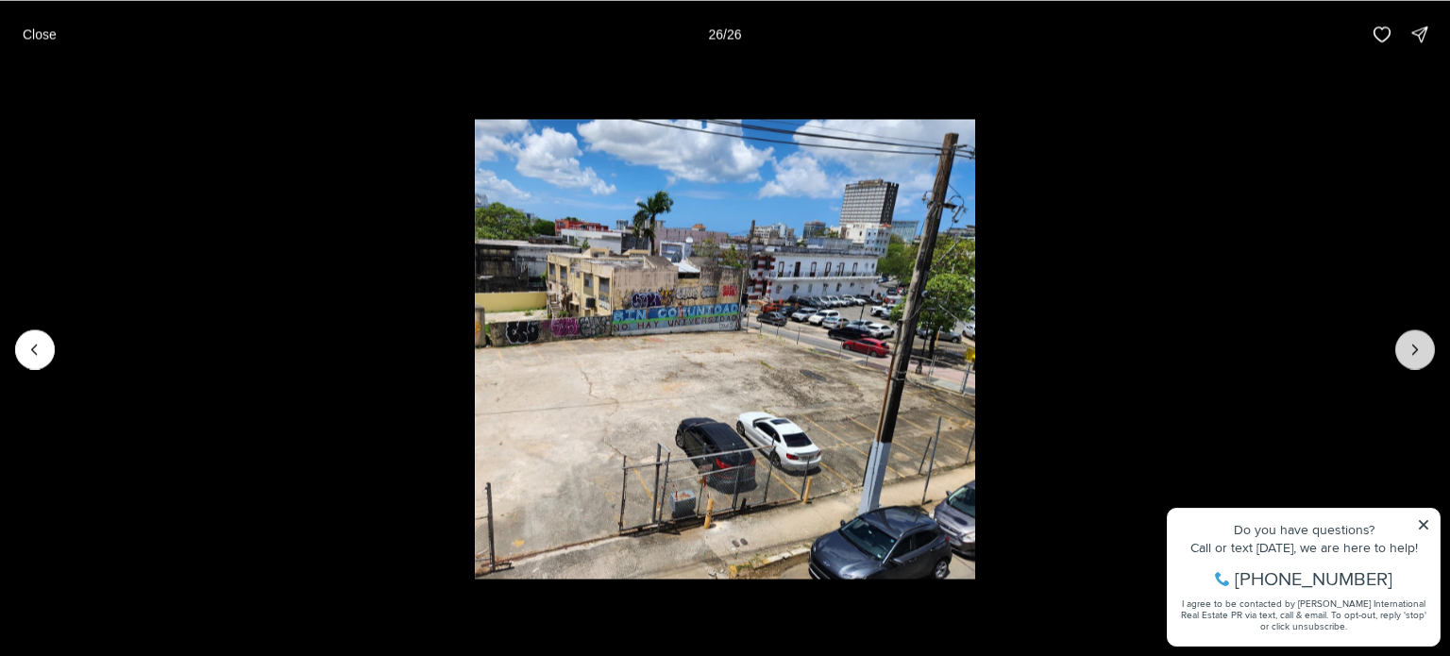
click at [1410, 348] on div at bounding box center [1415, 349] width 40 height 40
click at [37, 29] on p "Close" at bounding box center [40, 33] width 34 height 15
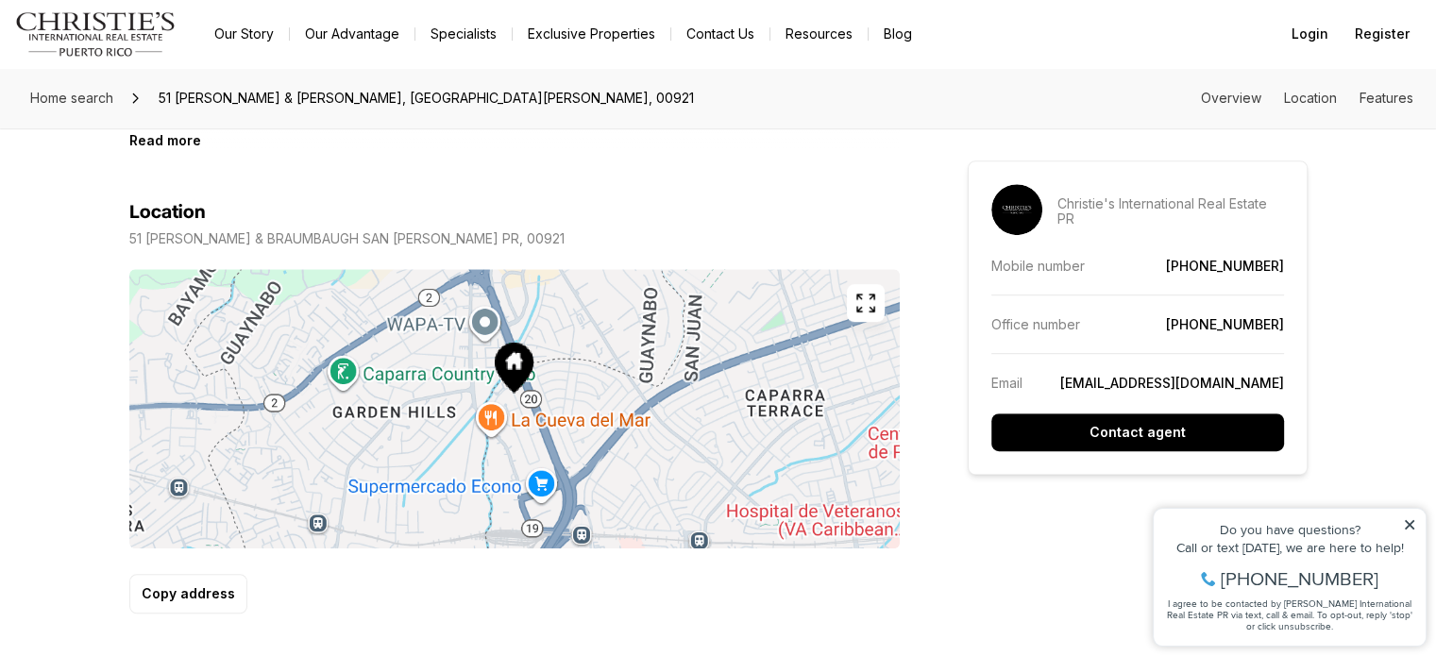
scroll to position [997, 0]
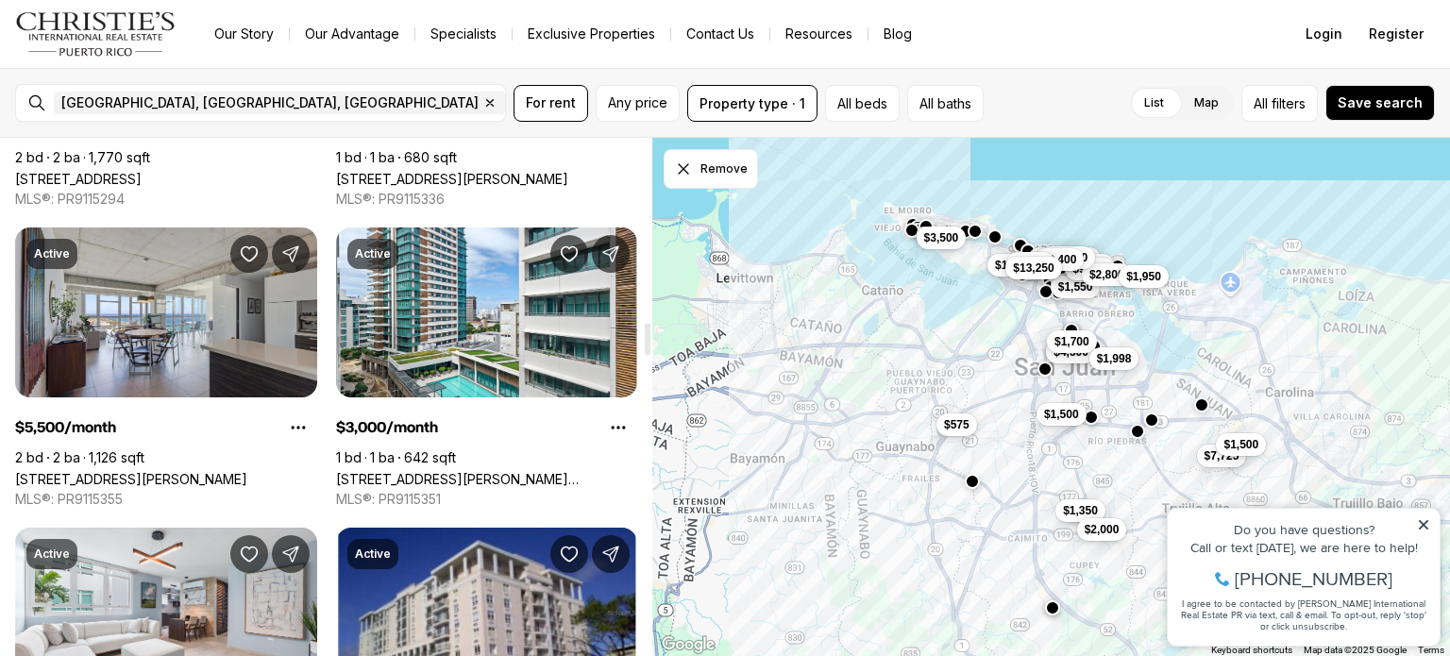
scroll to position [3021, 0]
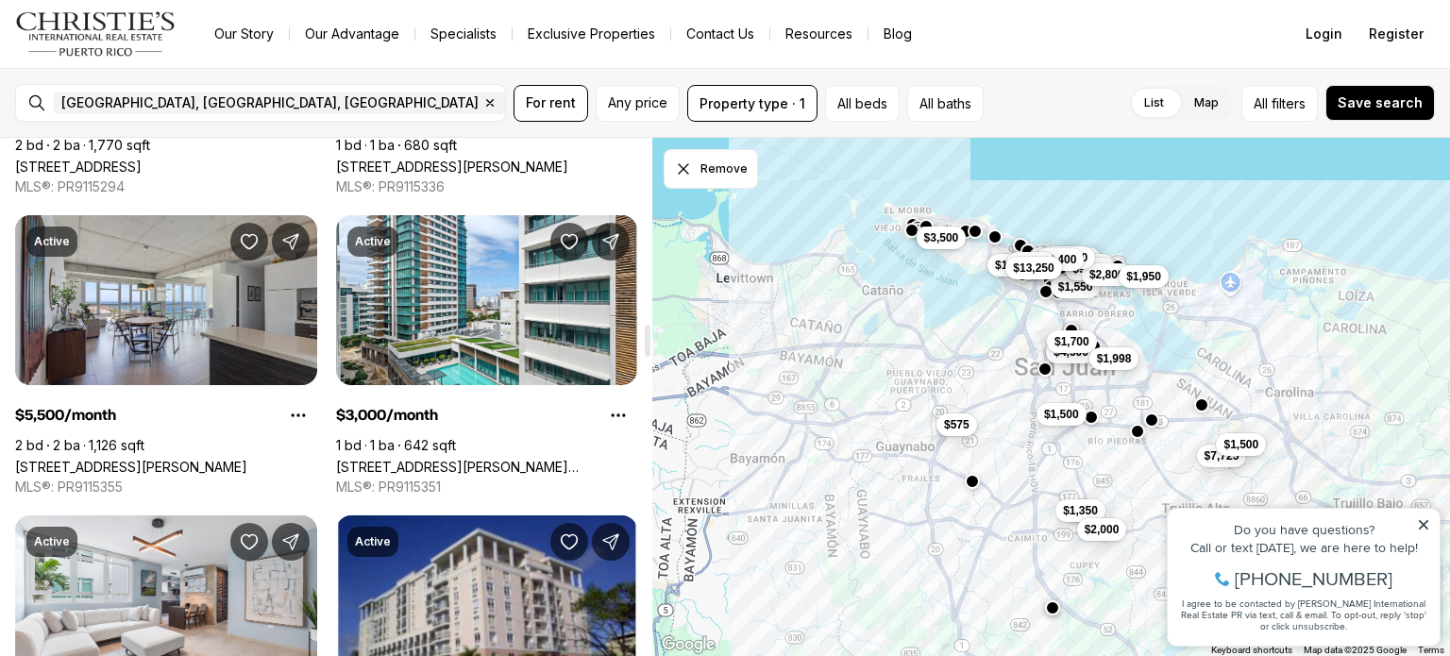
drag, startPoint x: 648, startPoint y: 156, endPoint x: 631, endPoint y: 341, distance: 185.8
click at [645, 341] on div at bounding box center [648, 341] width 6 height 32
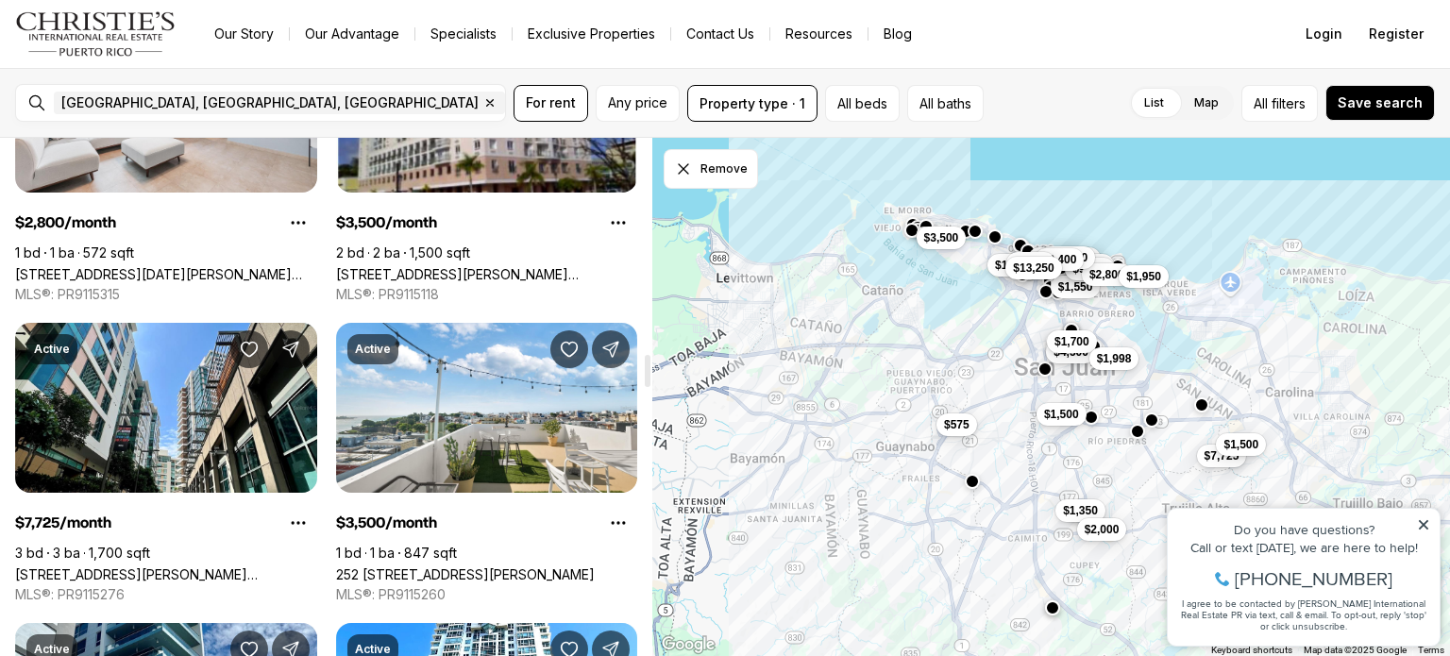
drag, startPoint x: 631, startPoint y: 341, endPoint x: 650, endPoint y: 370, distance: 34.8
click at [650, 370] on div at bounding box center [648, 371] width 6 height 32
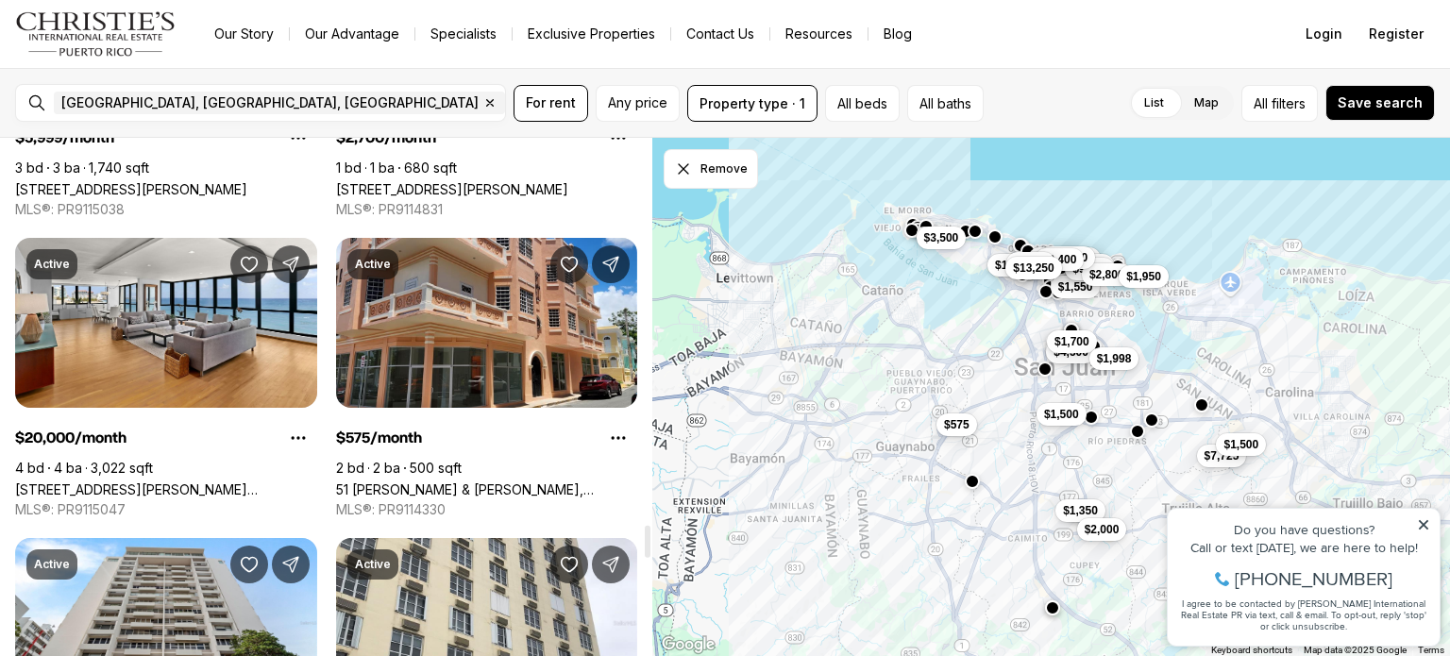
drag, startPoint x: 646, startPoint y: 373, endPoint x: 641, endPoint y: 547, distance: 173.8
click at [645, 547] on div at bounding box center [648, 542] width 6 height 32
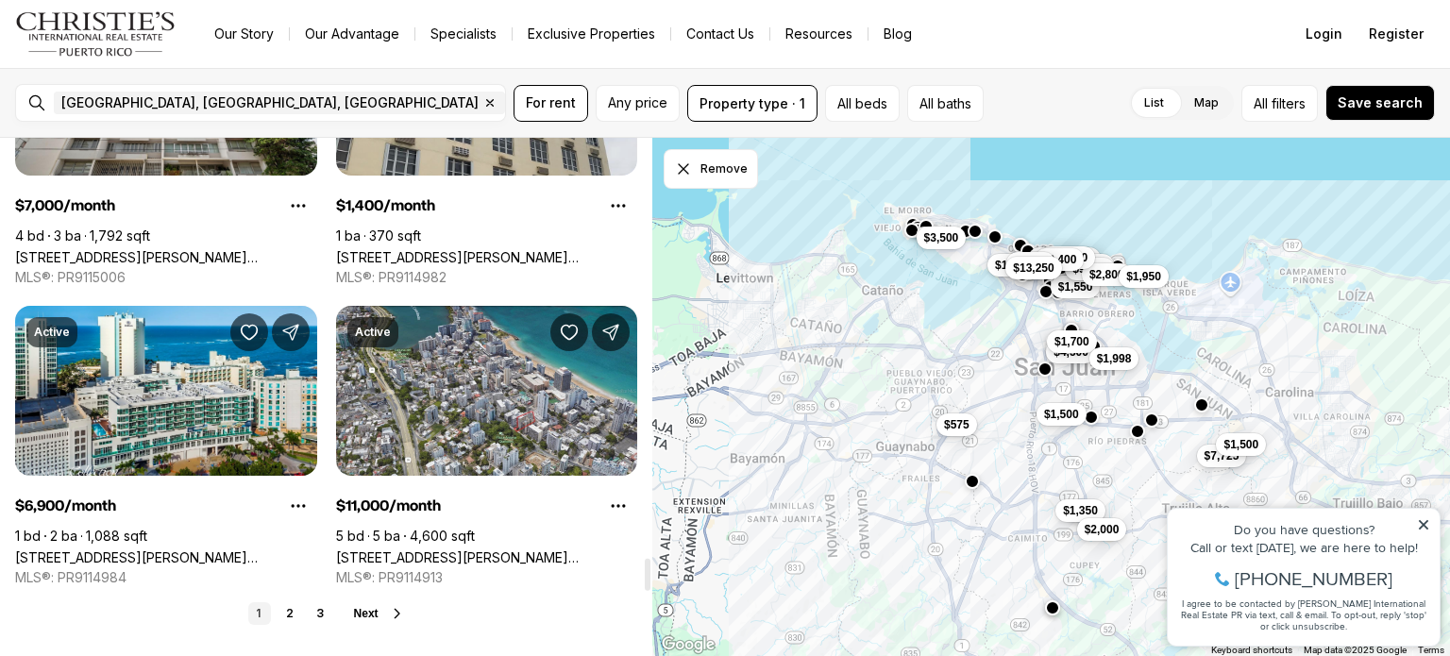
scroll to position [6842, 0]
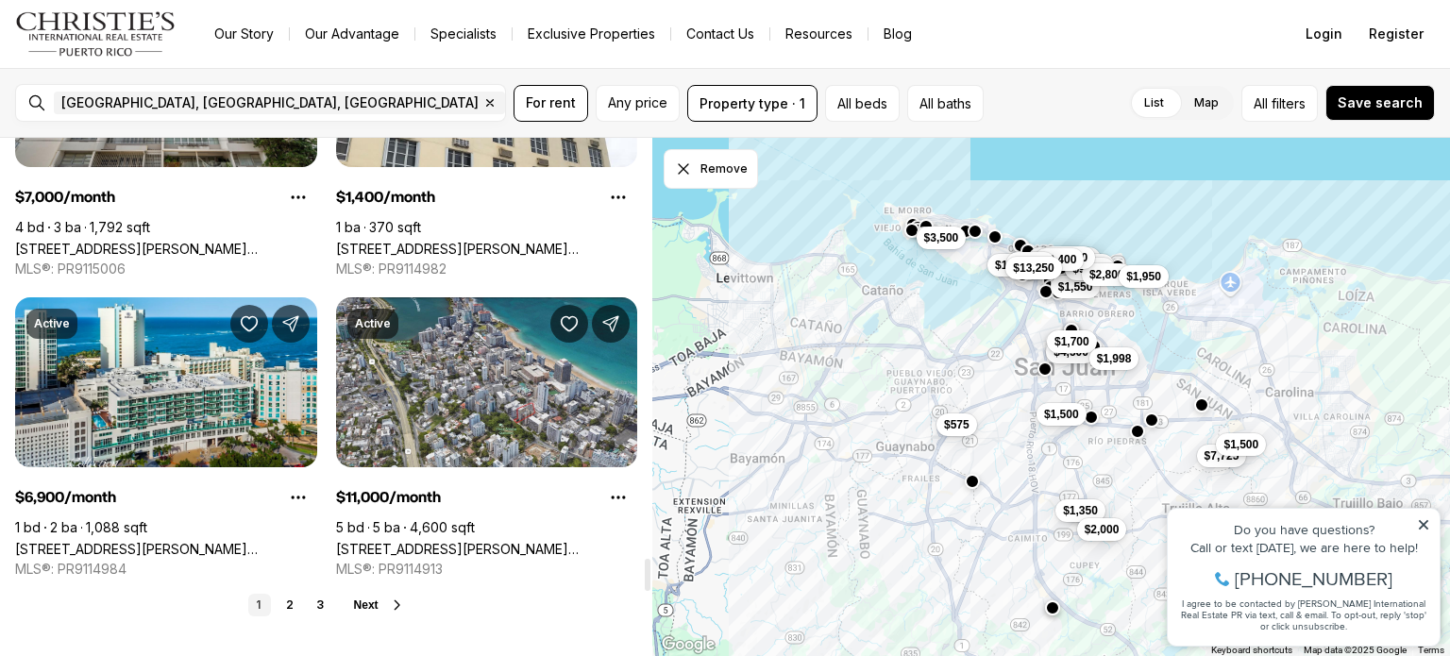
click at [360, 599] on span "Next" at bounding box center [366, 605] width 25 height 13
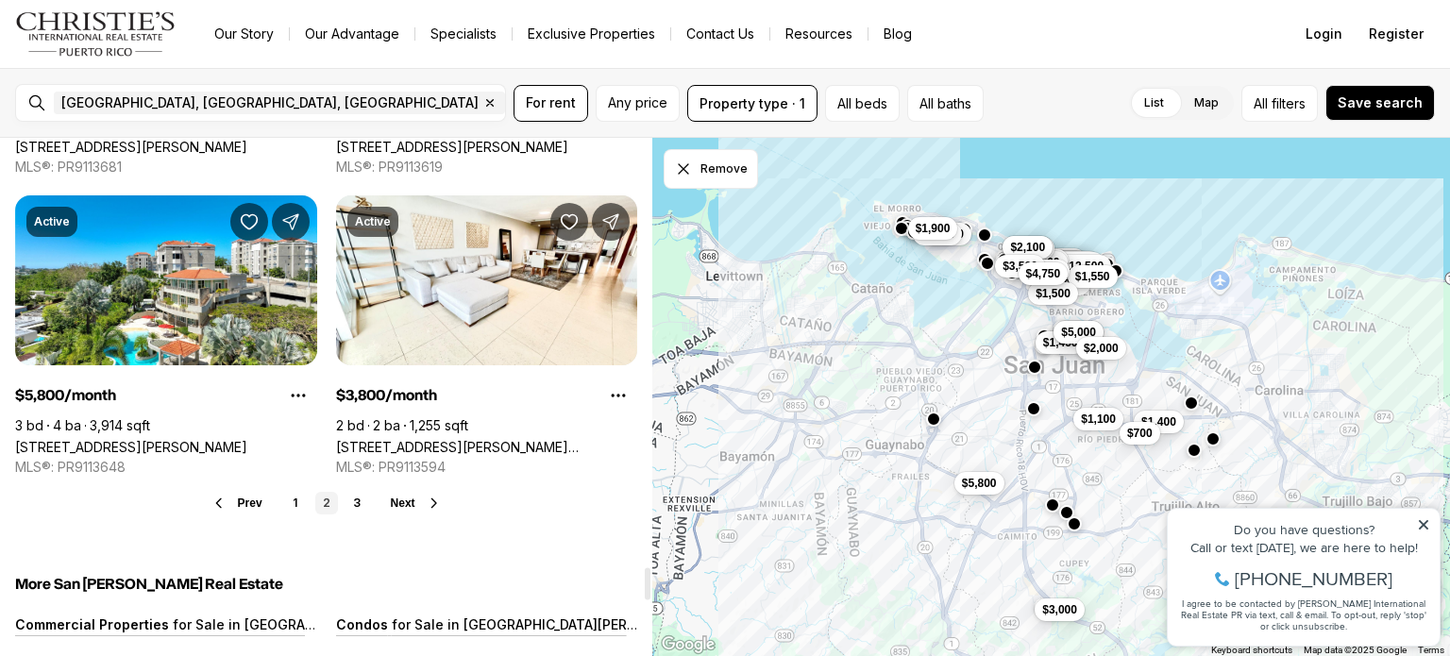
scroll to position [6998, 0]
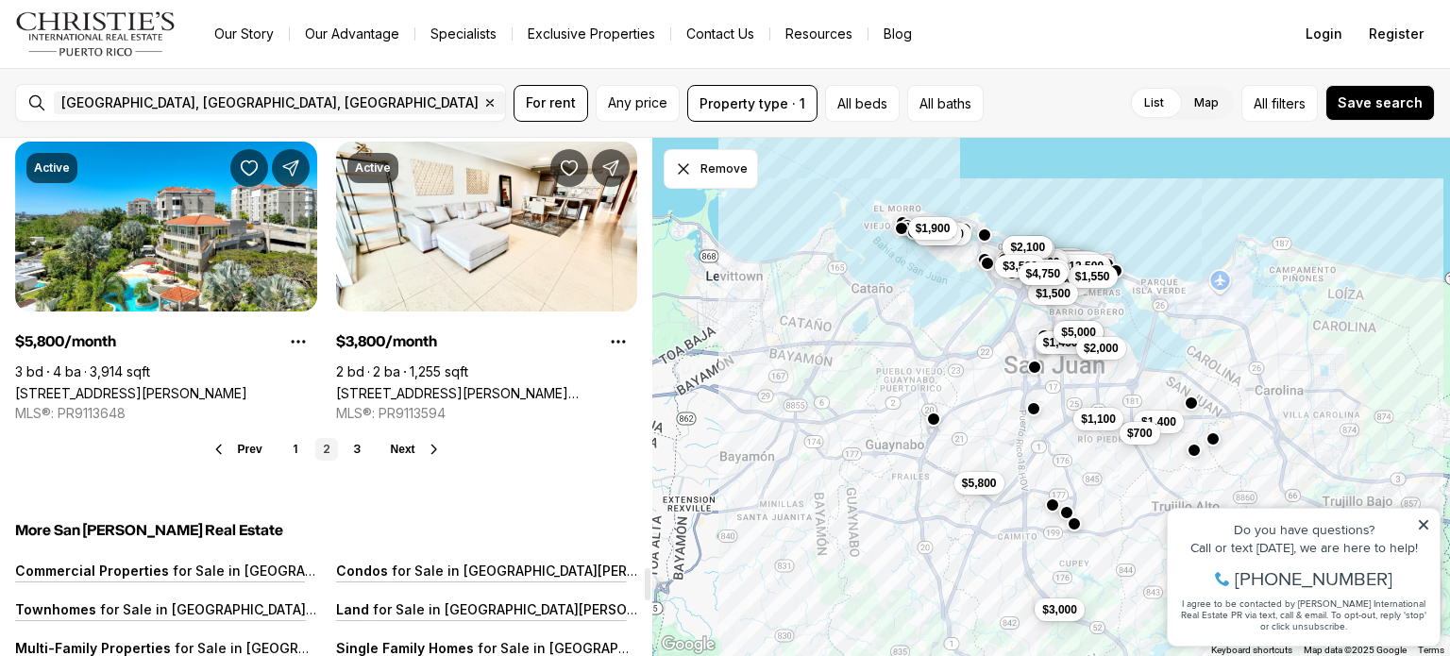
click at [400, 443] on span "Next" at bounding box center [403, 449] width 25 height 13
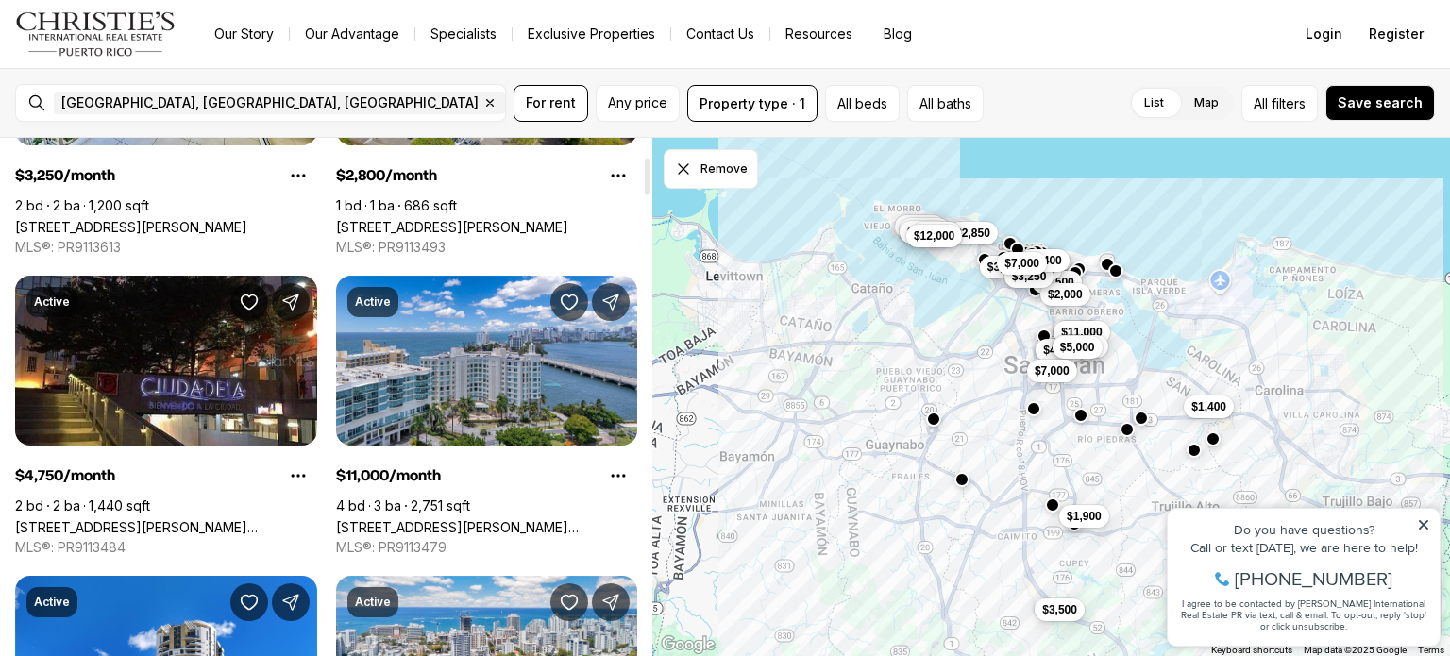
scroll to position [261, 0]
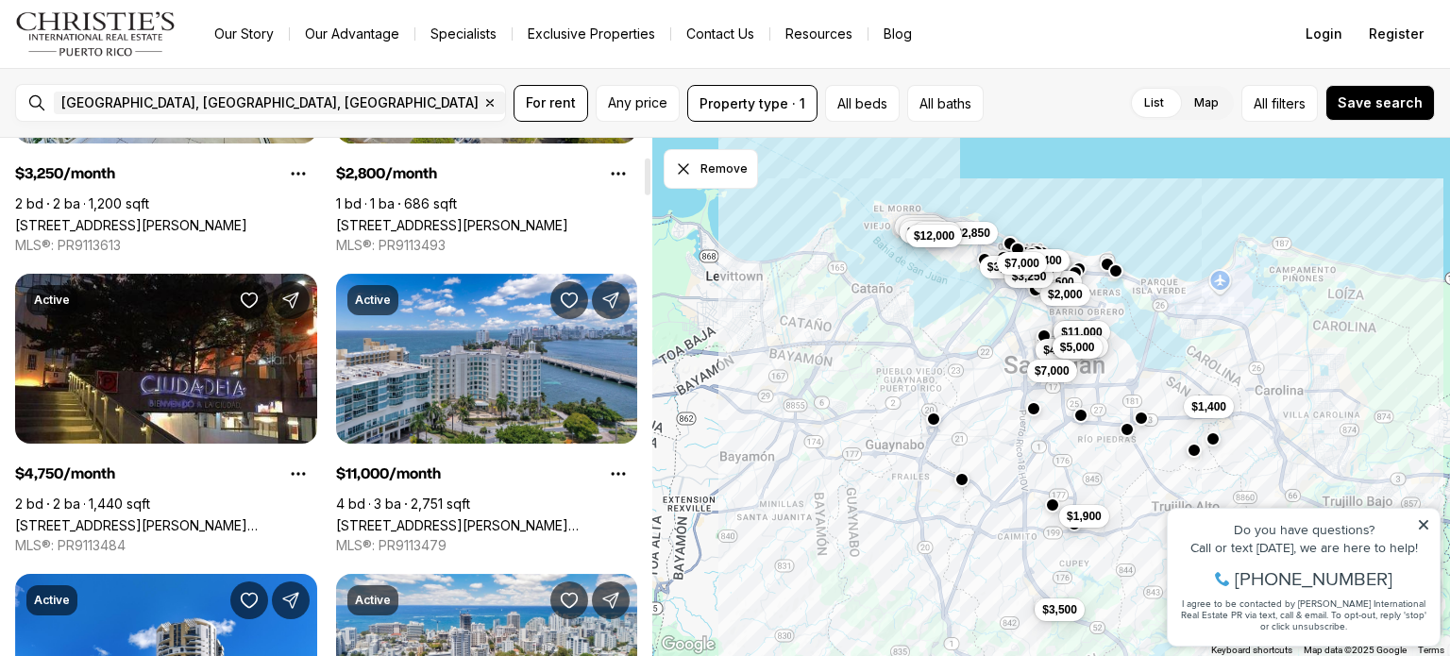
click at [517, 517] on link "[STREET_ADDRESS][PERSON_NAME][PERSON_NAME]" at bounding box center [487, 525] width 302 height 16
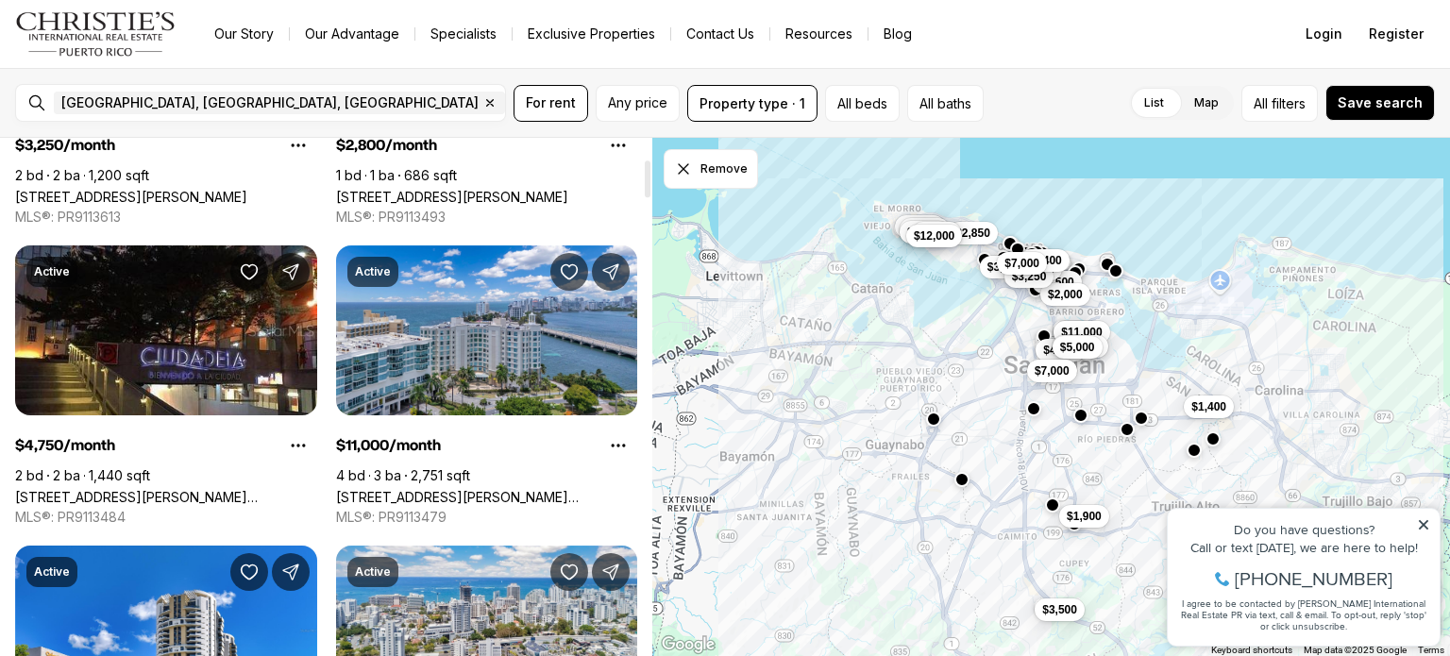
scroll to position [297, 0]
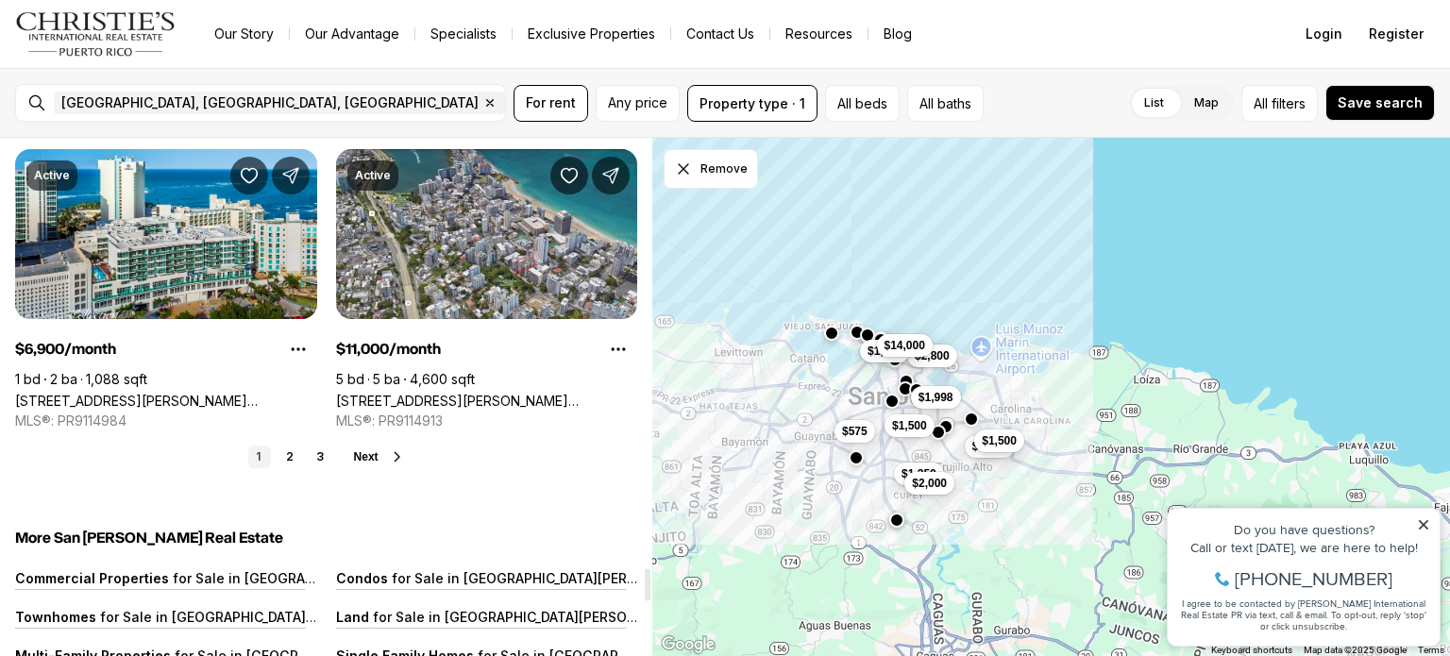
scroll to position [6968, 0]
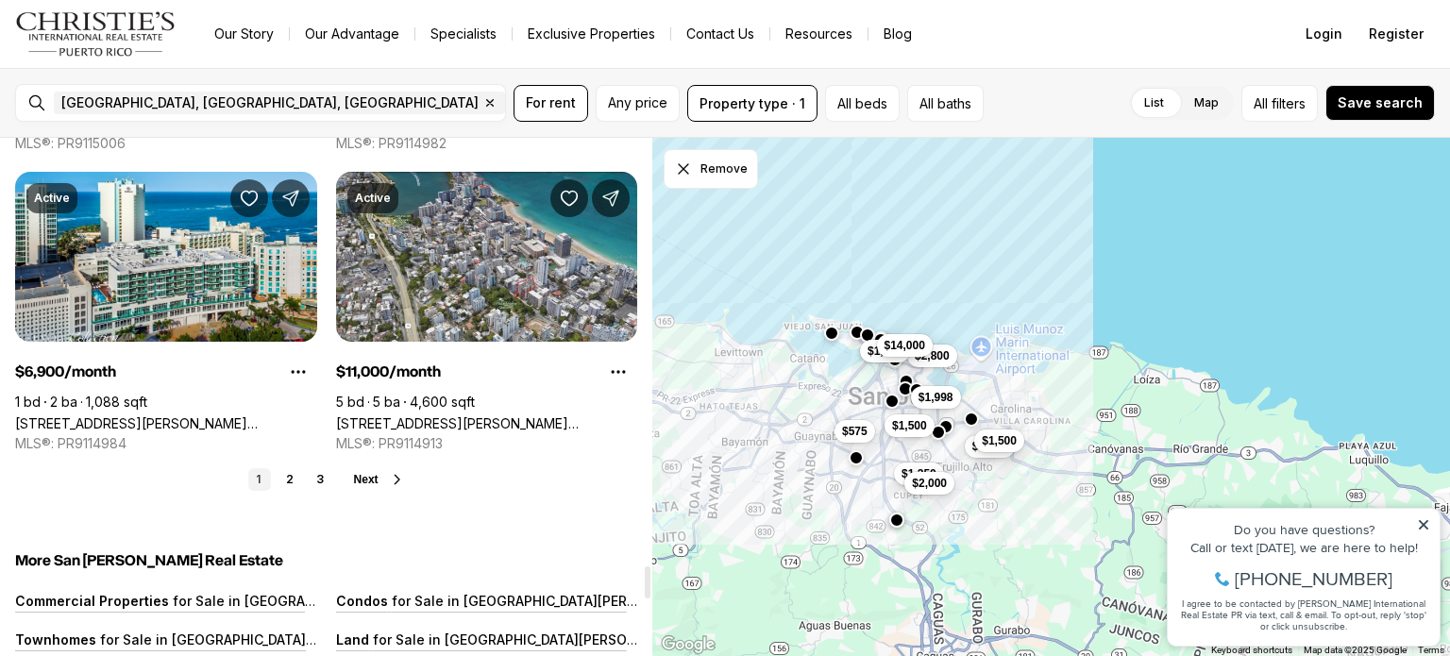
drag, startPoint x: 600, startPoint y: 419, endPoint x: 316, endPoint y: 452, distance: 285.2
click at [316, 468] on link "3" at bounding box center [320, 479] width 23 height 23
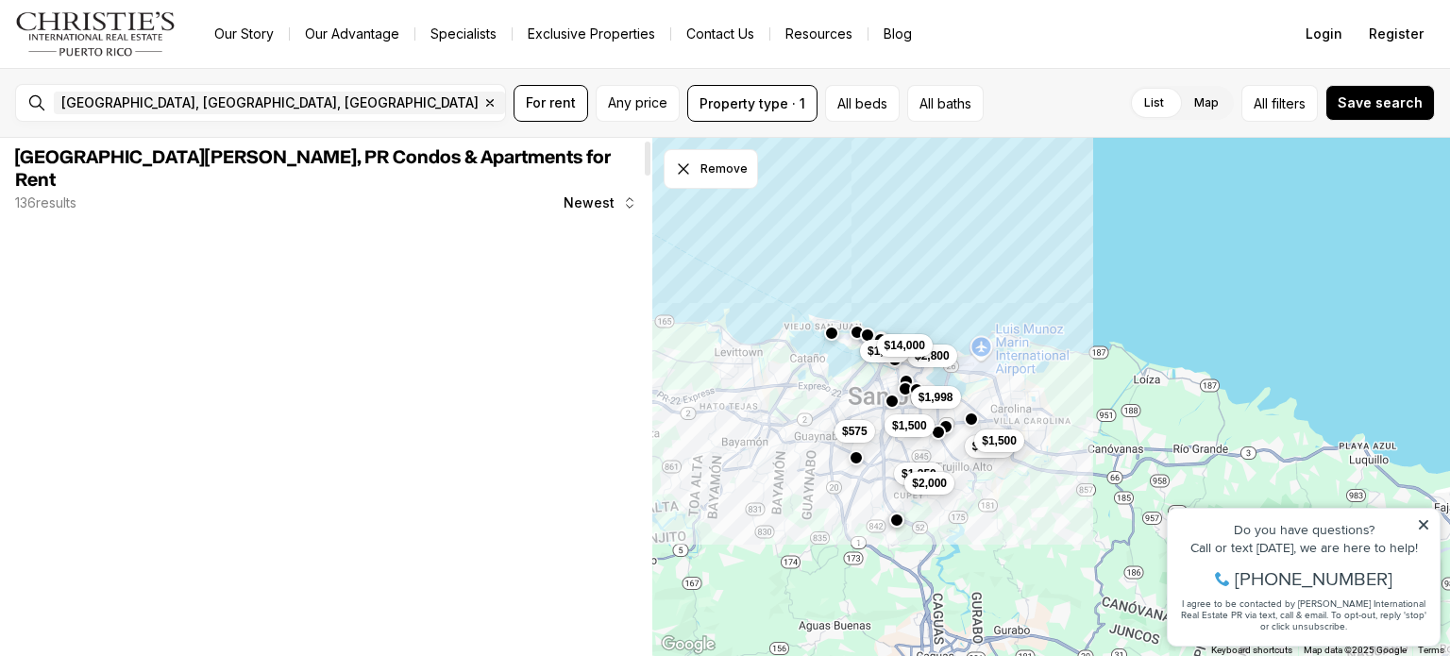
scroll to position [0, 0]
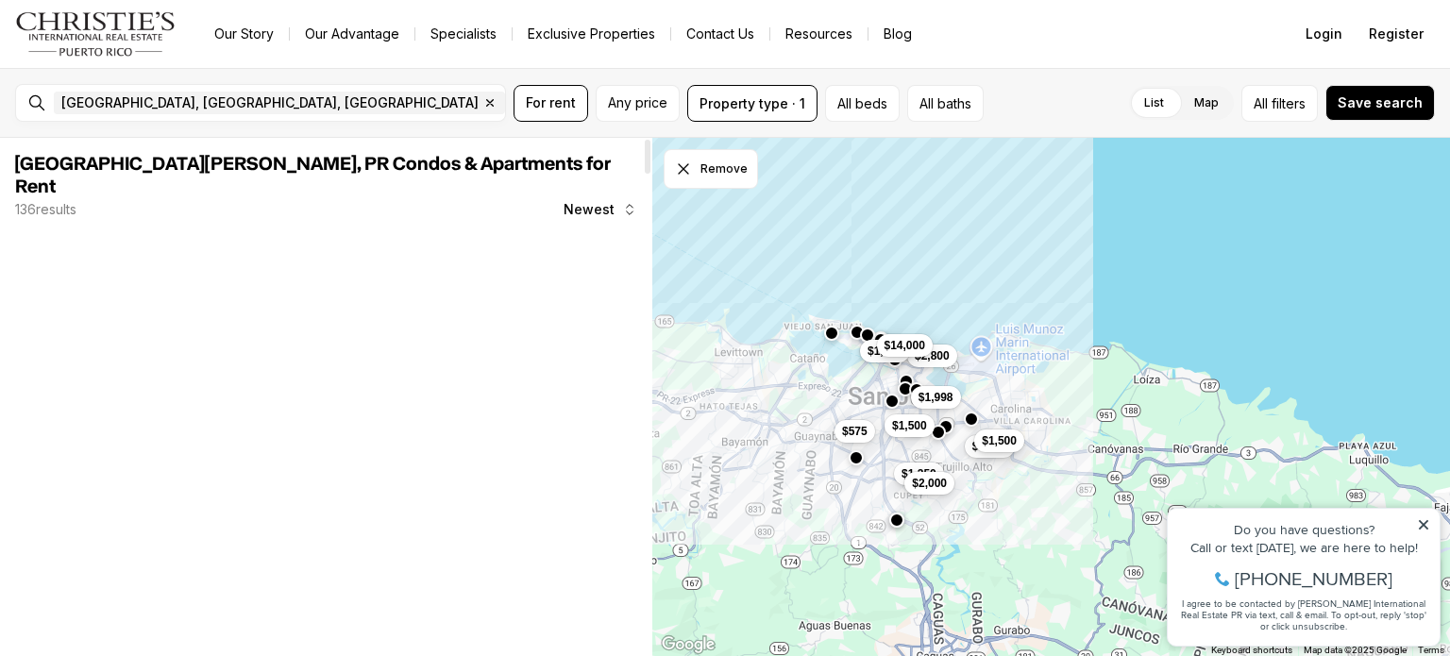
click at [316, 452] on div at bounding box center [166, 447] width 302 height 87
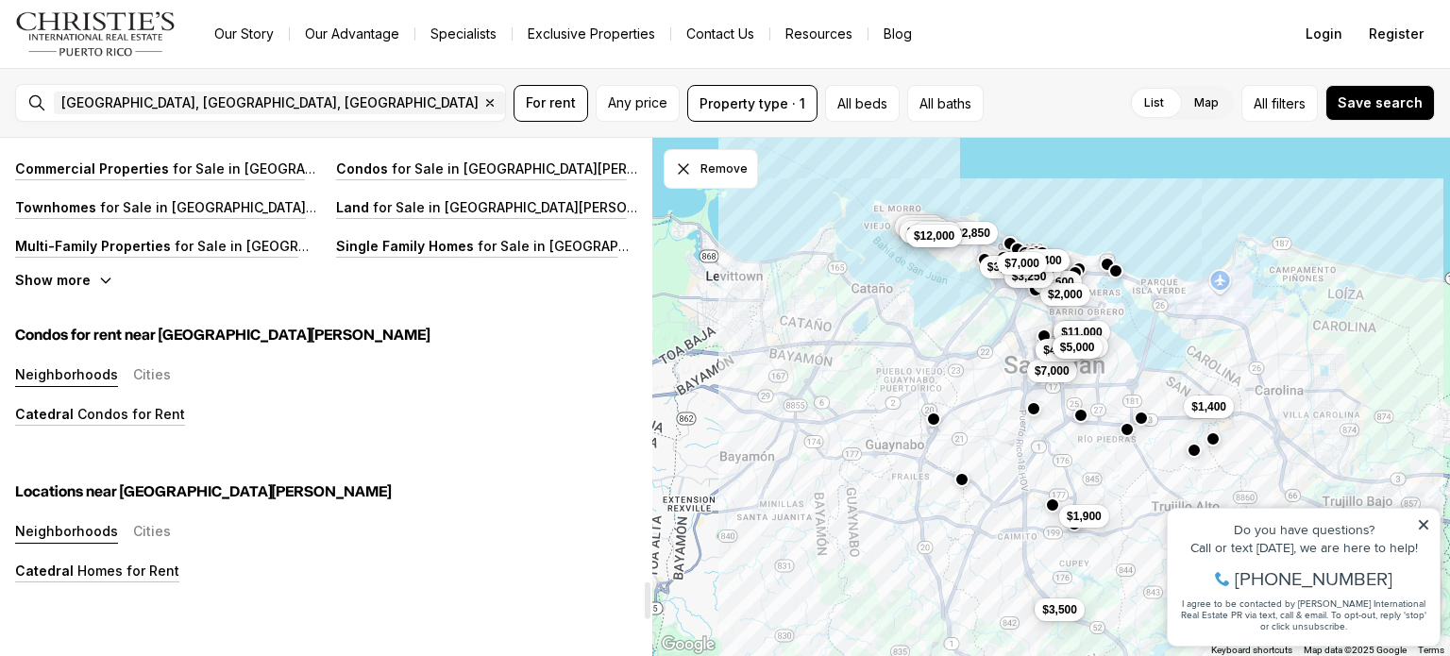
scroll to position [6201, 0]
